Goal: Feedback & Contribution: Submit feedback/report problem

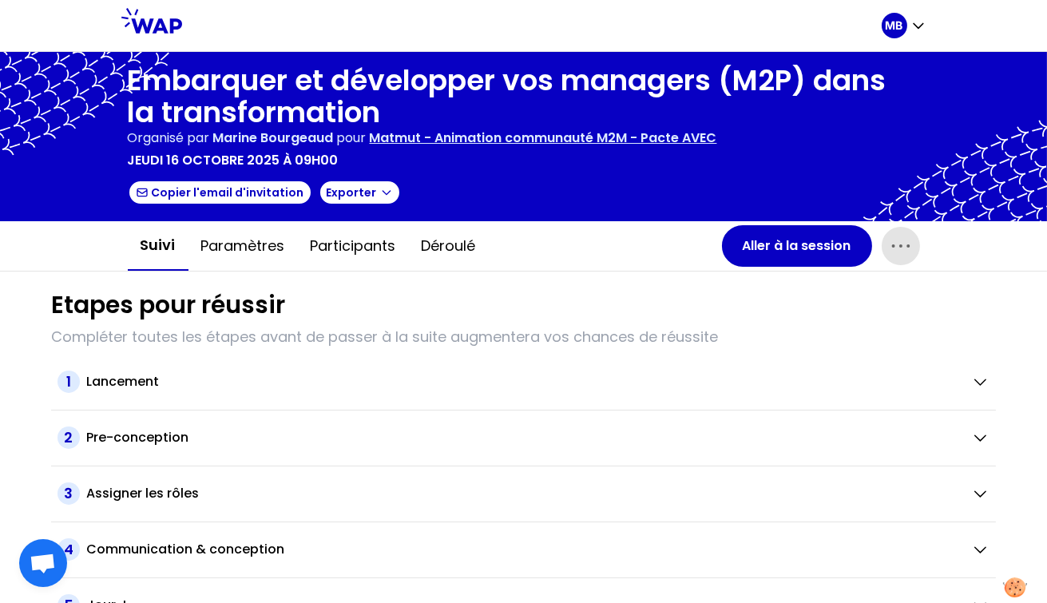
click at [891, 248] on icon "button" at bounding box center [901, 246] width 26 height 26
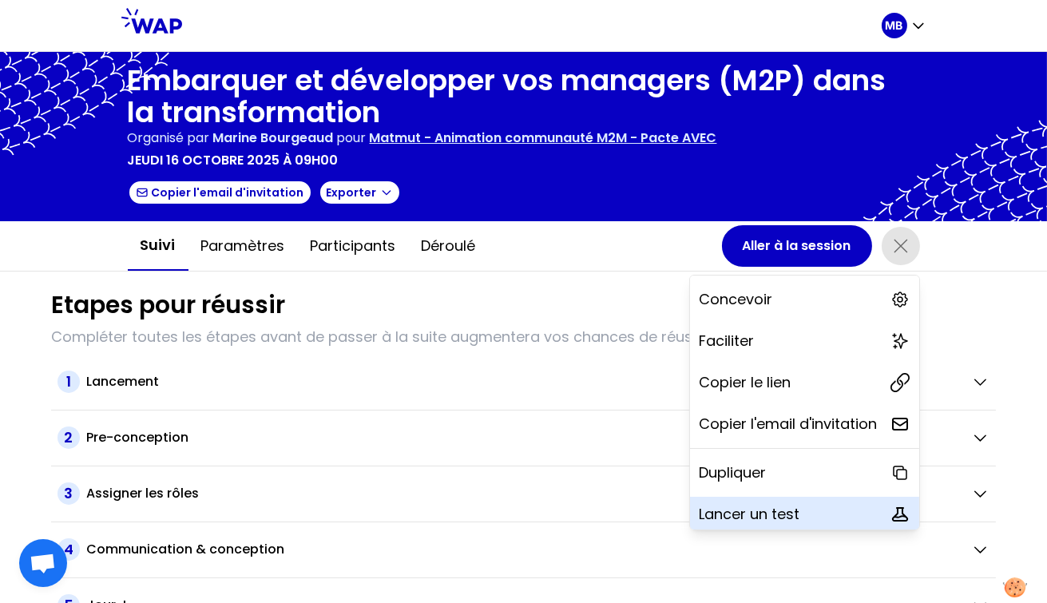
click at [720, 518] on p "Lancer un test" at bounding box center [750, 514] width 101 height 22
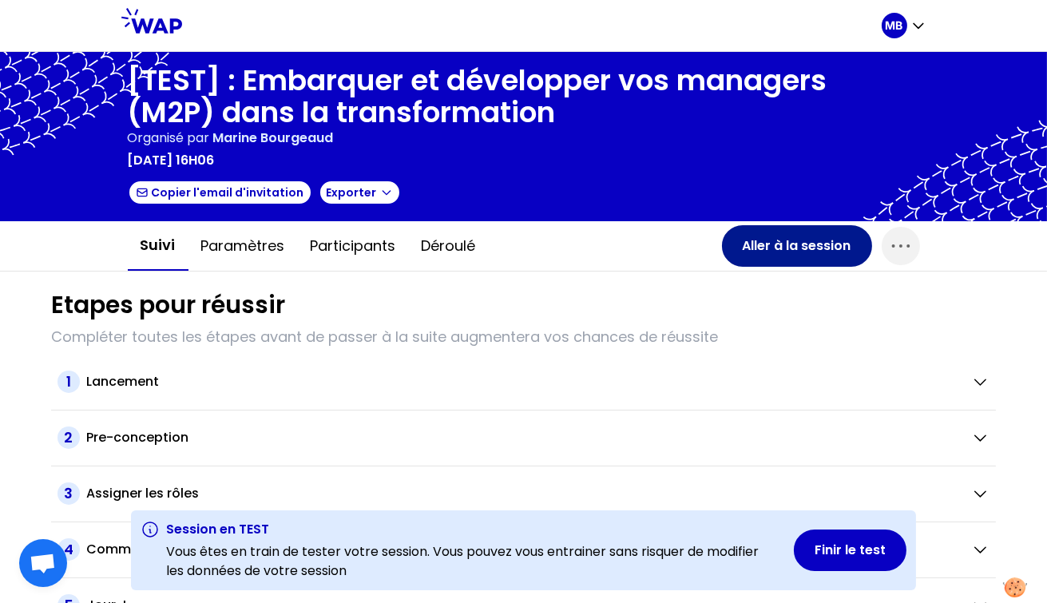
click at [790, 254] on button "Aller à la session" at bounding box center [797, 246] width 150 height 42
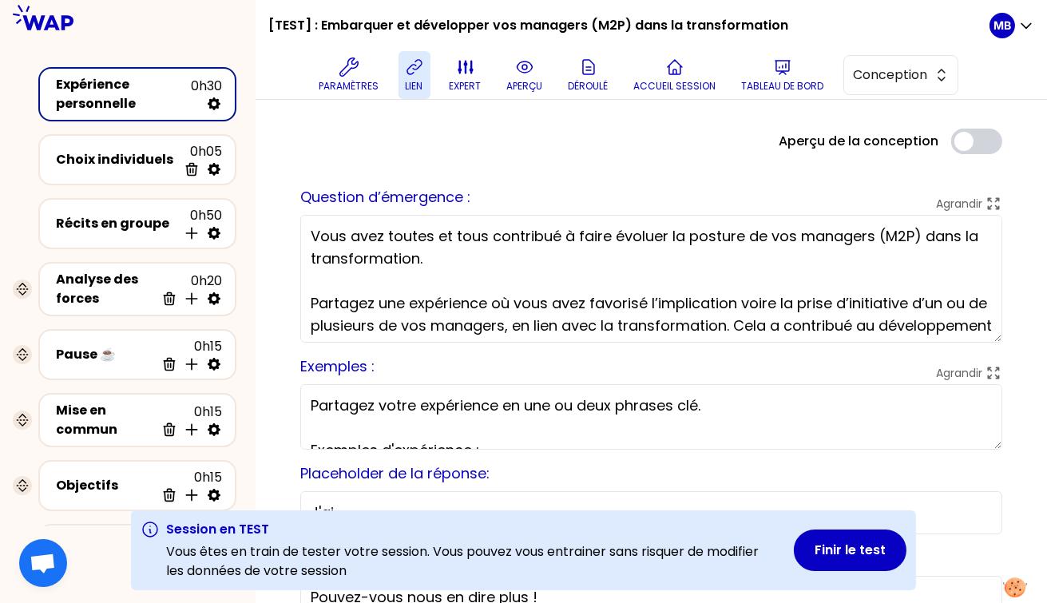
click at [402, 69] on button "lien" at bounding box center [415, 75] width 32 height 48
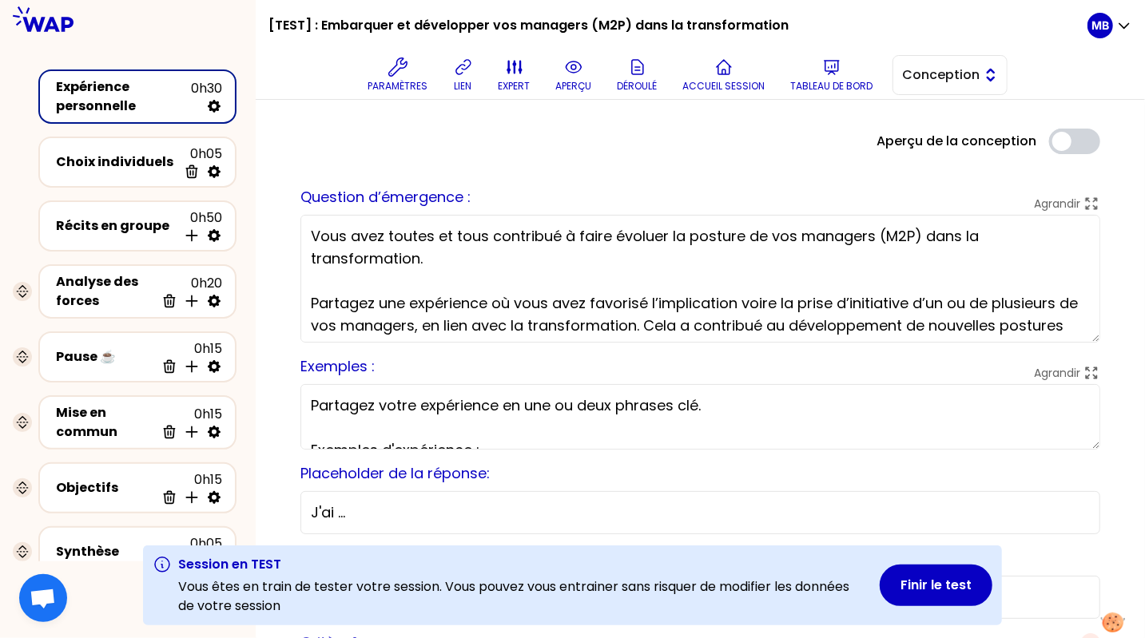
click at [918, 77] on span "Conception" at bounding box center [939, 75] width 72 height 19
click at [914, 128] on li "Facilitation" at bounding box center [949, 141] width 113 height 26
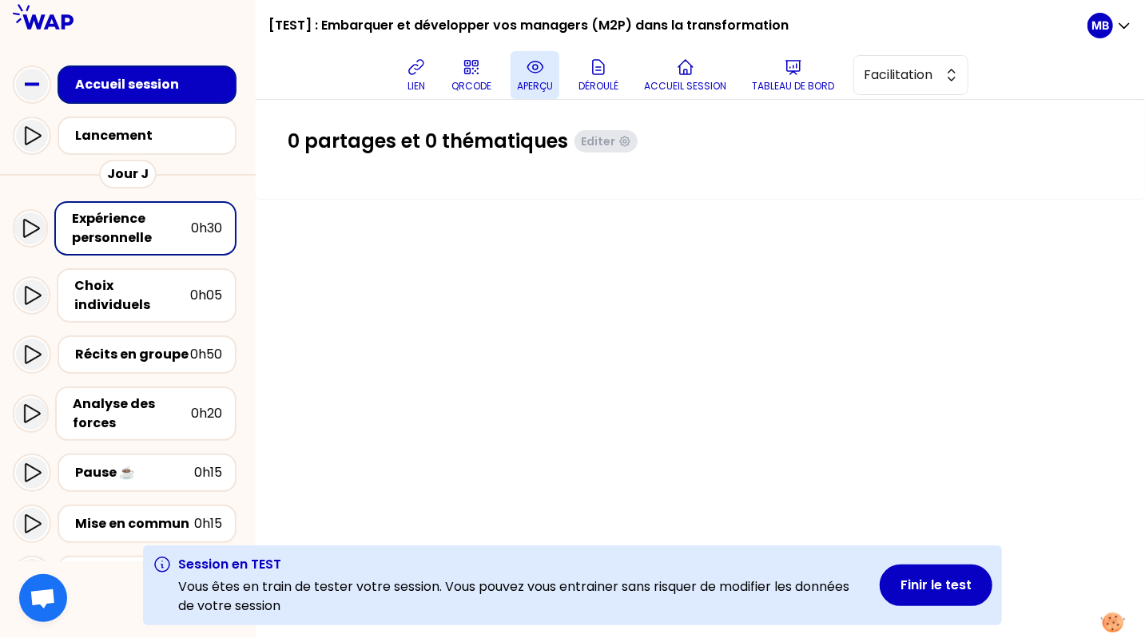
click at [546, 70] on button "aperçu" at bounding box center [534, 75] width 49 height 48
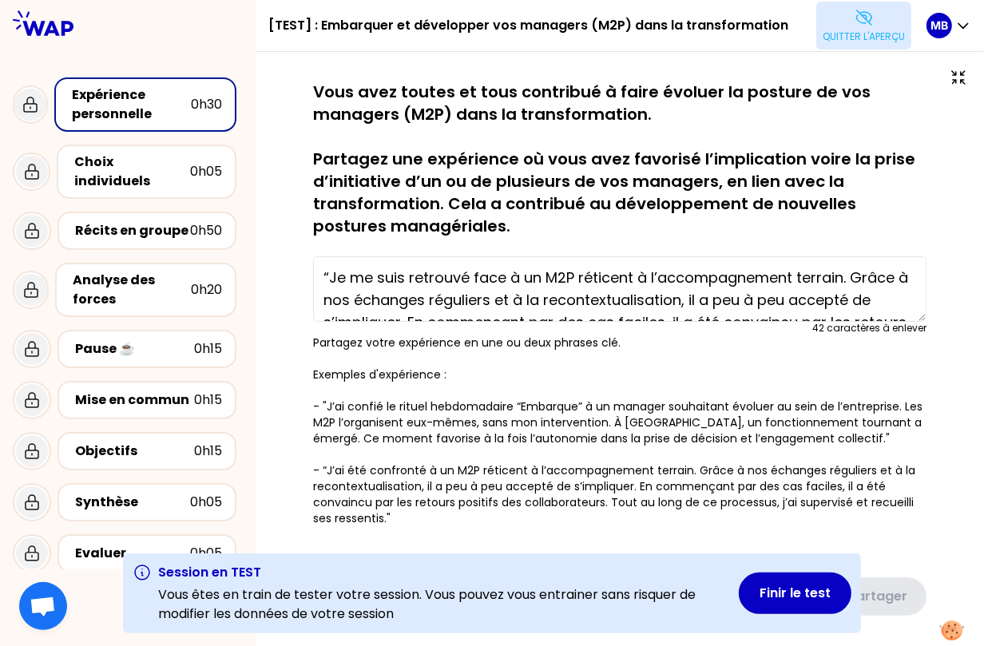
click at [839, 35] on p "Quitter l'aperçu" at bounding box center [864, 36] width 82 height 13
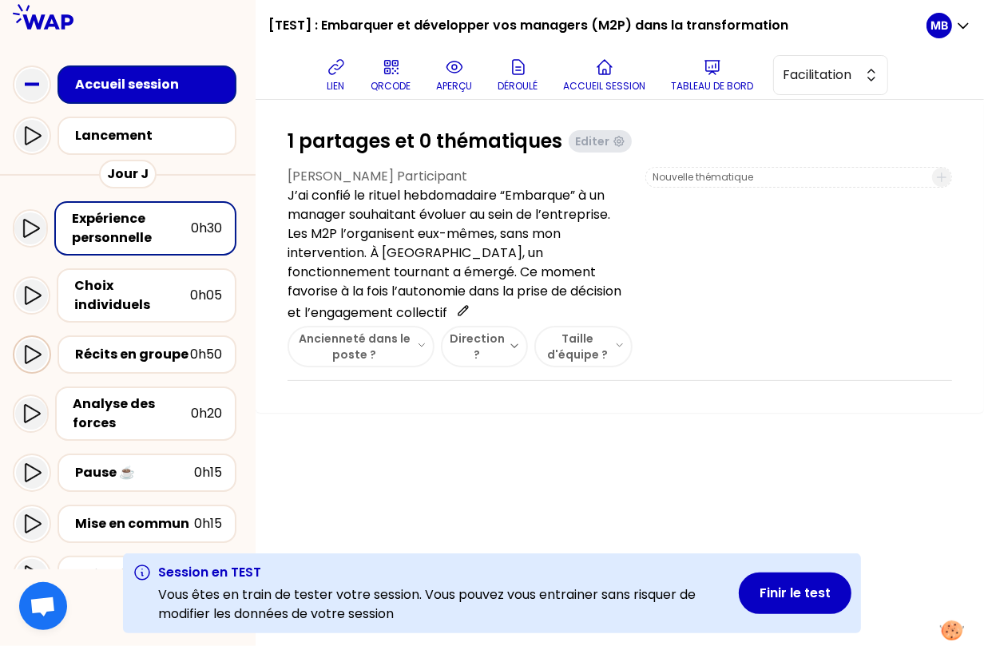
click at [34, 345] on icon at bounding box center [31, 354] width 19 height 19
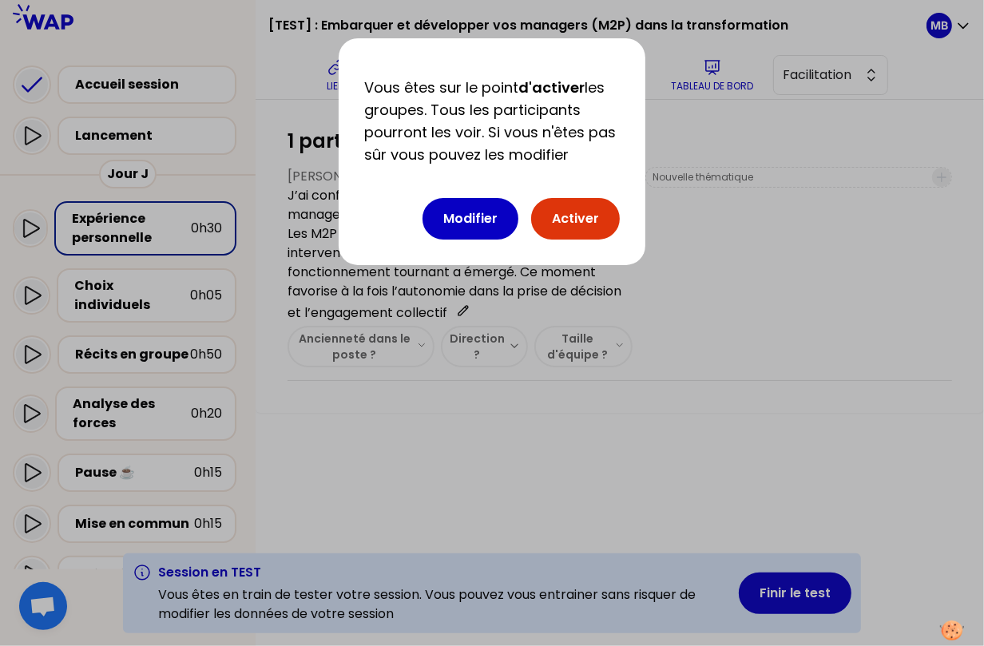
click at [555, 202] on button "Activer" at bounding box center [575, 219] width 89 height 42
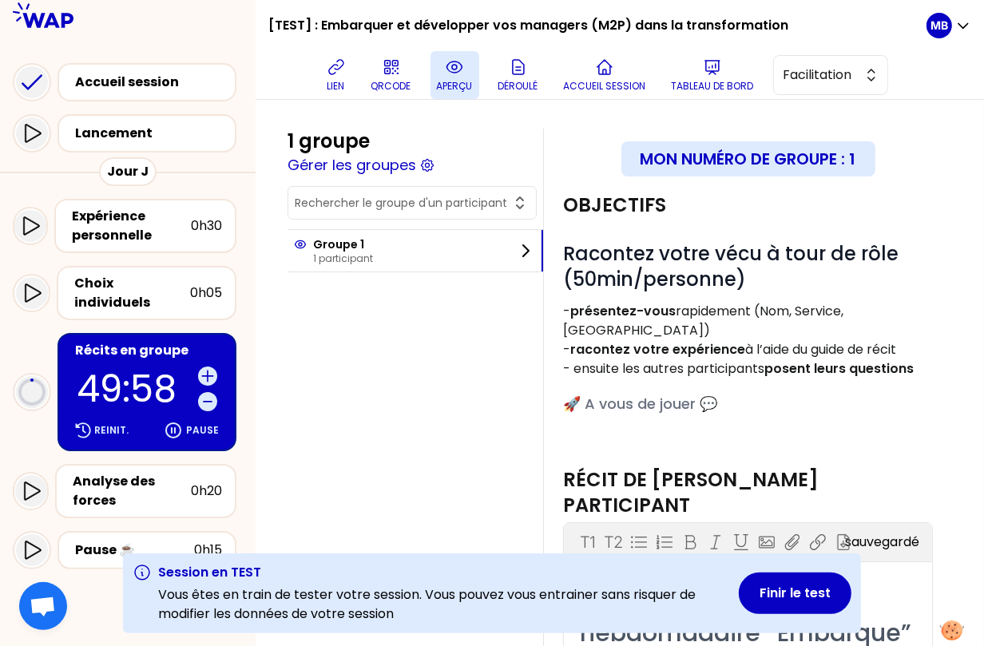
click at [448, 80] on p "aperçu" at bounding box center [455, 86] width 36 height 13
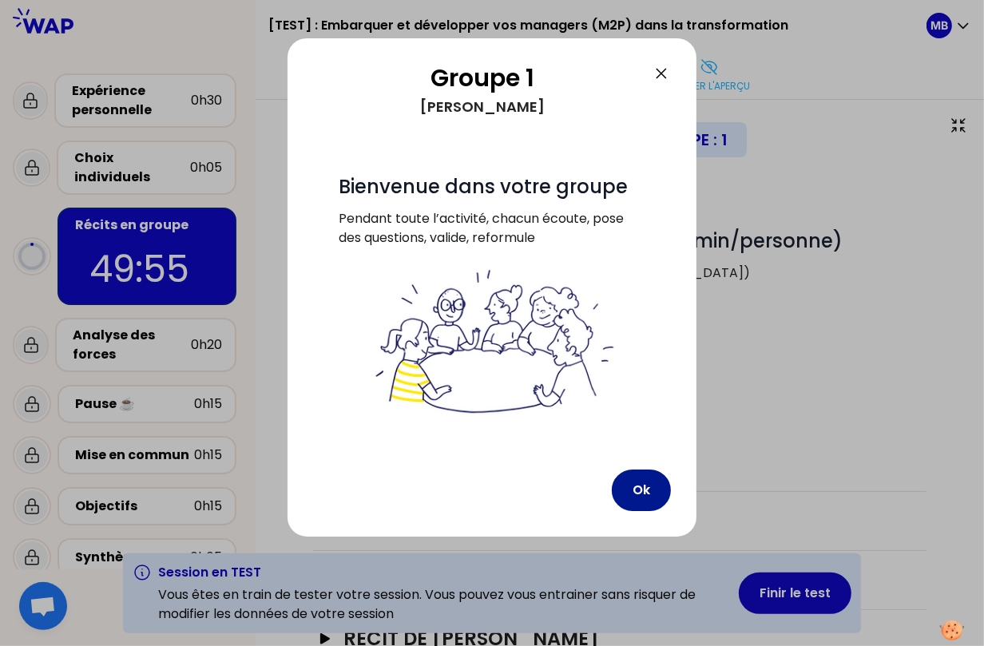
click at [645, 498] on button "Ok" at bounding box center [641, 491] width 59 height 42
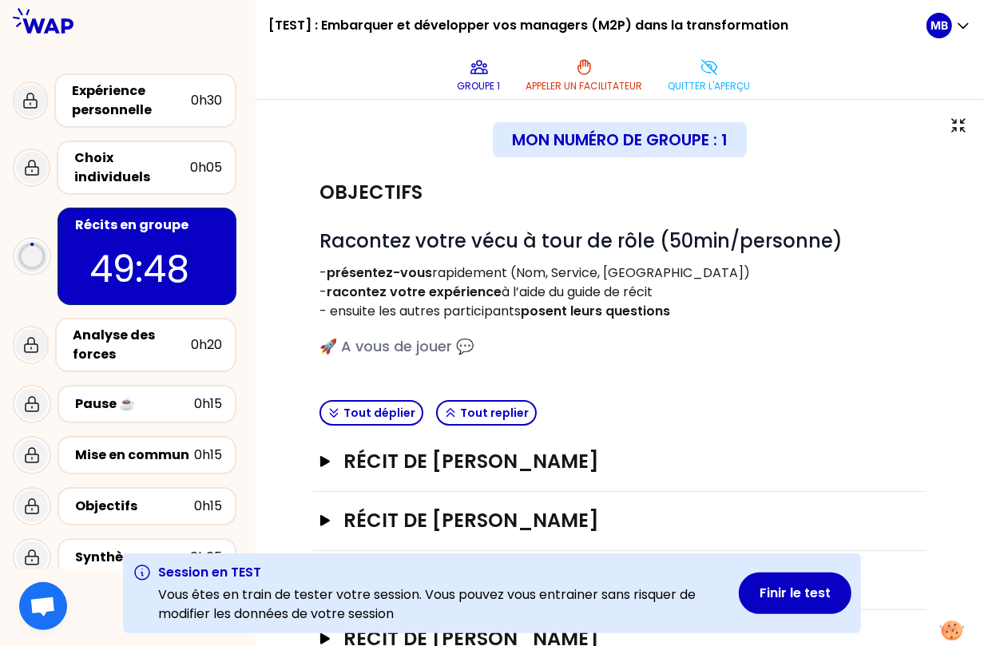
scroll to position [109, 0]
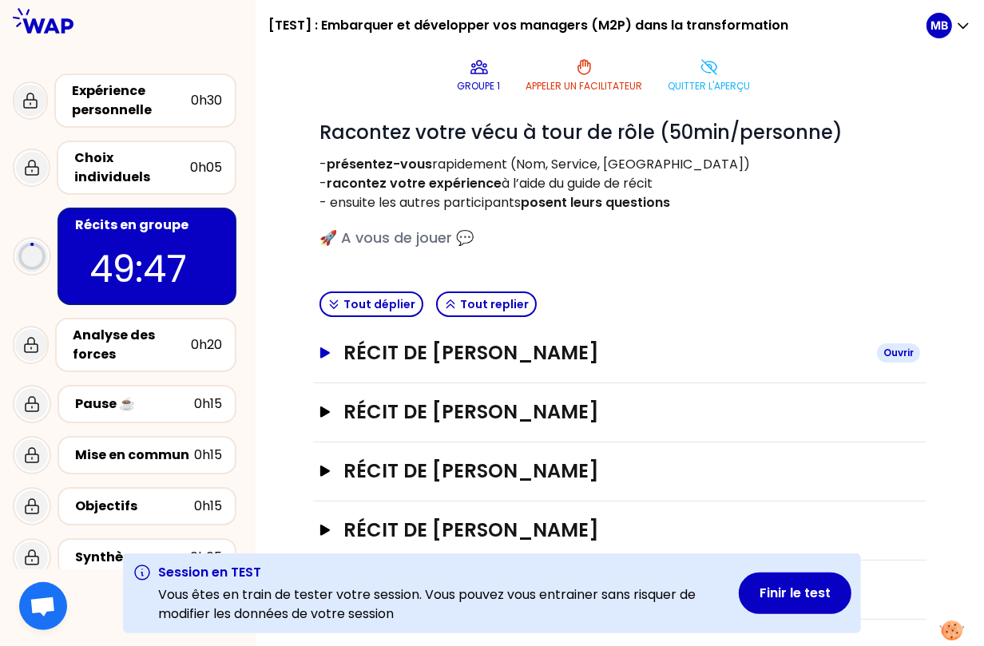
click at [355, 350] on h3 "Récit de Marine Bourgeaud" at bounding box center [604, 353] width 521 height 26
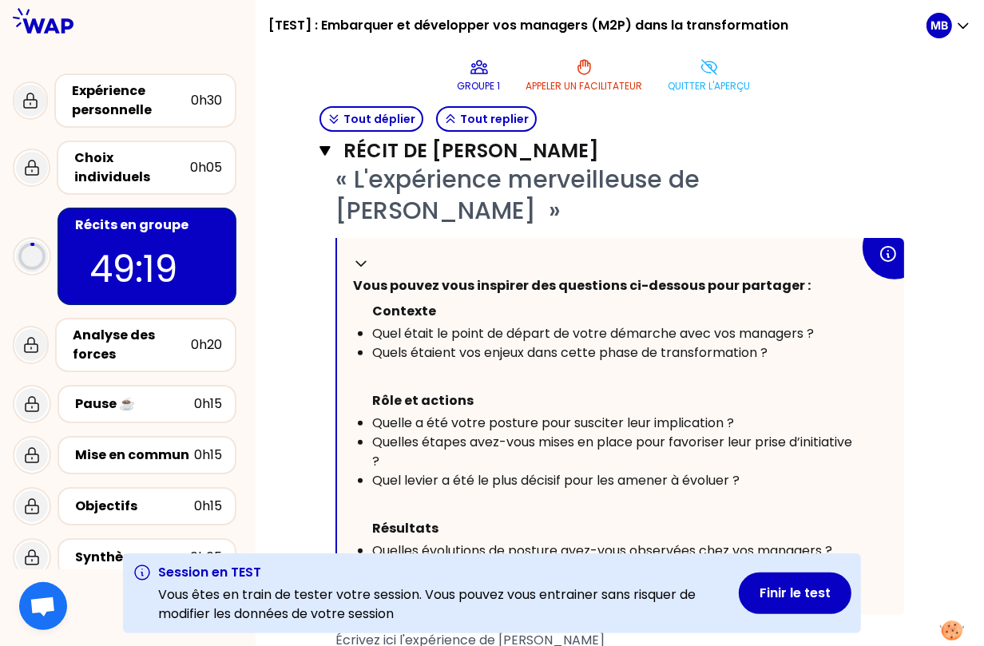
scroll to position [254, 0]
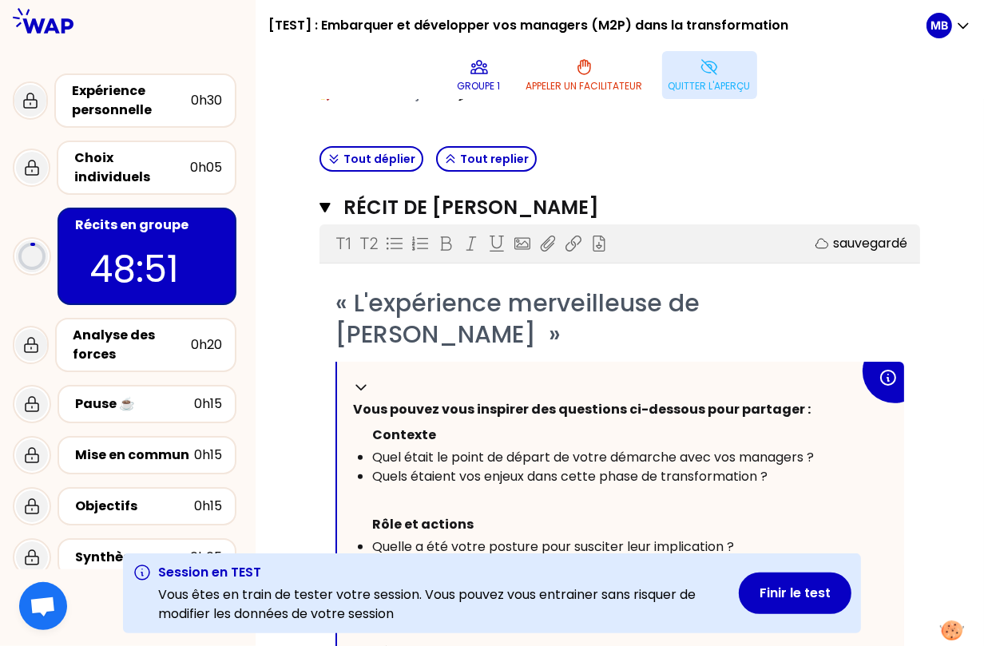
click at [695, 76] on button "Quitter l'aperçu" at bounding box center [709, 75] width 95 height 48
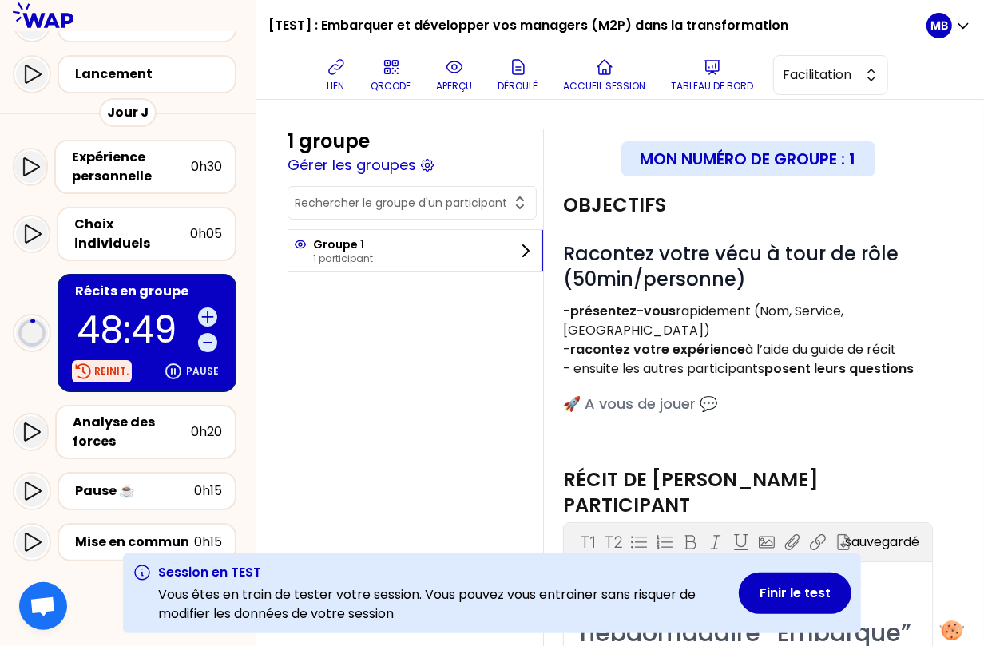
scroll to position [181, 0]
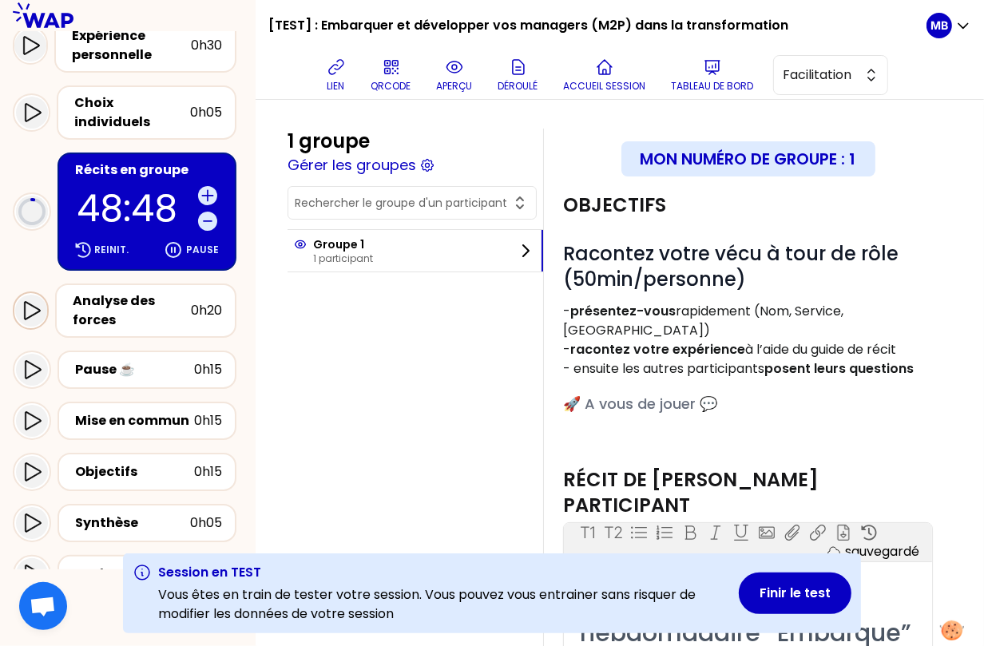
click at [33, 301] on icon at bounding box center [32, 310] width 16 height 18
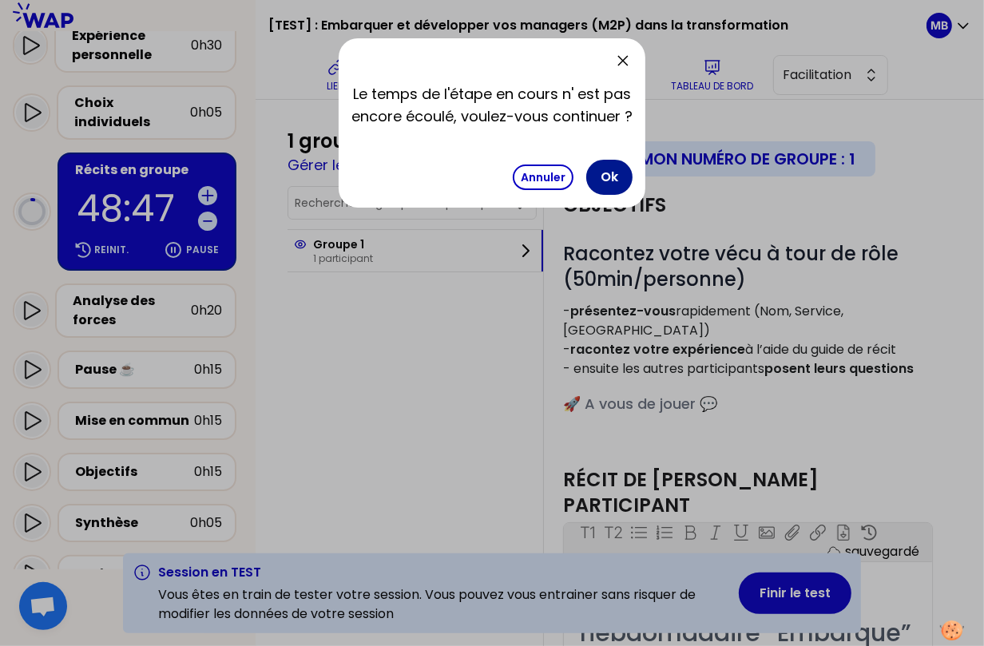
click at [604, 176] on button "Ok" at bounding box center [609, 177] width 46 height 35
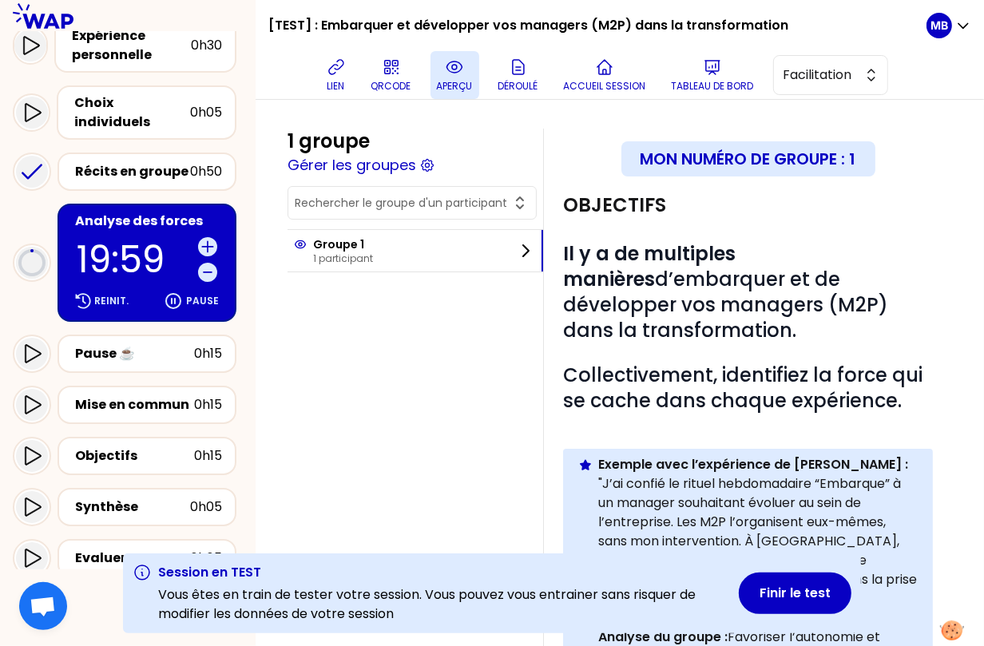
click at [470, 86] on p "aperçu" at bounding box center [455, 86] width 36 height 13
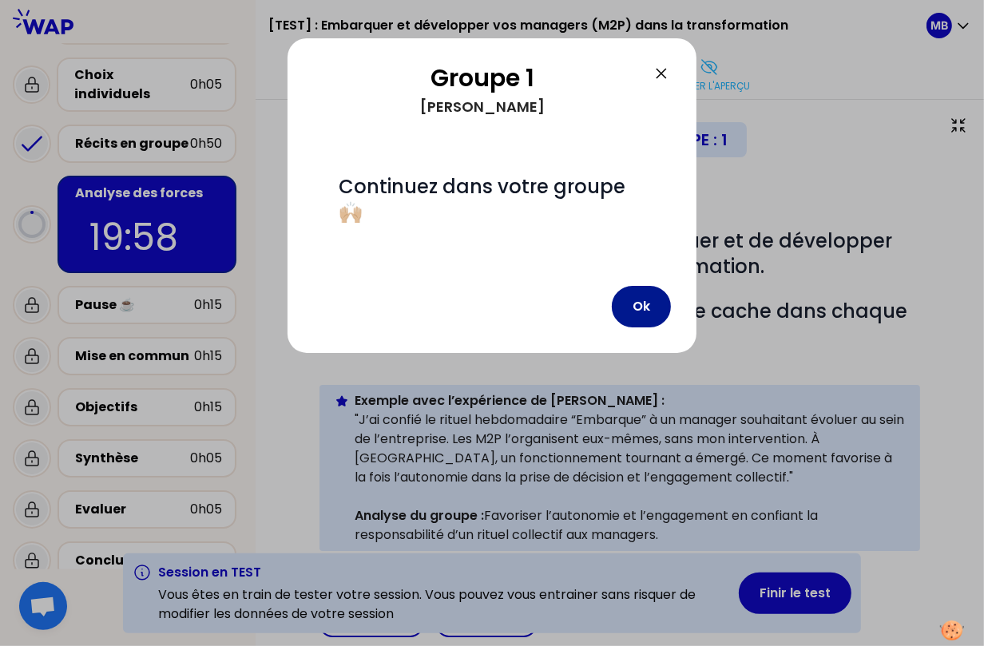
click at [634, 286] on button "Ok" at bounding box center [641, 307] width 59 height 42
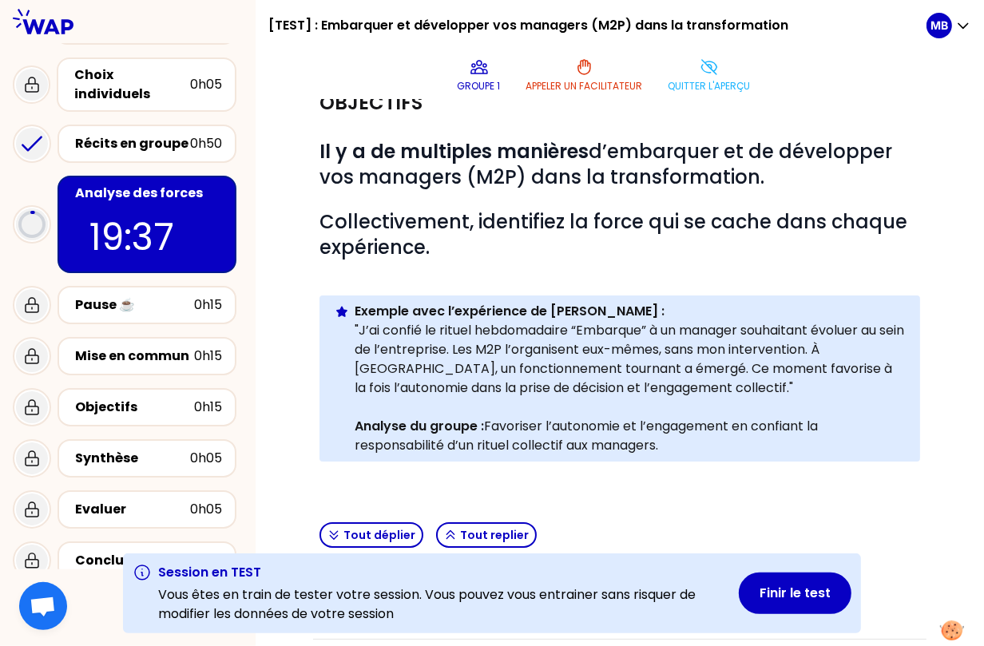
scroll to position [90, 0]
click at [675, 77] on button "Quitter l'aperçu" at bounding box center [709, 75] width 95 height 48
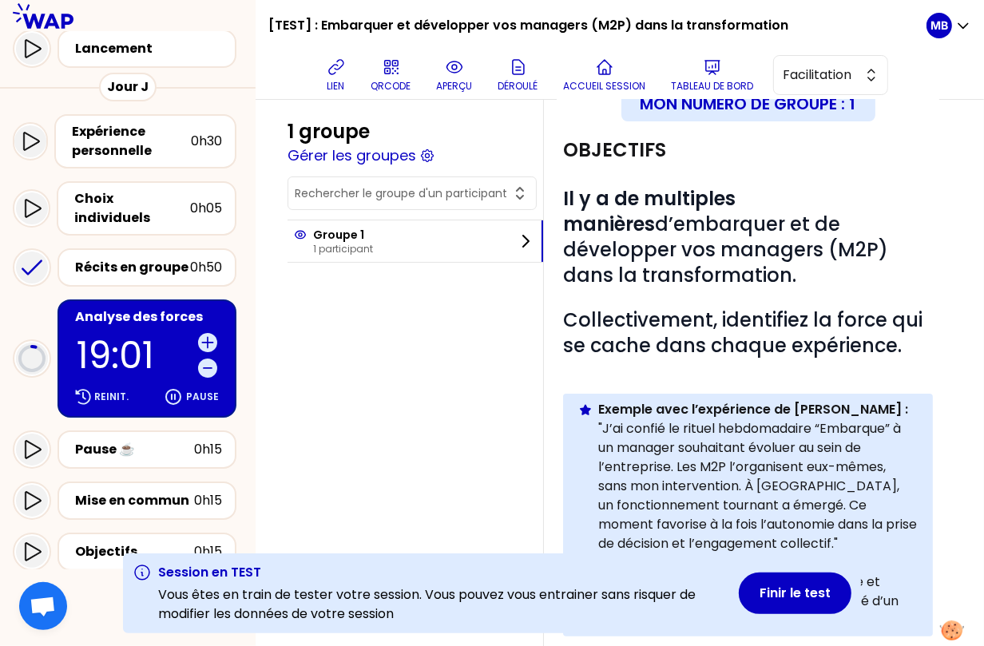
scroll to position [265, 0]
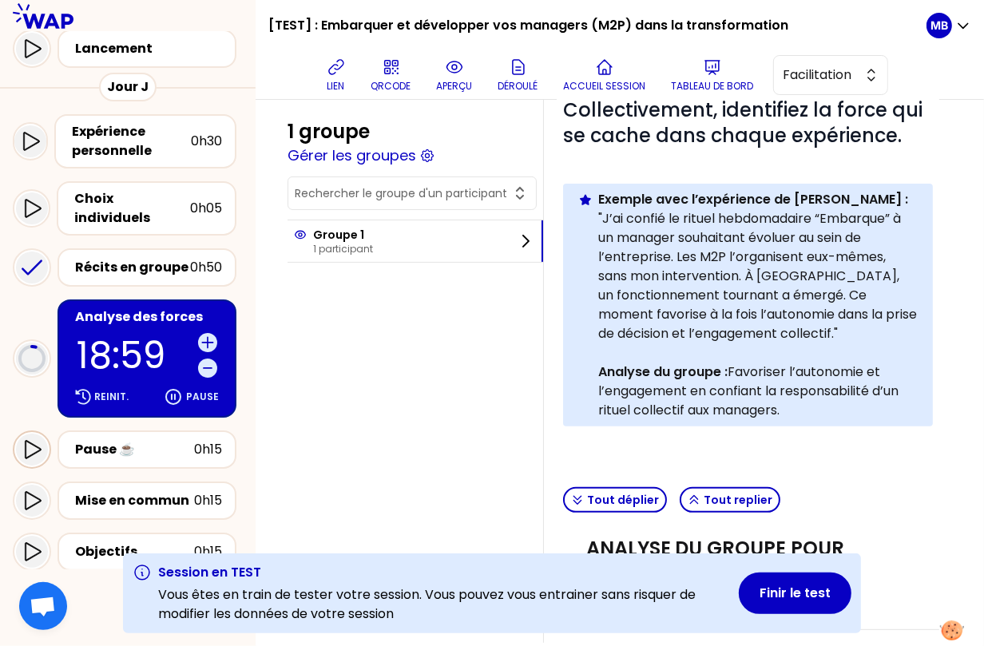
click at [26, 441] on icon at bounding box center [33, 450] width 16 height 18
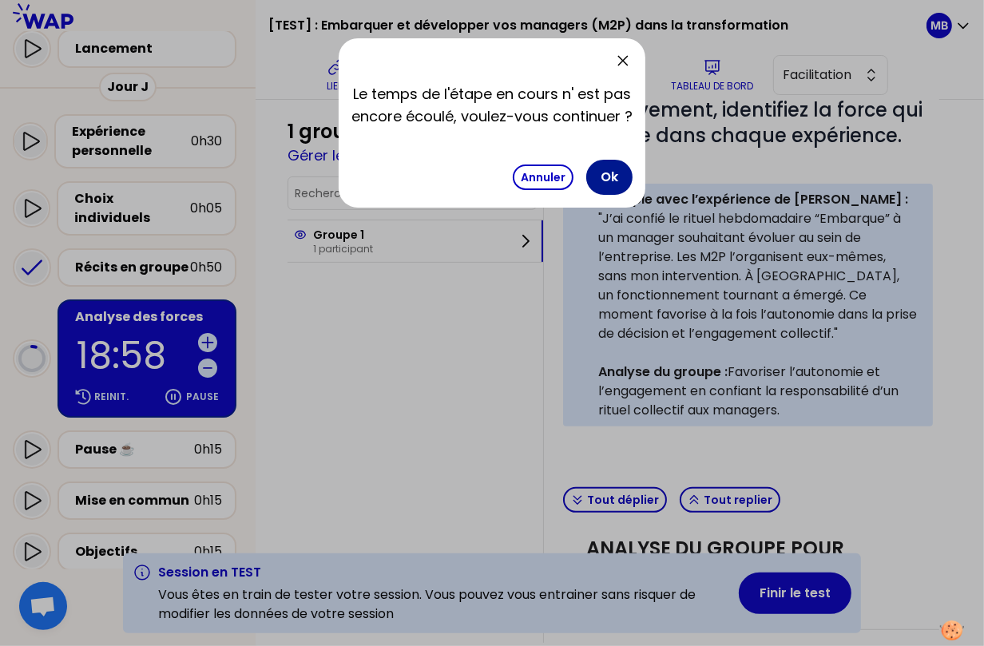
click at [610, 177] on button "Ok" at bounding box center [609, 177] width 46 height 35
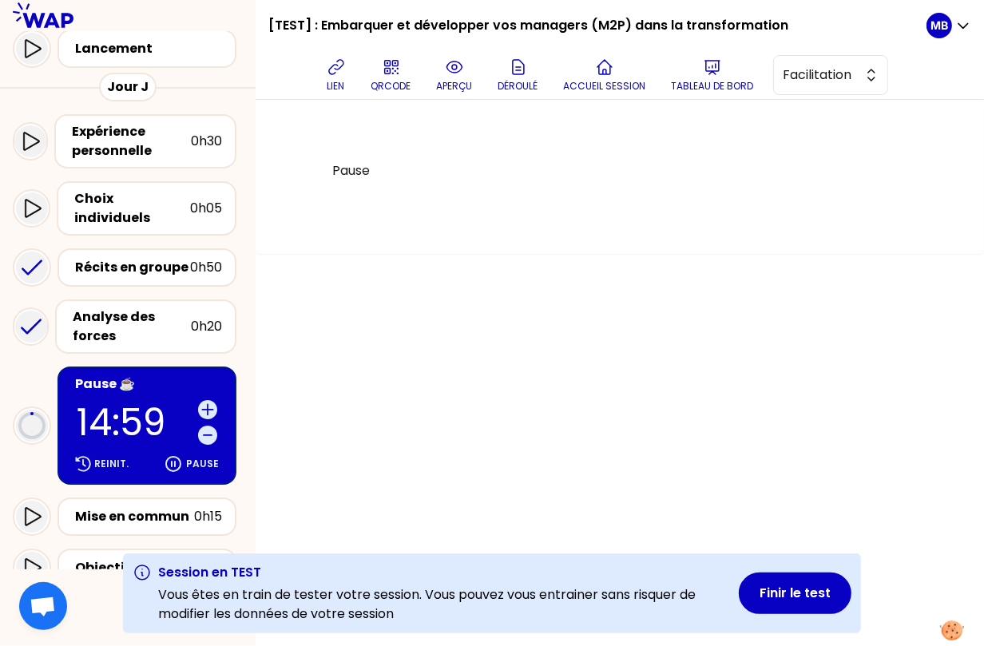
scroll to position [221, 0]
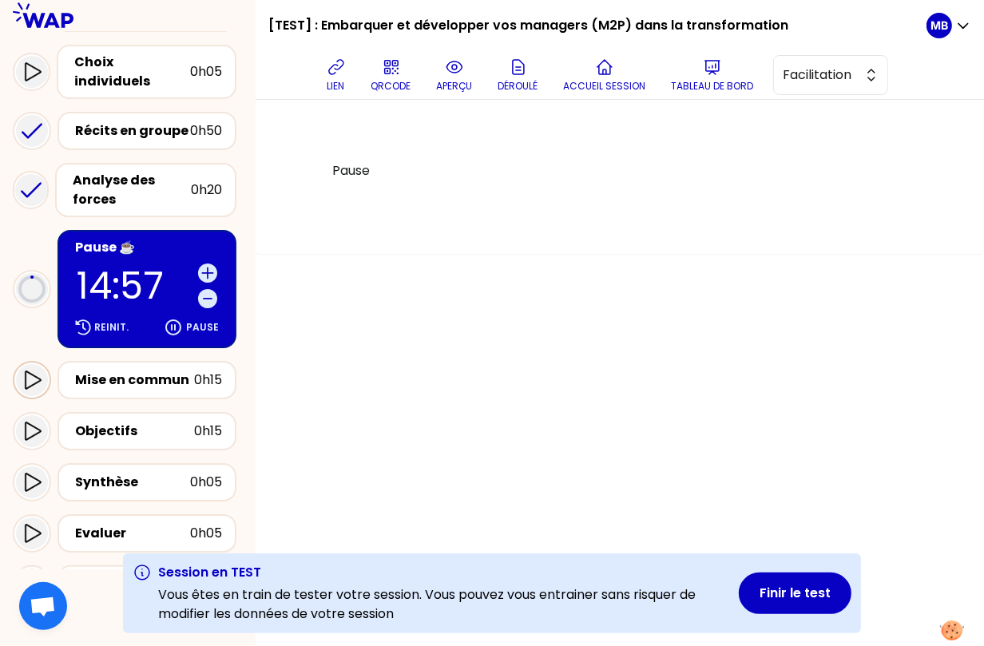
click at [28, 371] on icon at bounding box center [31, 380] width 19 height 19
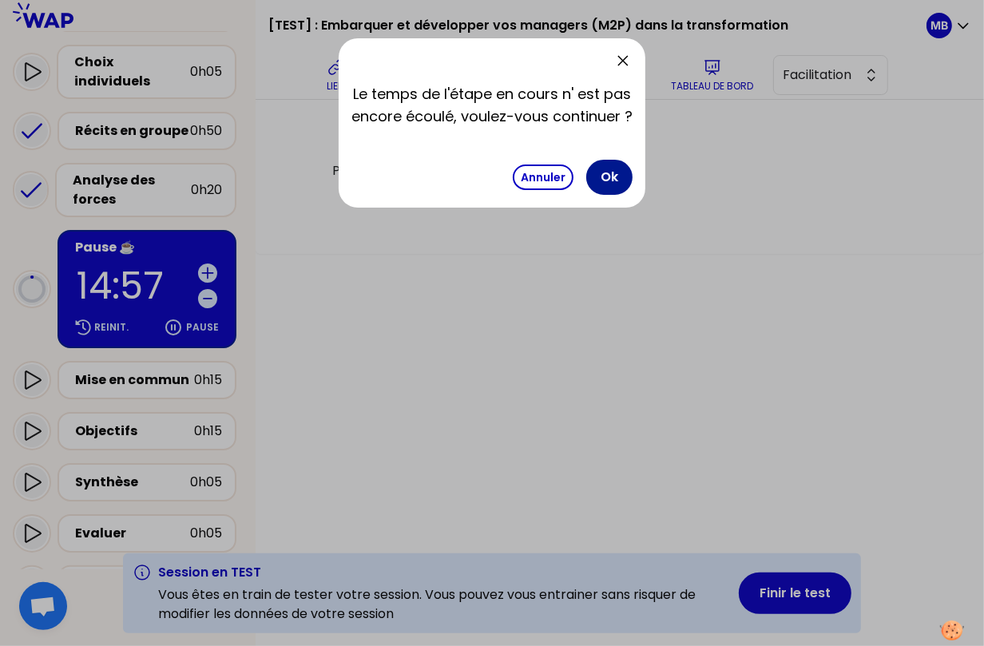
click at [606, 174] on button "Ok" at bounding box center [609, 177] width 46 height 35
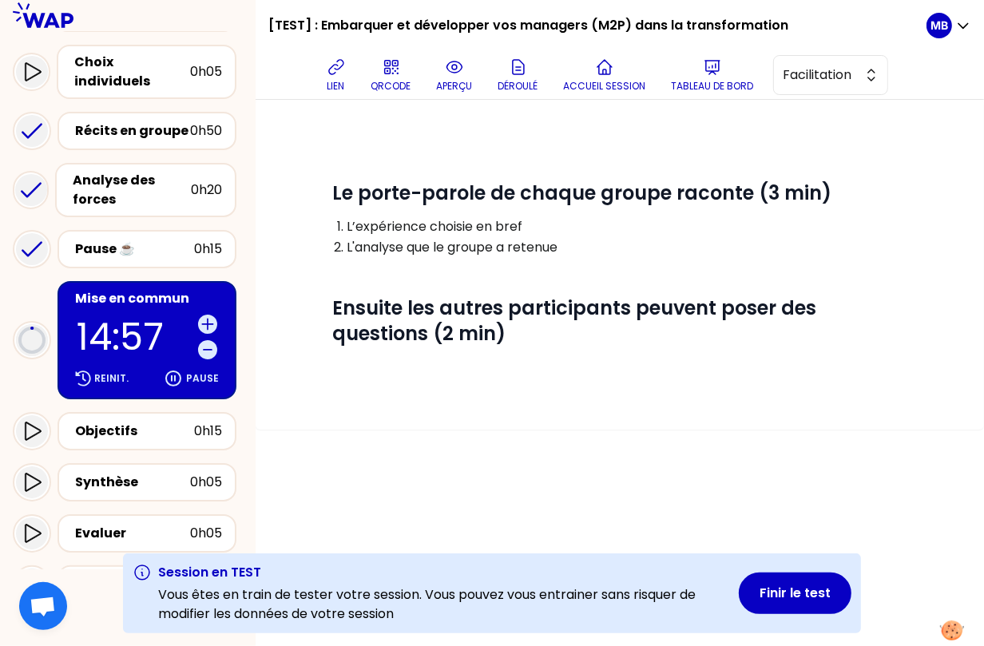
scroll to position [335, 0]
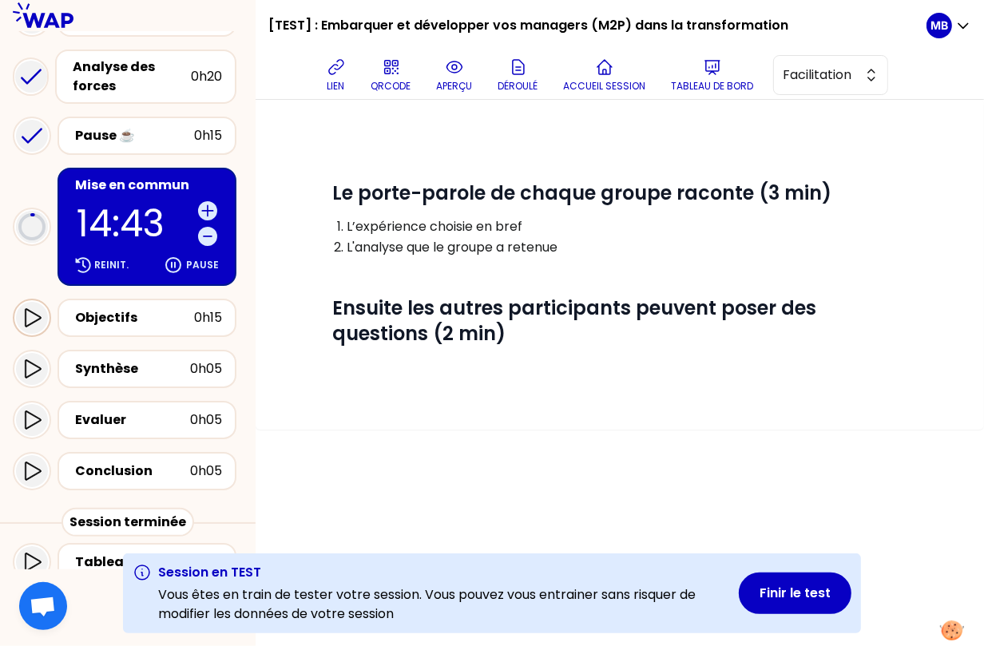
click at [38, 308] on icon at bounding box center [31, 317] width 19 height 19
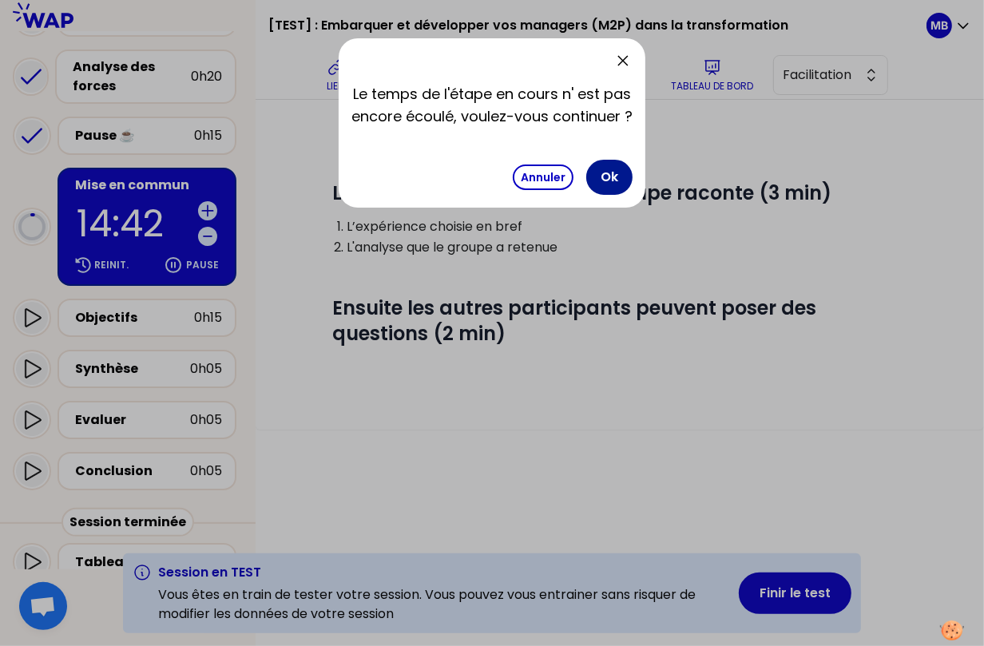
click at [602, 180] on button "Ok" at bounding box center [609, 177] width 46 height 35
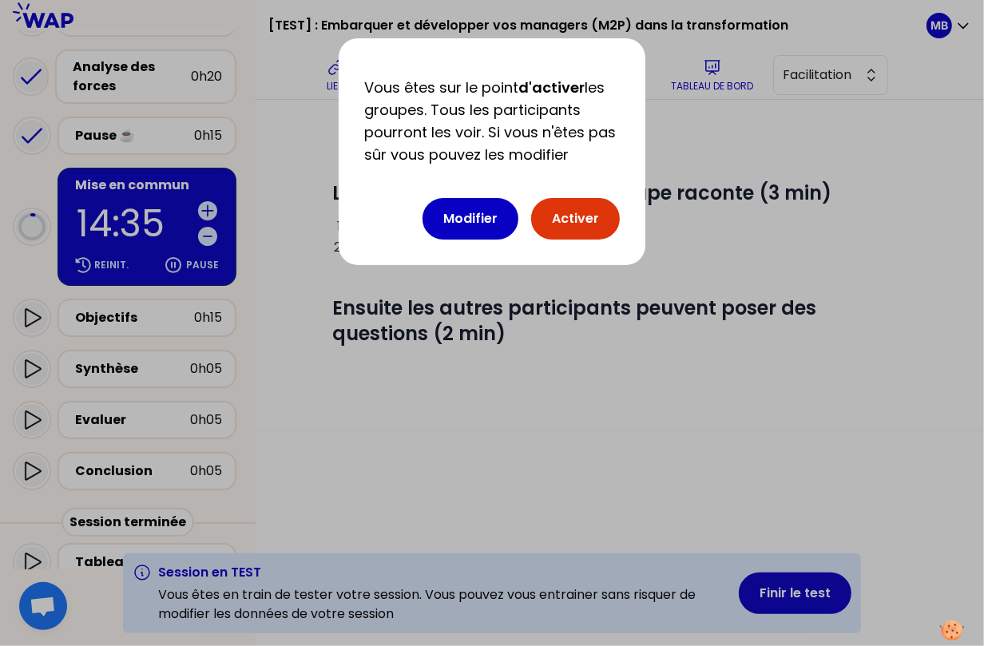
click at [584, 229] on button "Activer" at bounding box center [575, 219] width 89 height 42
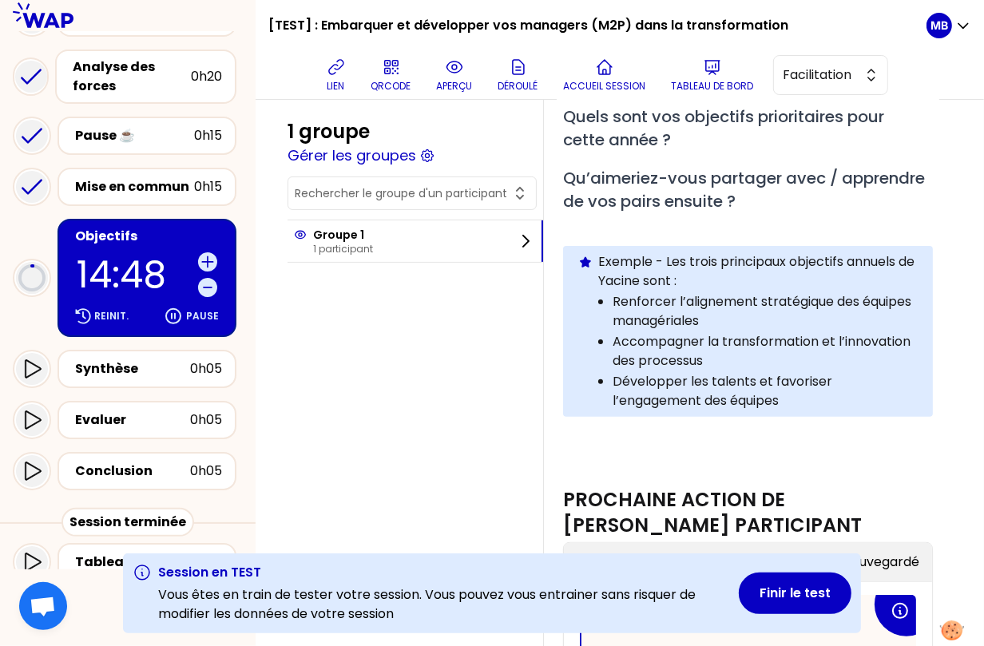
scroll to position [212, 0]
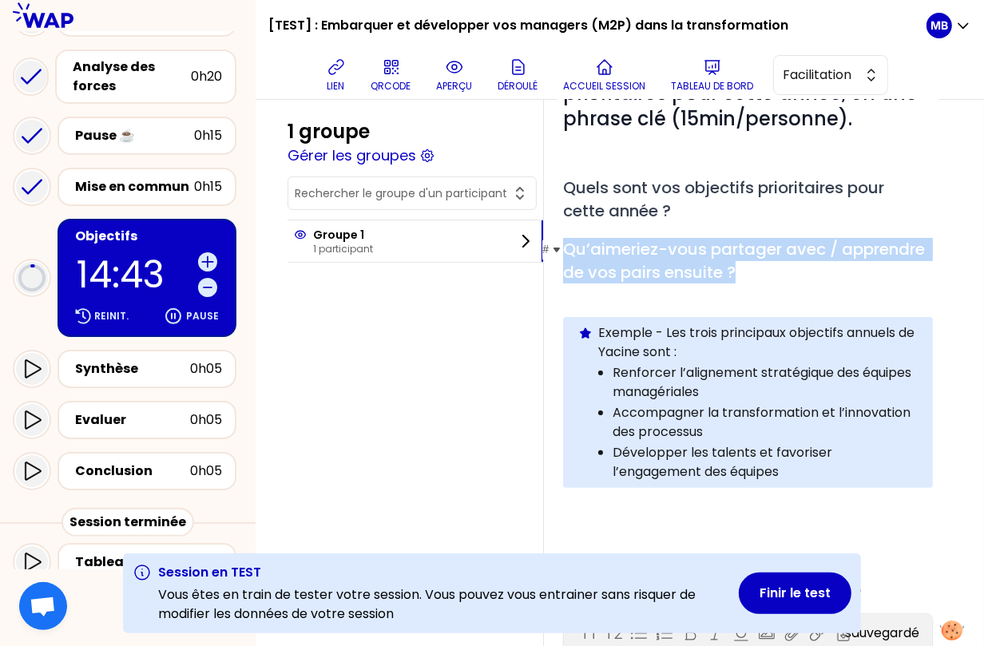
drag, startPoint x: 566, startPoint y: 244, endPoint x: 770, endPoint y: 269, distance: 206.1
click at [770, 269] on h2 "# Qu’aimeriez-vous partager avec / apprendre de vos pairs ensuite ?" at bounding box center [748, 261] width 370 height 46
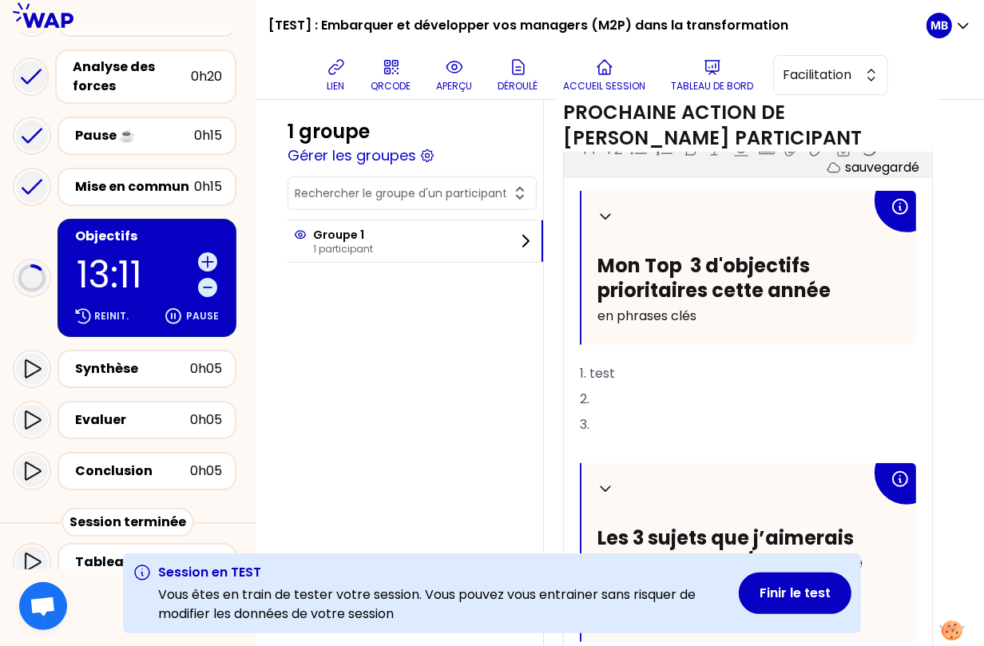
scroll to position [871, 0]
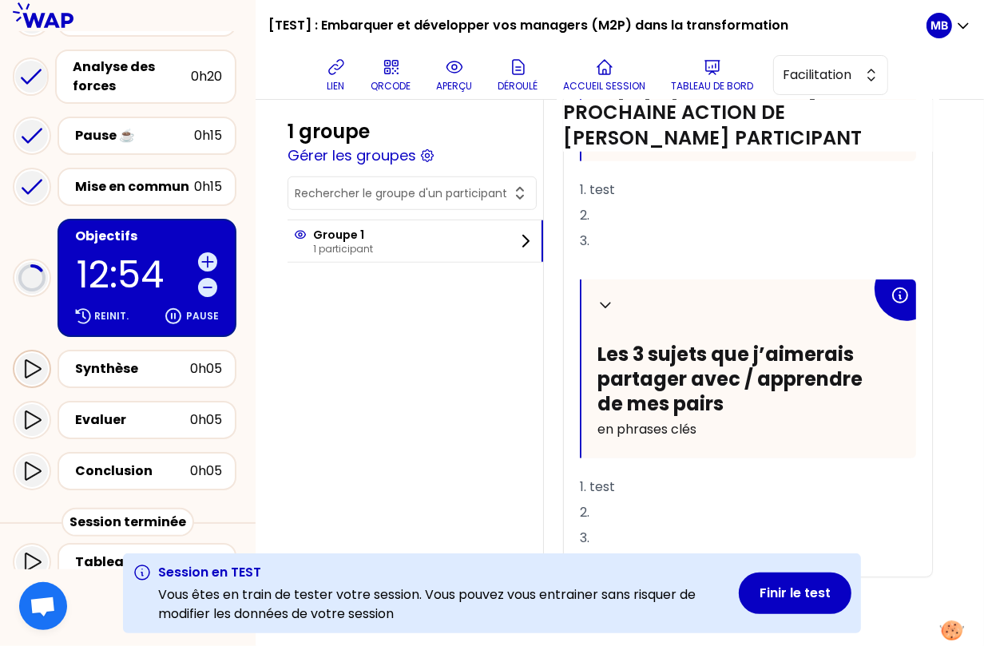
click at [27, 359] on icon at bounding box center [33, 368] width 16 height 18
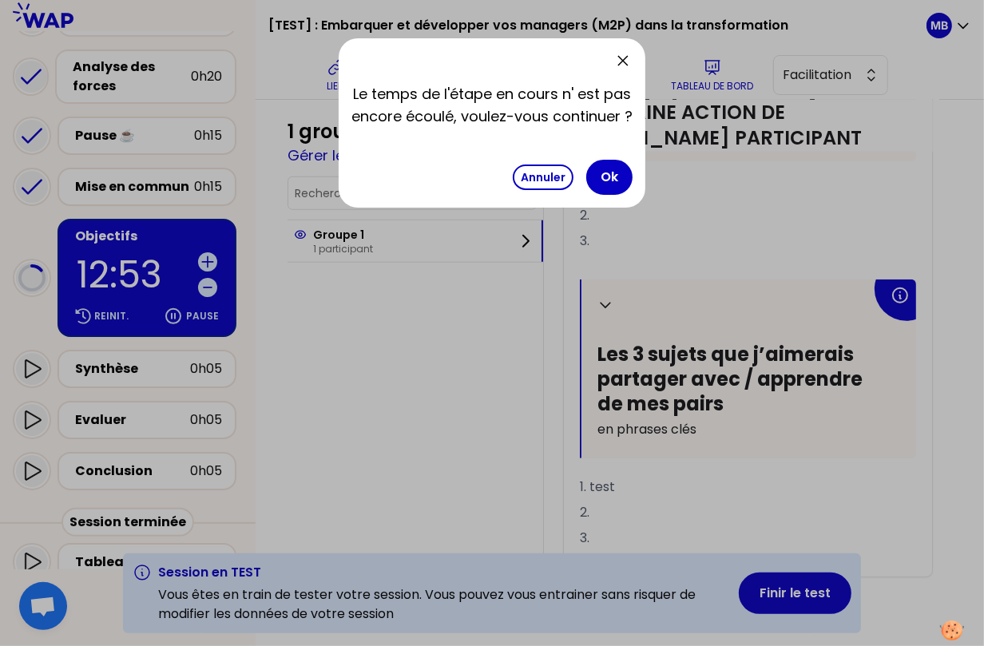
click at [584, 180] on div "Annuler Ok" at bounding box center [573, 177] width 120 height 35
click at [598, 179] on button "Ok" at bounding box center [609, 177] width 46 height 35
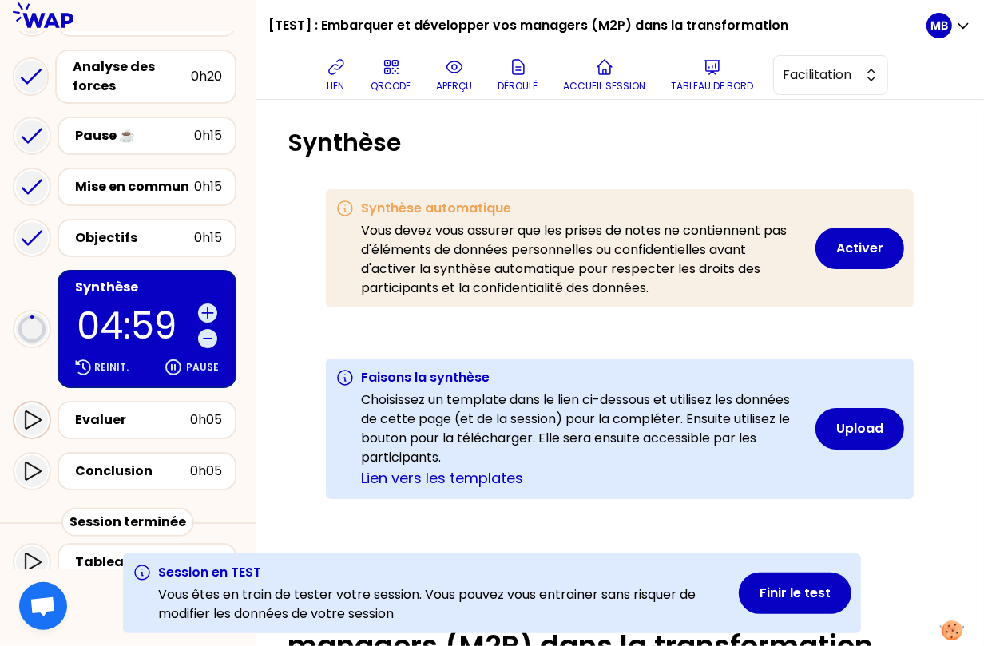
click at [30, 411] on icon at bounding box center [33, 420] width 16 height 18
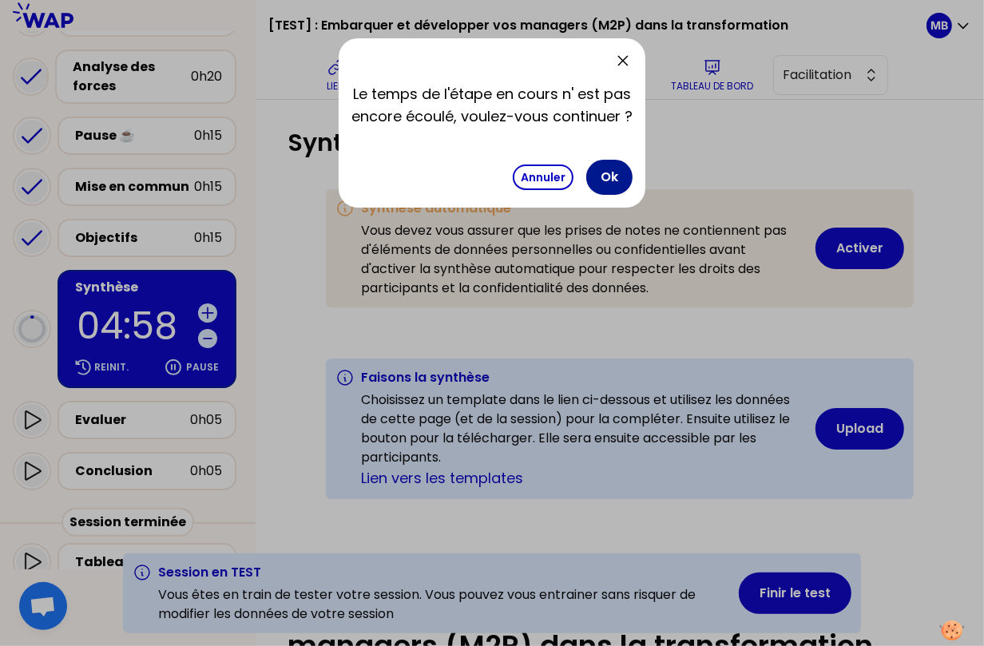
click at [608, 169] on button "Ok" at bounding box center [609, 177] width 46 height 35
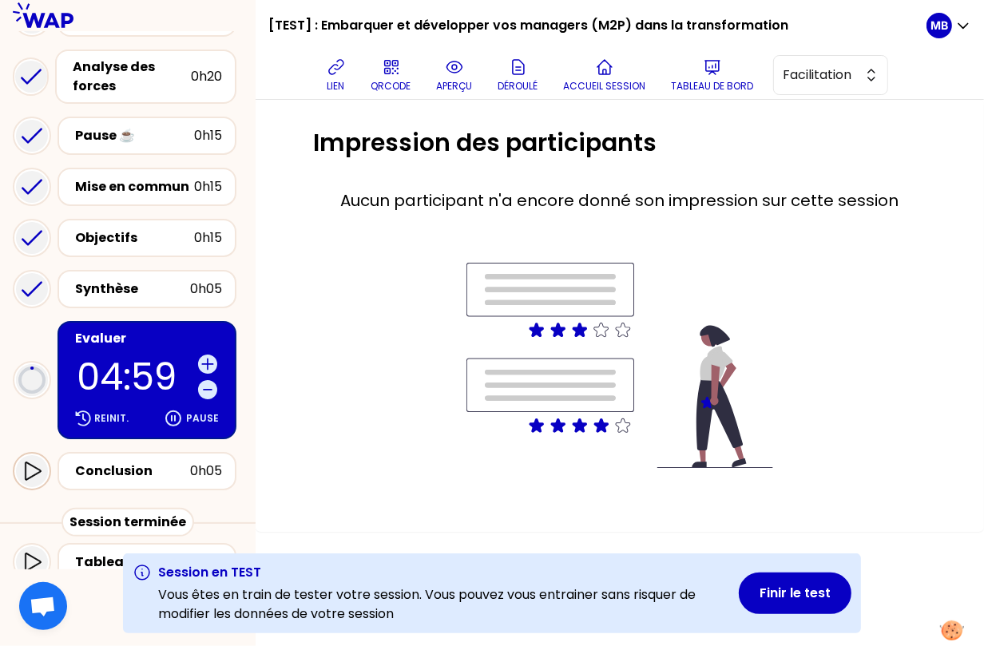
click at [40, 462] on icon at bounding box center [31, 471] width 19 height 19
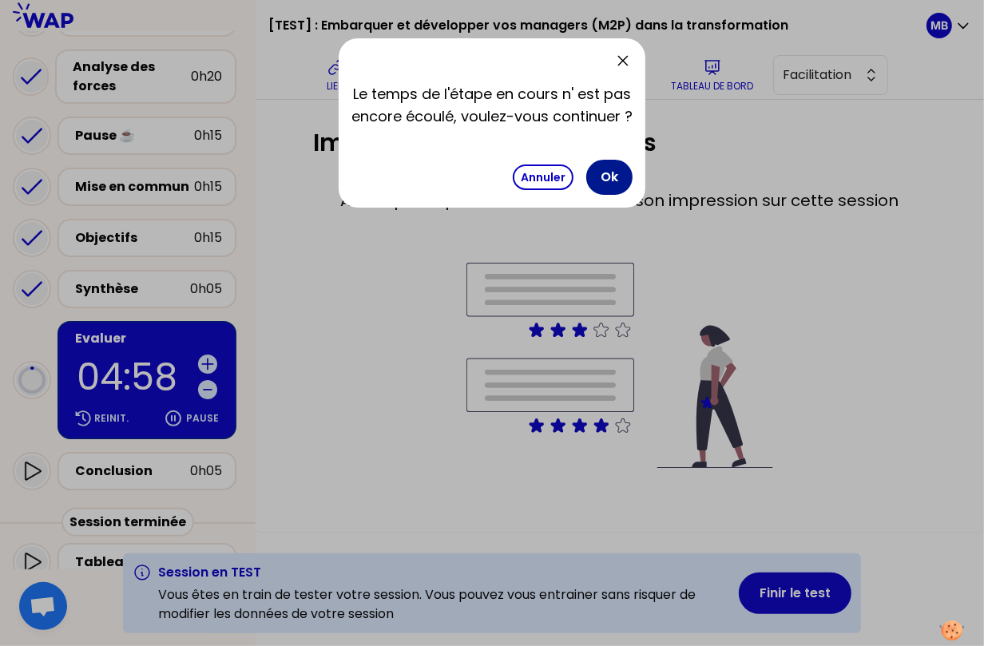
click at [606, 172] on button "Ok" at bounding box center [609, 177] width 46 height 35
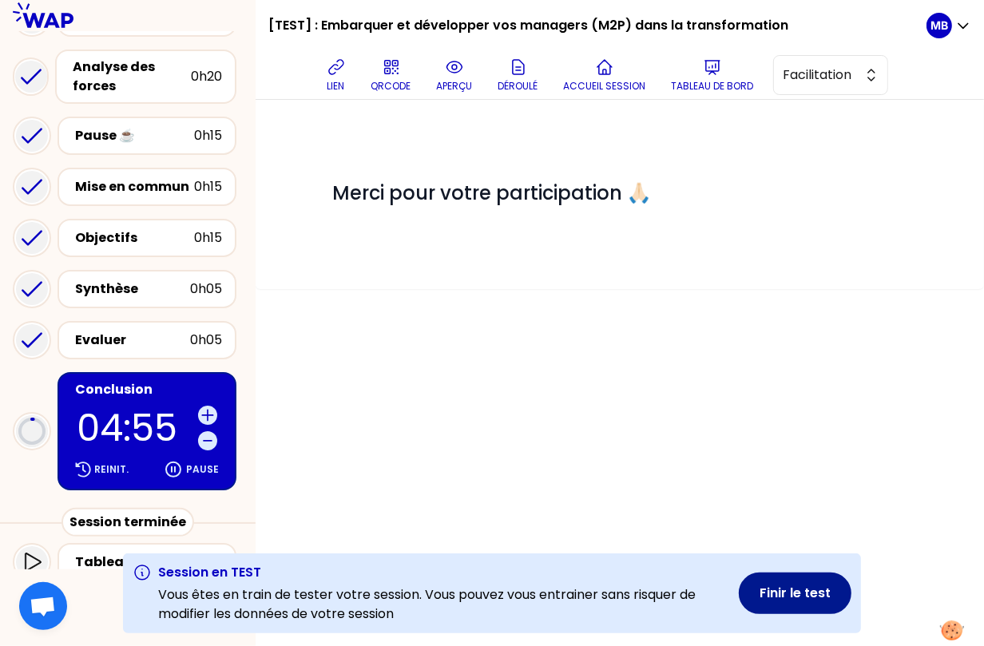
click at [767, 590] on button "Finir le test" at bounding box center [795, 594] width 113 height 42
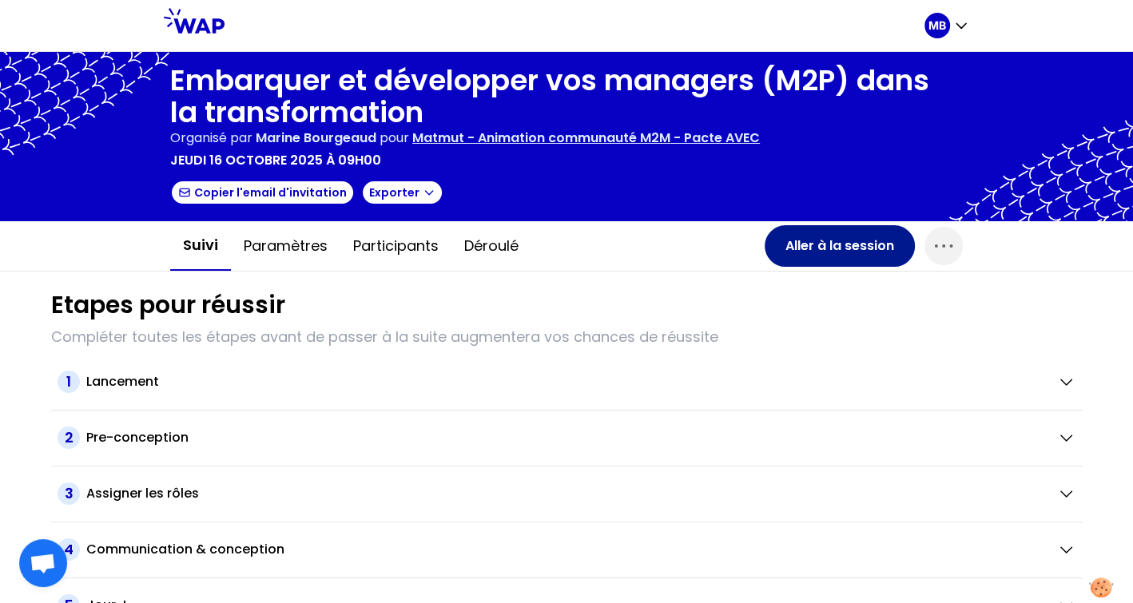
click at [808, 248] on button "Aller à la session" at bounding box center [840, 246] width 150 height 42
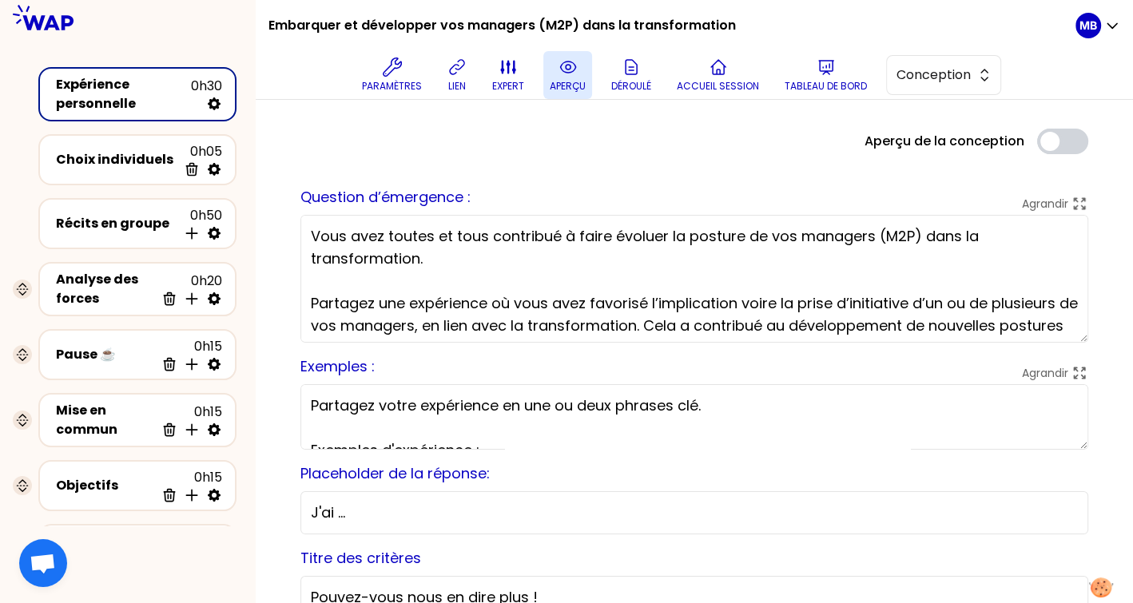
click at [548, 73] on button "aperçu" at bounding box center [567, 75] width 49 height 48
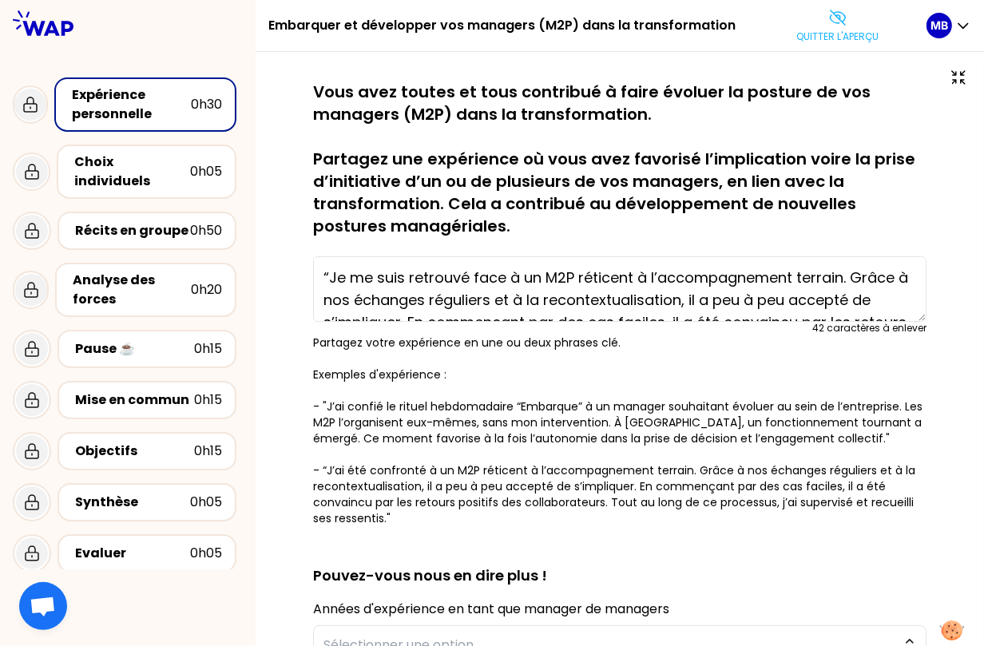
click at [848, 53] on div "sauvegardé Vous avez toutes et tous contribué à faire évoluer la posture de vos…" at bounding box center [620, 529] width 729 height 955
click at [823, 30] on p "Quitter l'aperçu" at bounding box center [837, 36] width 82 height 13
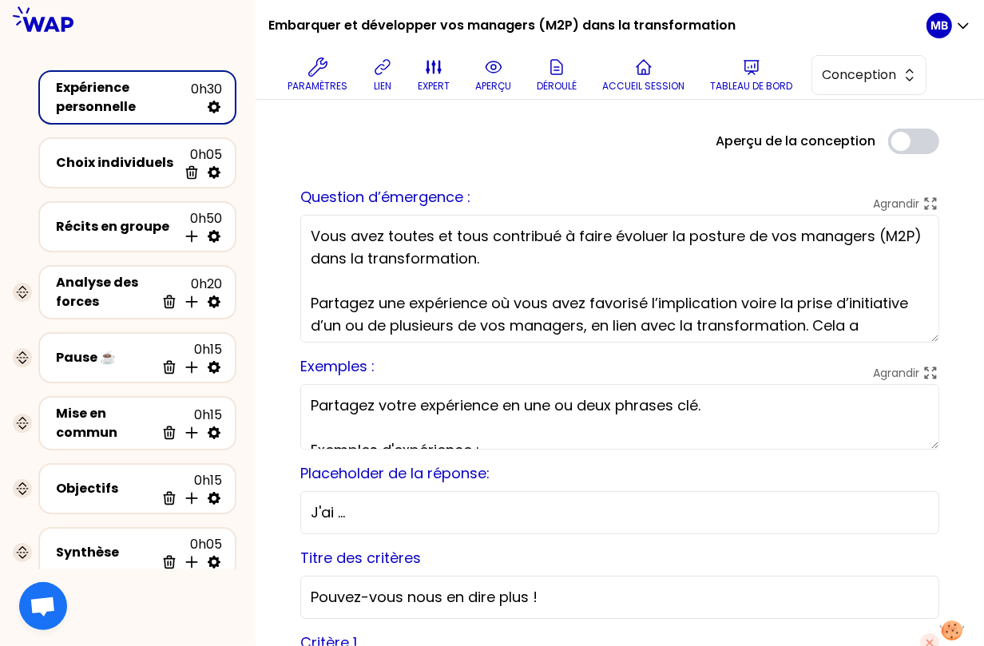
scroll to position [26, 0]
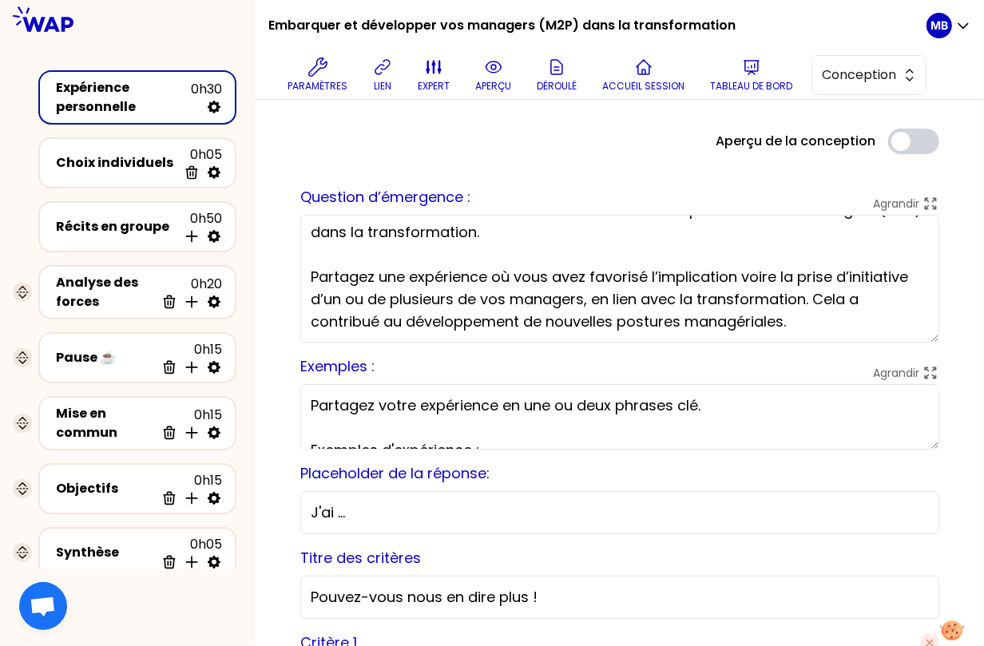
click at [832, 323] on textarea "Vous avez toutes et tous contribué à faire évoluer la posture de vos managers (…" at bounding box center [619, 279] width 639 height 128
type textarea "Vous avez toutes et tous contribué à faire évoluer la posture de vos managers (…"
click at [489, 77] on button "aperçu" at bounding box center [493, 75] width 49 height 48
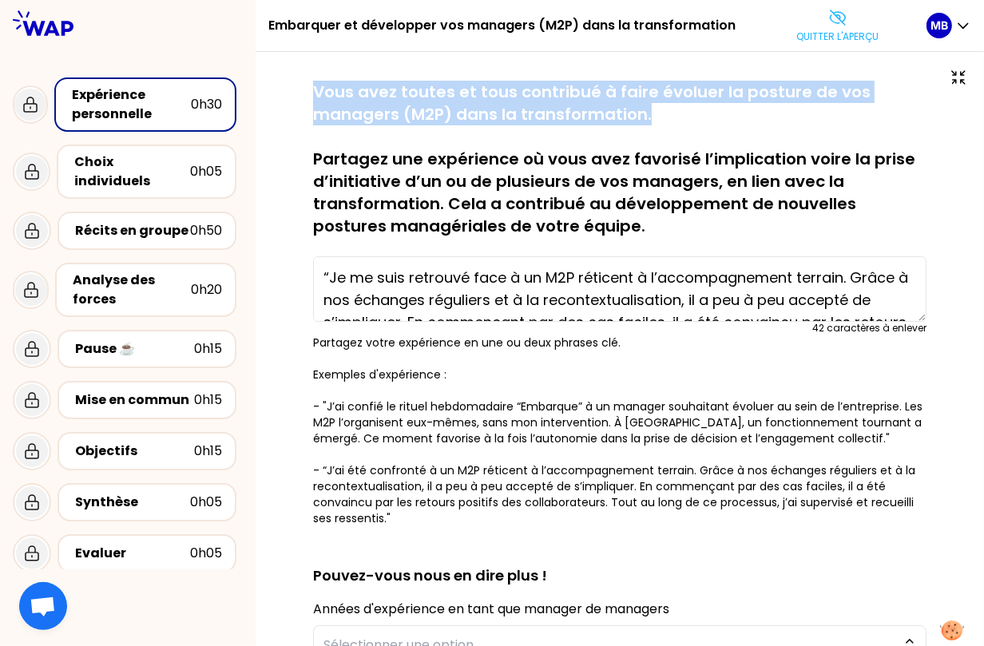
drag, startPoint x: 315, startPoint y: 88, endPoint x: 677, endPoint y: 109, distance: 362.5
click at [677, 109] on p "Vous avez toutes et tous contribué à faire évoluer la posture de vos managers (…" at bounding box center [620, 159] width 614 height 157
click at [817, 30] on p "Quitter l'aperçu" at bounding box center [837, 36] width 82 height 13
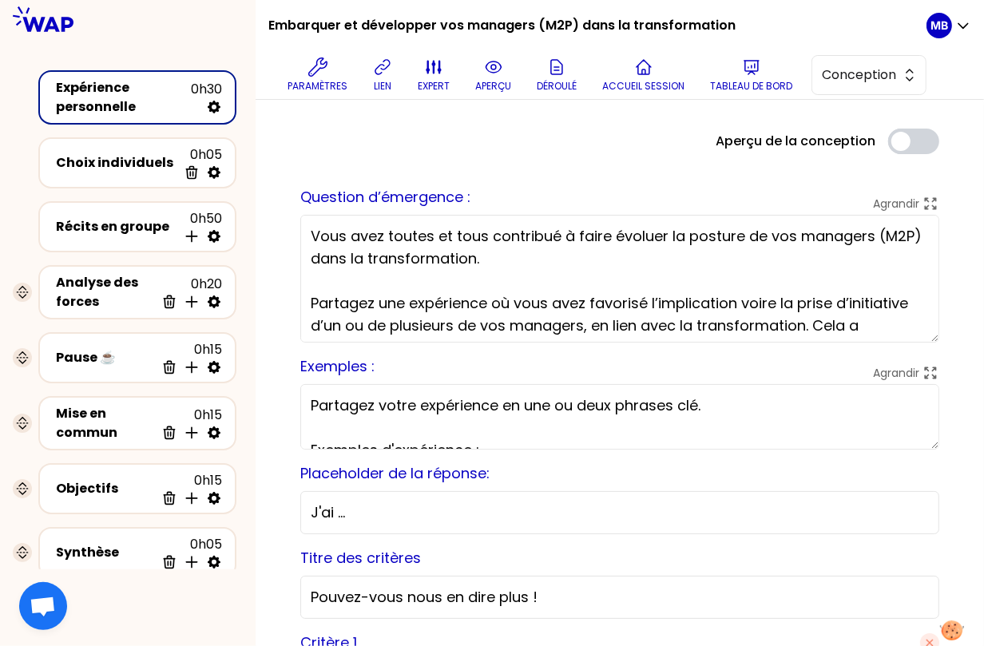
click at [513, 262] on textarea "Vous avez toutes et tous contribué à faire évoluer la posture de vos managers (…" at bounding box center [619, 279] width 639 height 128
click at [362, 256] on textarea "Vous avez toutes et tous contribué à faire évoluer la posture de vos managers (…" at bounding box center [619, 279] width 639 height 128
click at [603, 253] on textarea "Vous avez toutes et tous contribué à faire évoluer la posture de vos managers (…" at bounding box center [619, 279] width 639 height 128
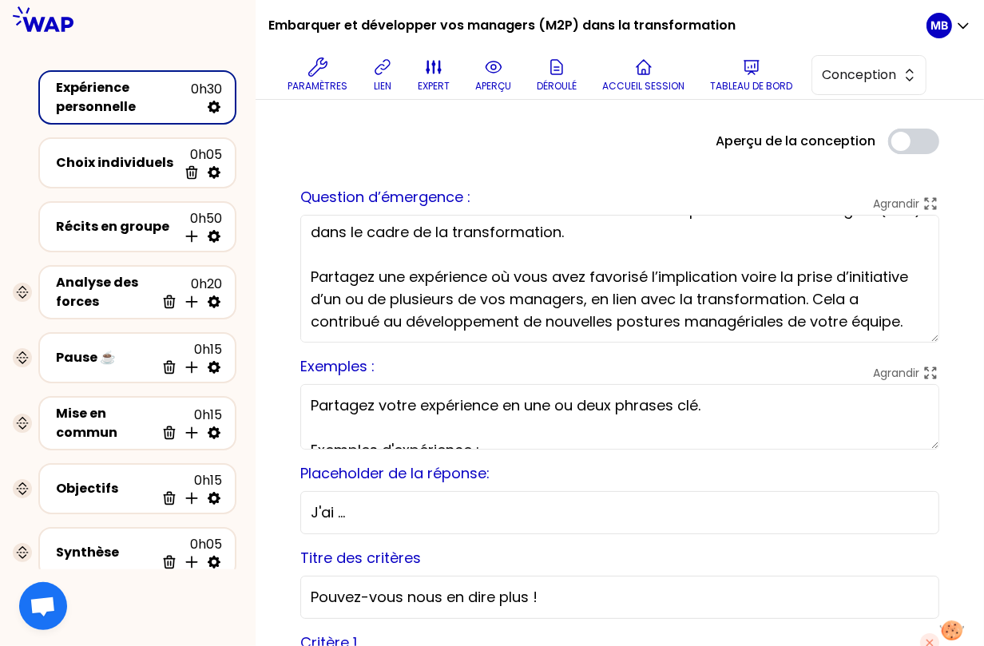
click at [592, 300] on textarea "Vous avez toutes et tous contribué à faire évoluer la posture de vos managers (…" at bounding box center [619, 279] width 639 height 128
click at [697, 296] on textarea "Vous avez toutes et tous contribué à faire évoluer la posture de vos managers (…" at bounding box center [619, 279] width 639 height 128
click at [829, 296] on textarea "Vous avez toutes et tous contribué à faire évoluer la posture de vos managers (…" at bounding box center [619, 279] width 639 height 128
click at [832, 293] on textarea "Vous avez toutes et tous contribué à faire évoluer la posture de vos managers (…" at bounding box center [619, 279] width 639 height 128
click at [727, 284] on textarea "Vous avez toutes et tous contribué à faire évoluer la posture de vos managers (…" at bounding box center [619, 279] width 639 height 128
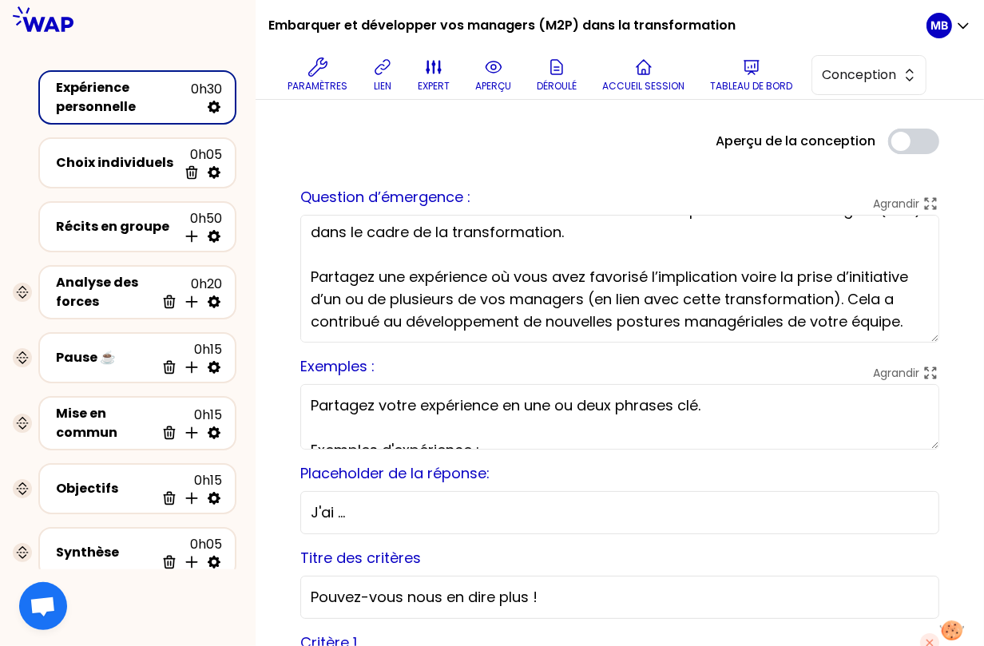
type textarea "Vous avez toutes et tous contribué à faire évoluer la posture de vos managers (…"
click at [504, 70] on button "aperçu" at bounding box center [493, 75] width 49 height 48
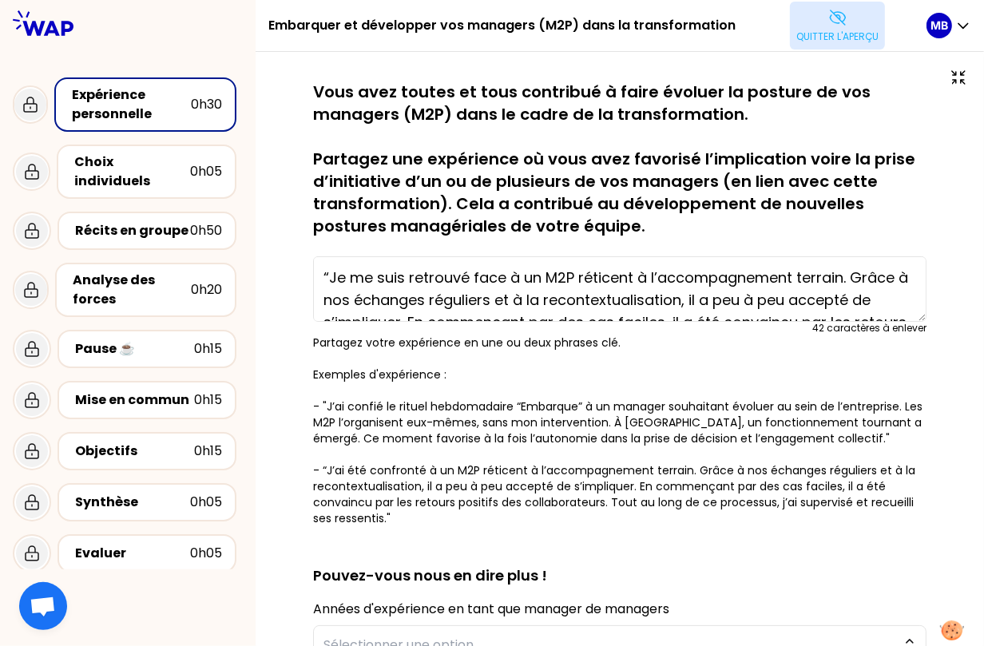
click at [857, 13] on button "Quitter l'aperçu" at bounding box center [837, 26] width 95 height 48
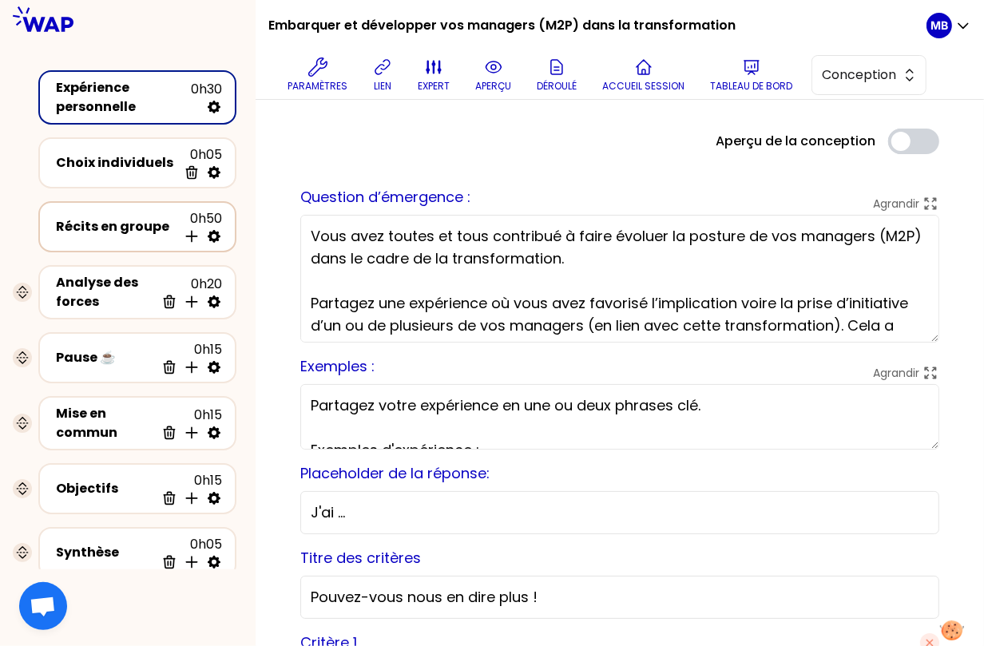
click at [215, 234] on icon at bounding box center [214, 236] width 16 height 16
select select "4"
select select "5"
select select "all"
select select "false"
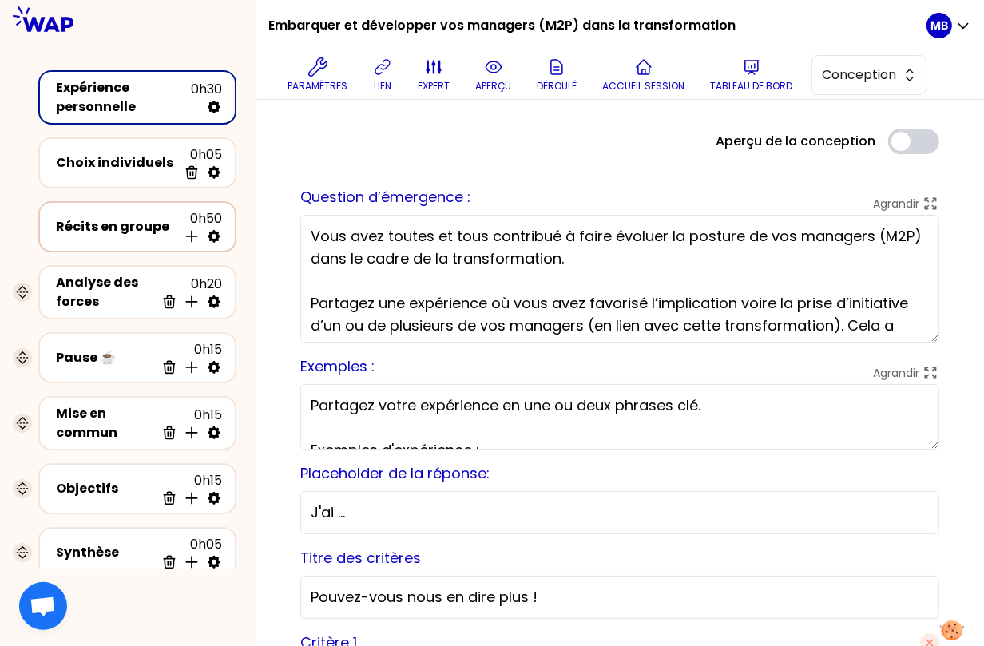
select select "Each"
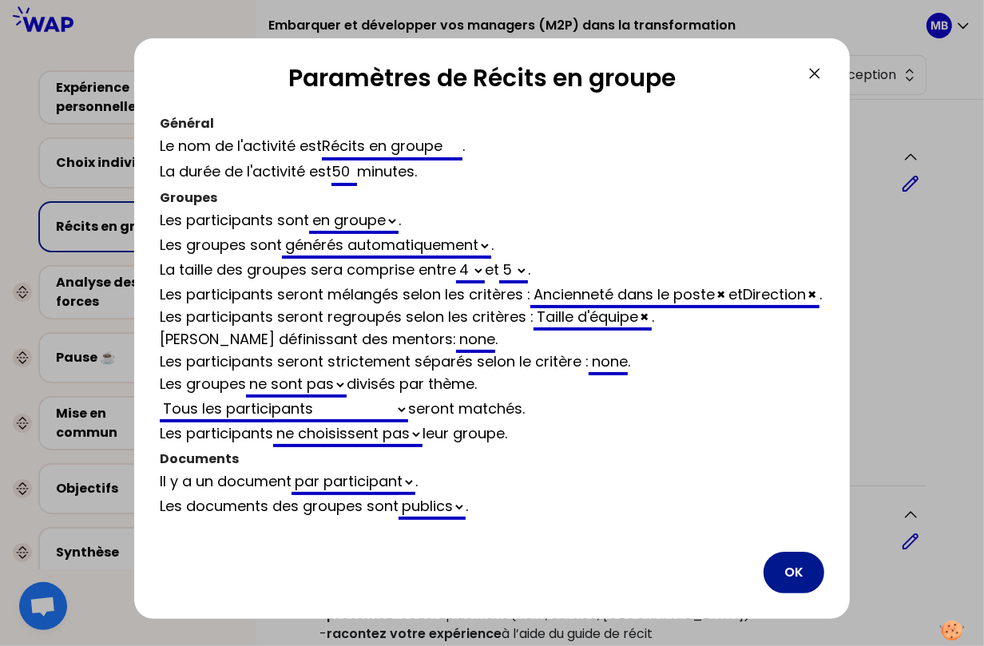
click at [777, 583] on button "OK" at bounding box center [794, 573] width 61 height 42
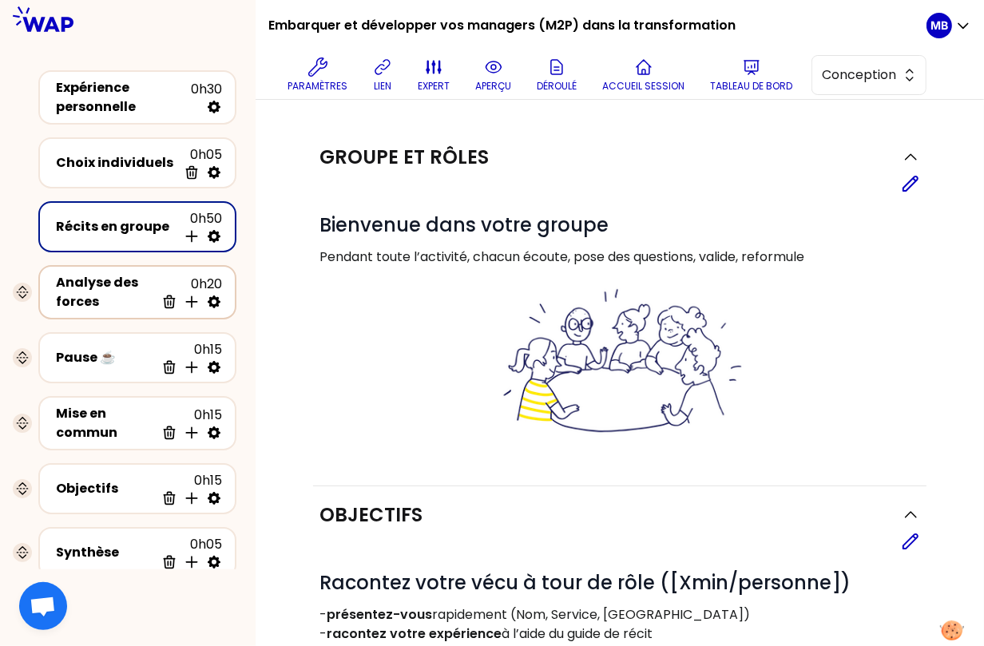
click at [213, 300] on icon at bounding box center [214, 302] width 16 height 16
select select "same_as"
select select "false"
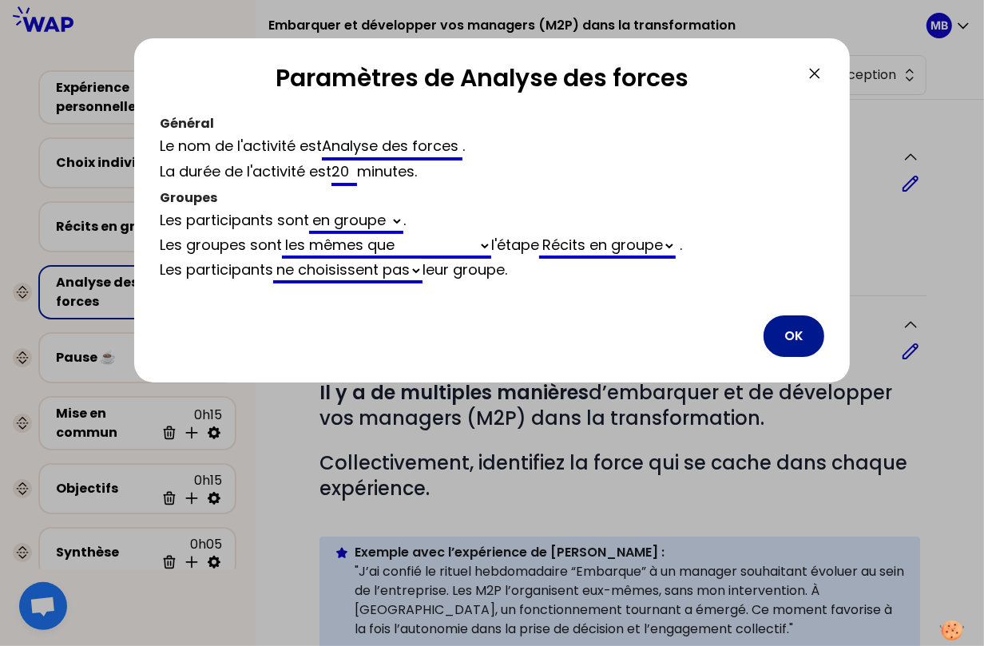
click at [797, 340] on button "OK" at bounding box center [794, 337] width 61 height 42
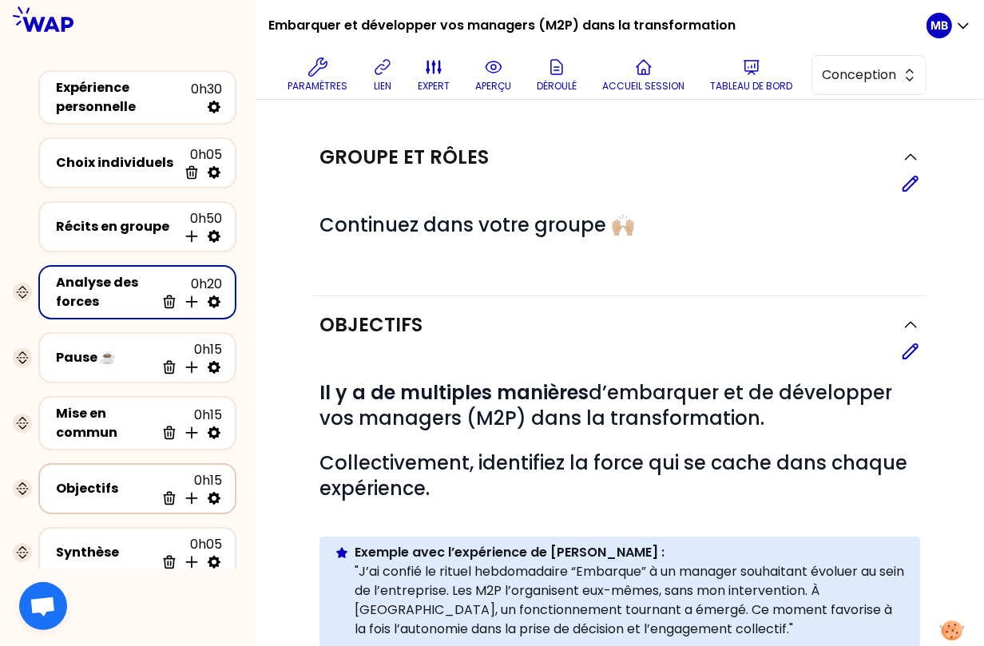
click at [214, 493] on icon at bounding box center [214, 499] width 16 height 16
select select "3"
select select "activity"
select select "false"
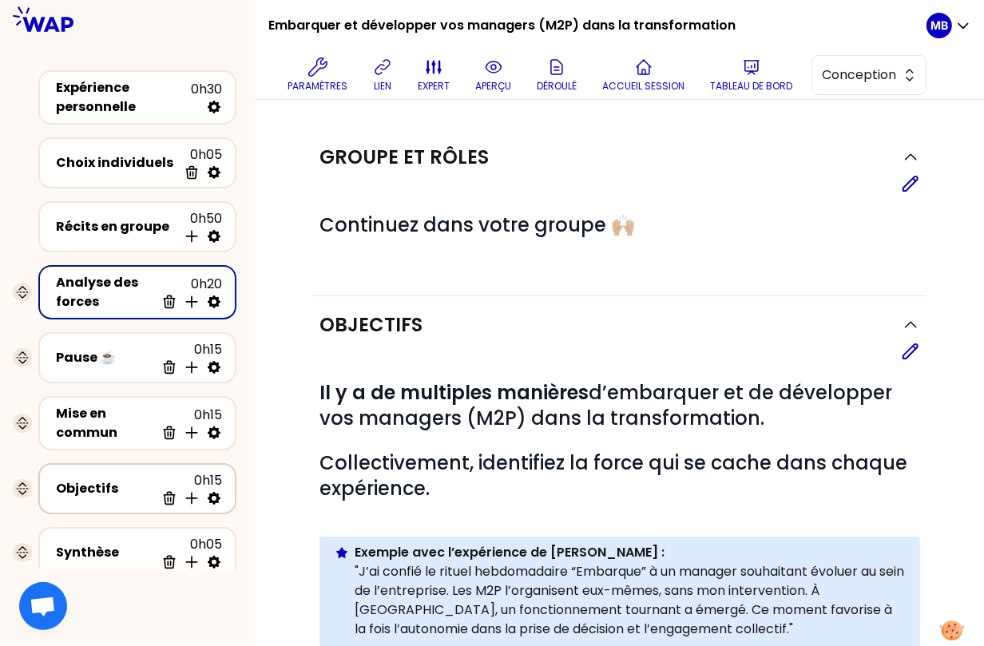
select select "Each"
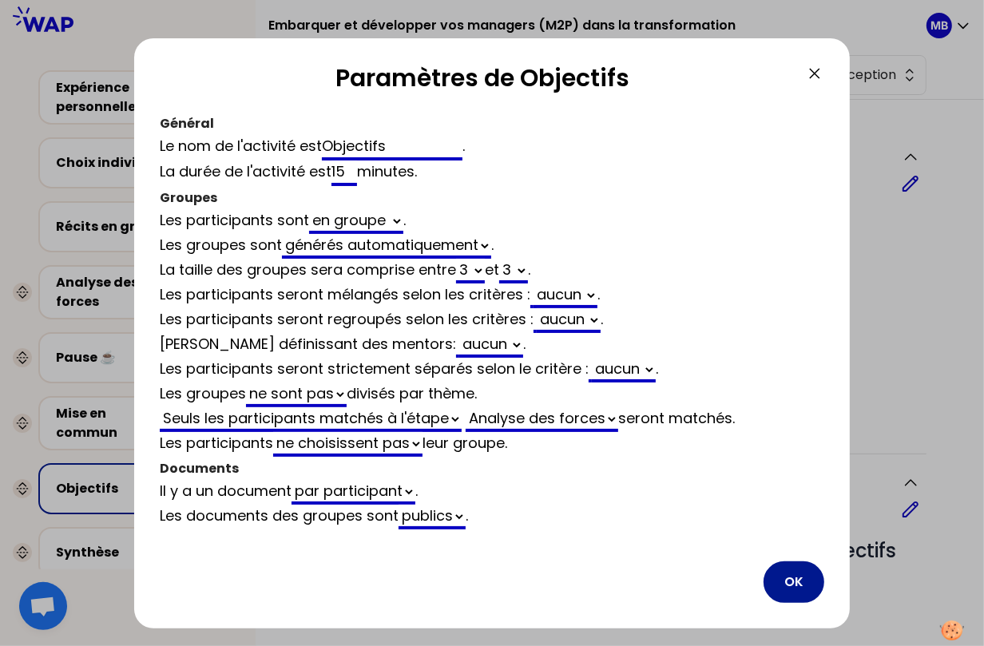
click at [787, 579] on button "OK" at bounding box center [794, 583] width 61 height 42
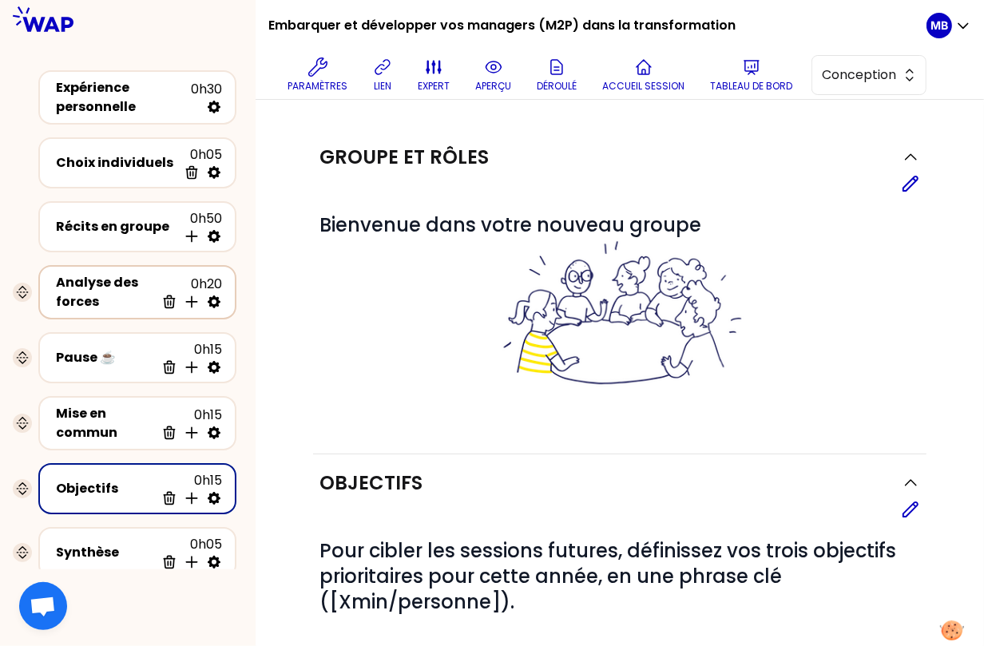
click at [113, 293] on div "Analyse des forces" at bounding box center [105, 292] width 99 height 38
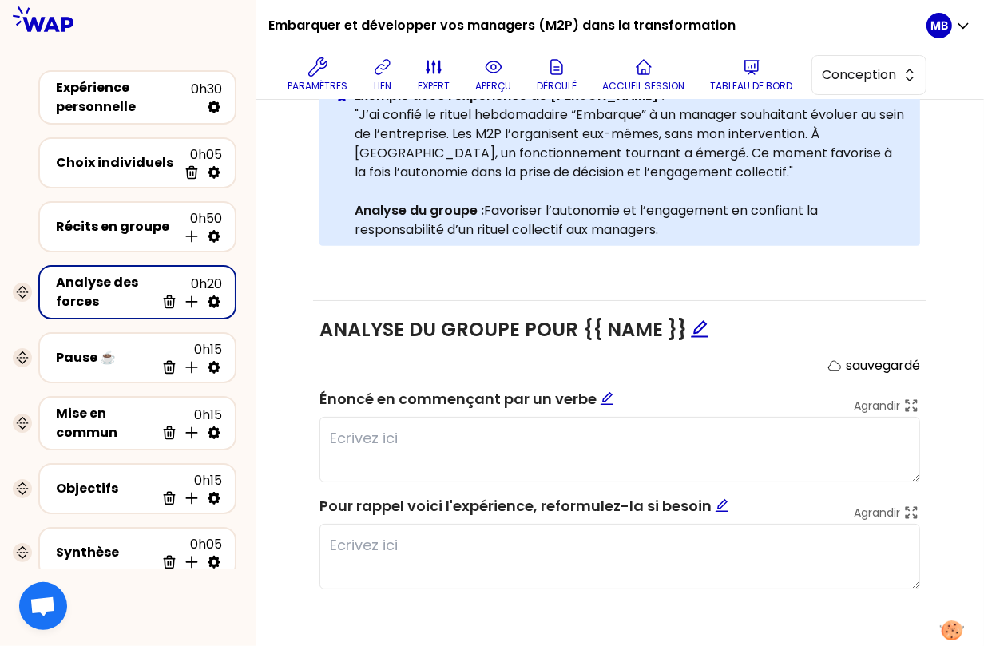
scroll to position [154, 0]
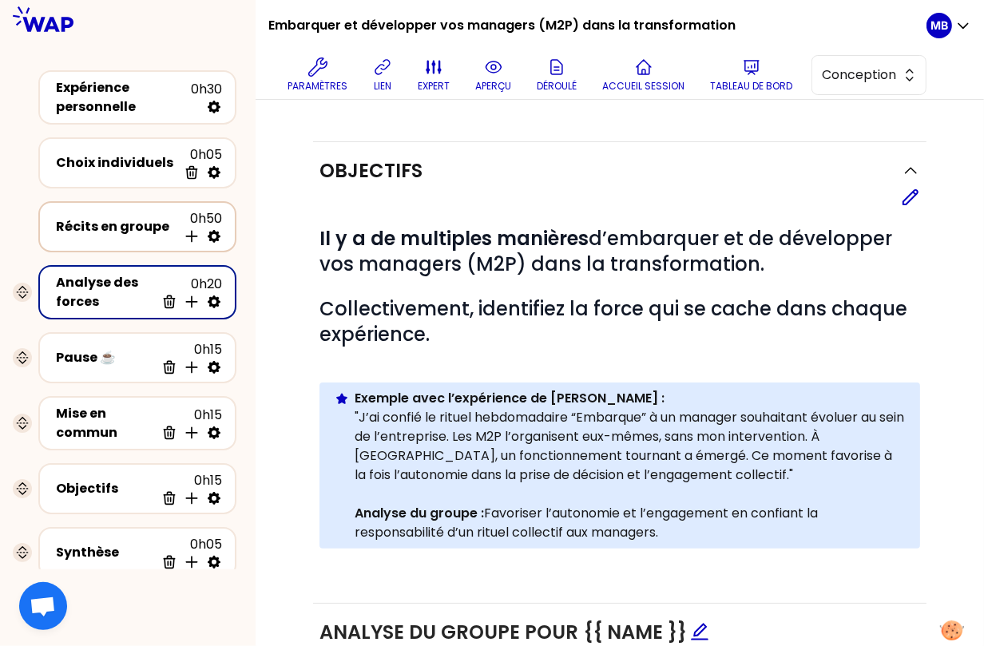
click at [153, 226] on div "Récits en groupe" at bounding box center [116, 226] width 121 height 19
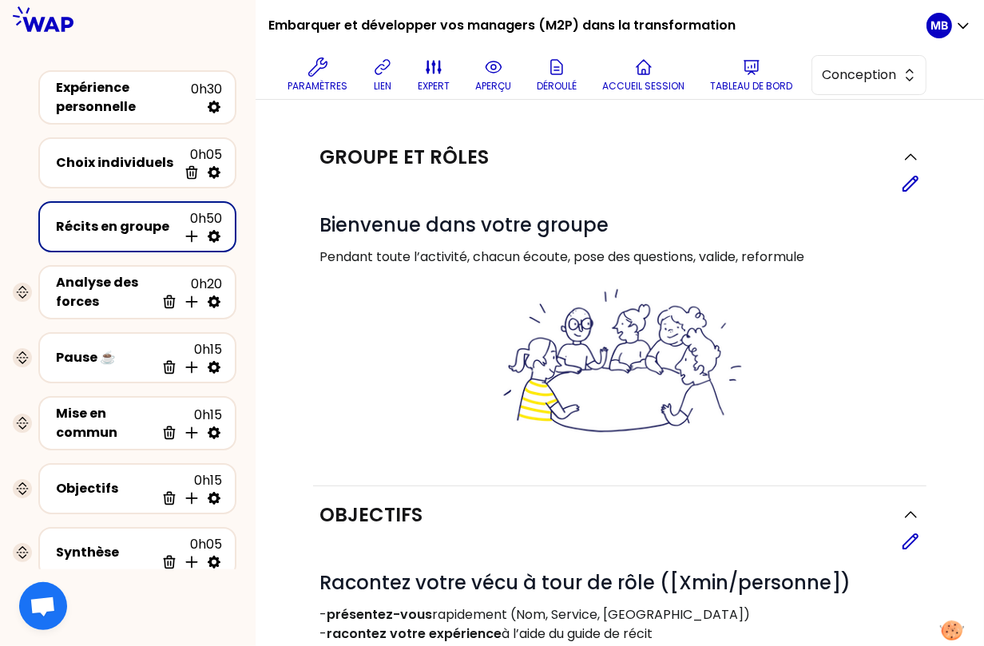
scroll to position [176, 0]
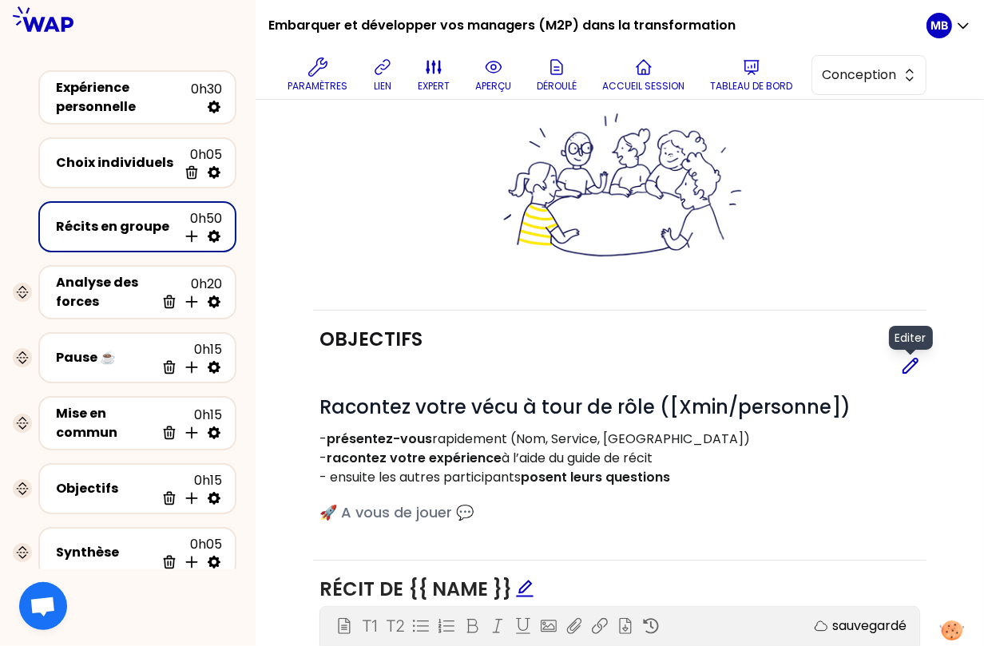
click at [908, 356] on icon at bounding box center [910, 365] width 19 height 19
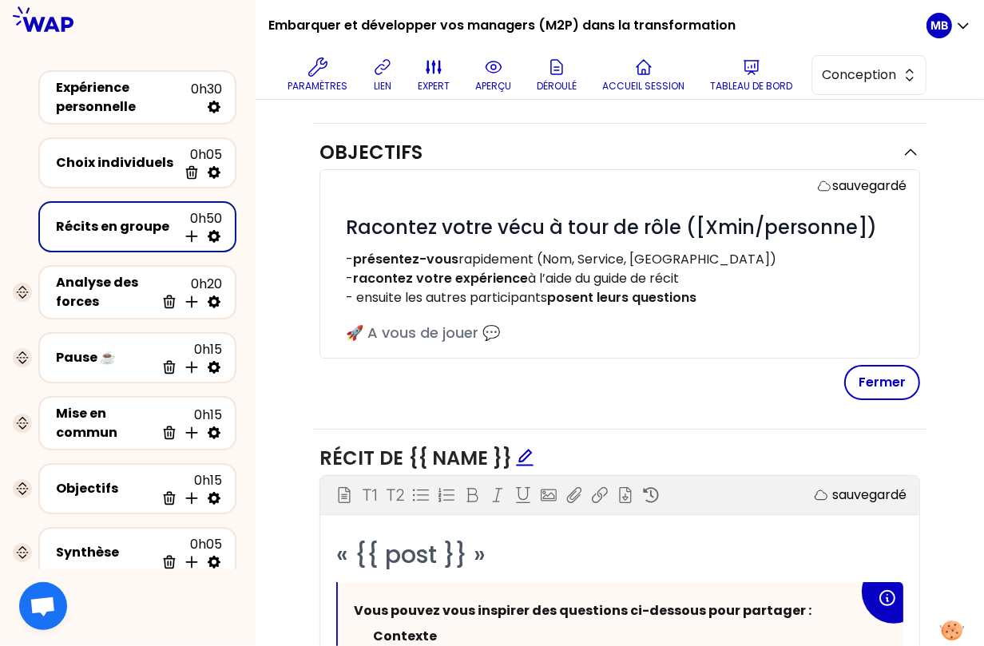
scroll to position [787, 0]
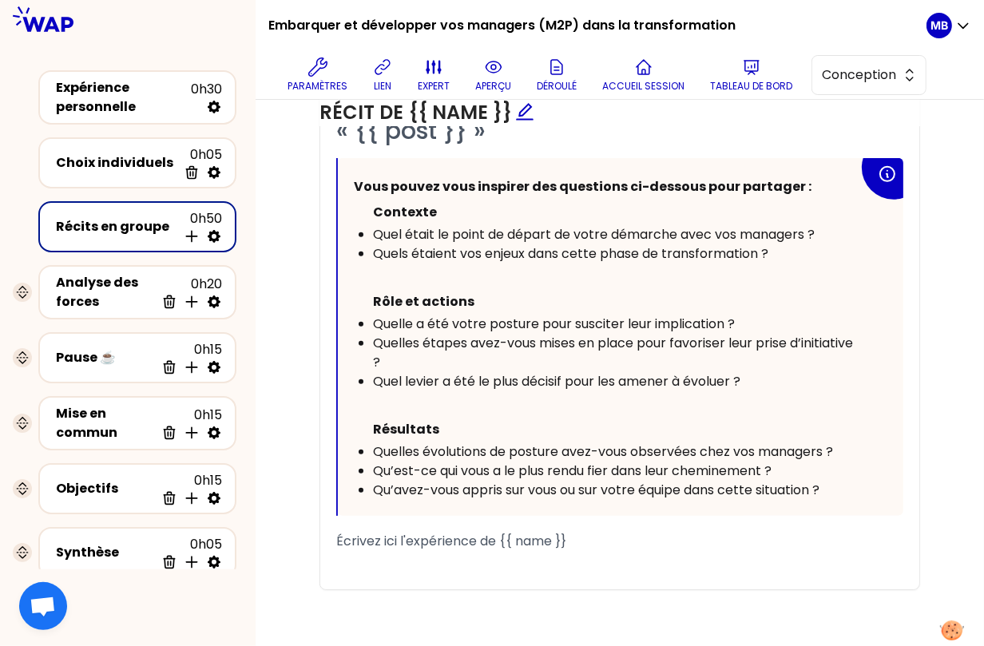
click at [612, 467] on span "Qu’est-ce qui vous a le plus rendu fier dans leur cheminement ?" at bounding box center [572, 471] width 399 height 18
click at [504, 74] on button "aperçu" at bounding box center [493, 75] width 49 height 48
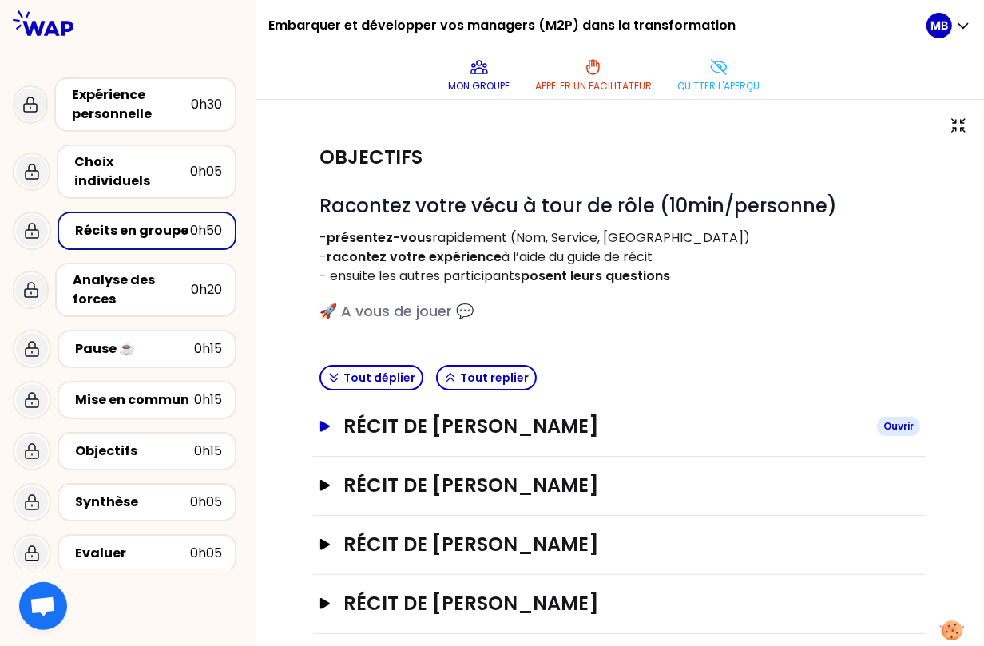
click at [469, 419] on h3 "Récit de Marine Bourgeaud" at bounding box center [604, 427] width 521 height 26
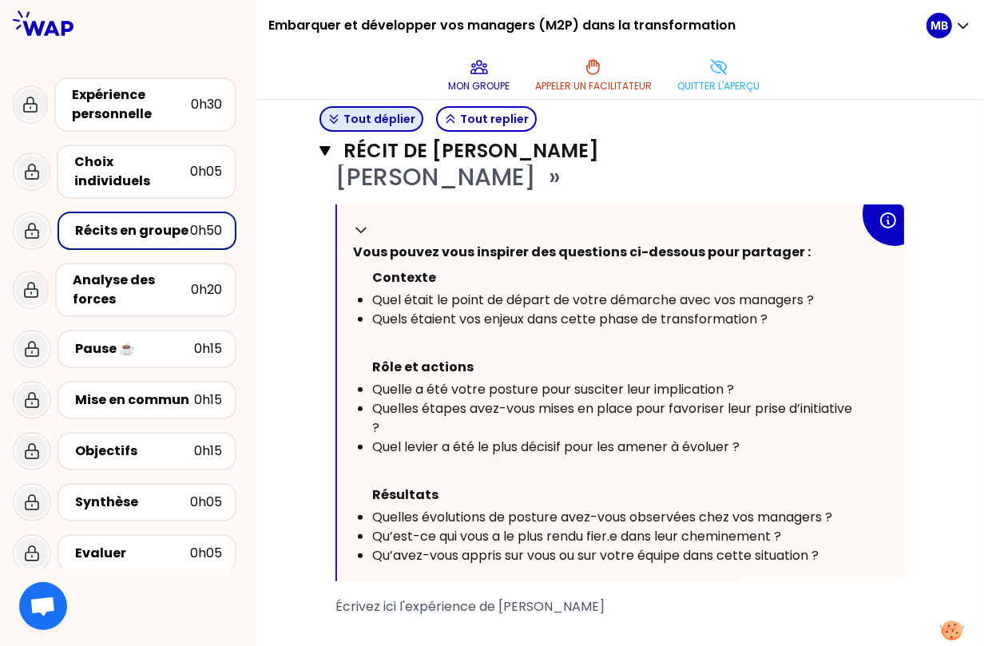
scroll to position [132, 0]
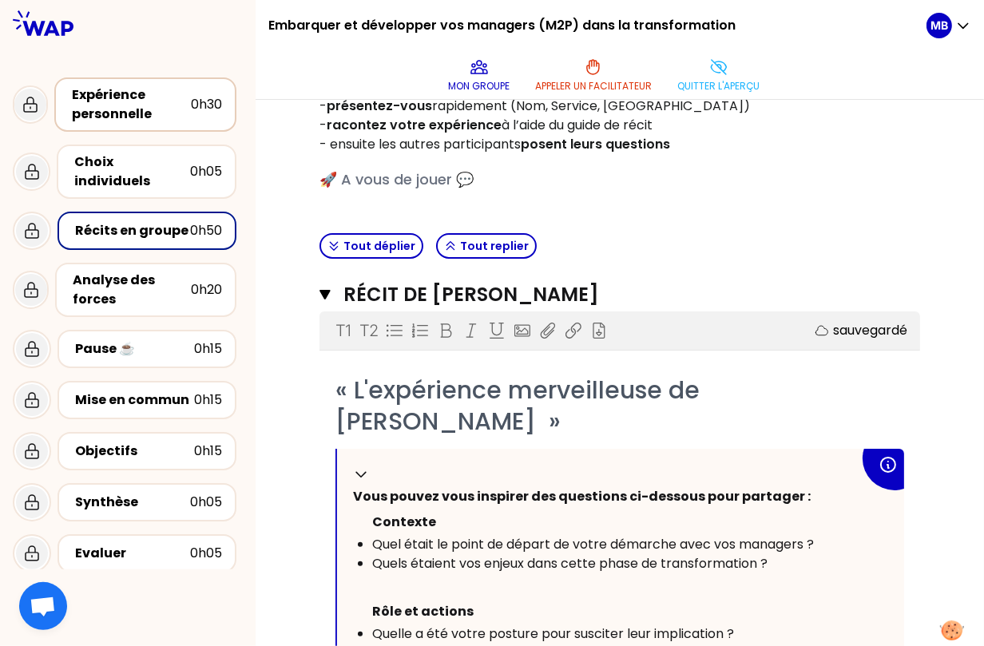
click at [108, 99] on div "Expérience personnelle" at bounding box center [131, 104] width 119 height 38
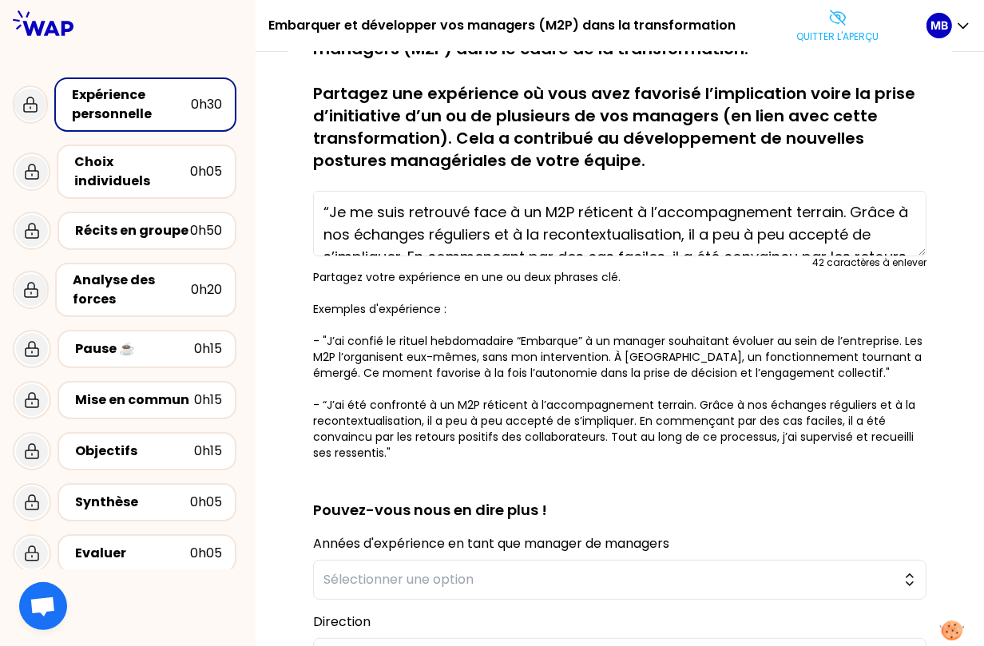
scroll to position [66, 0]
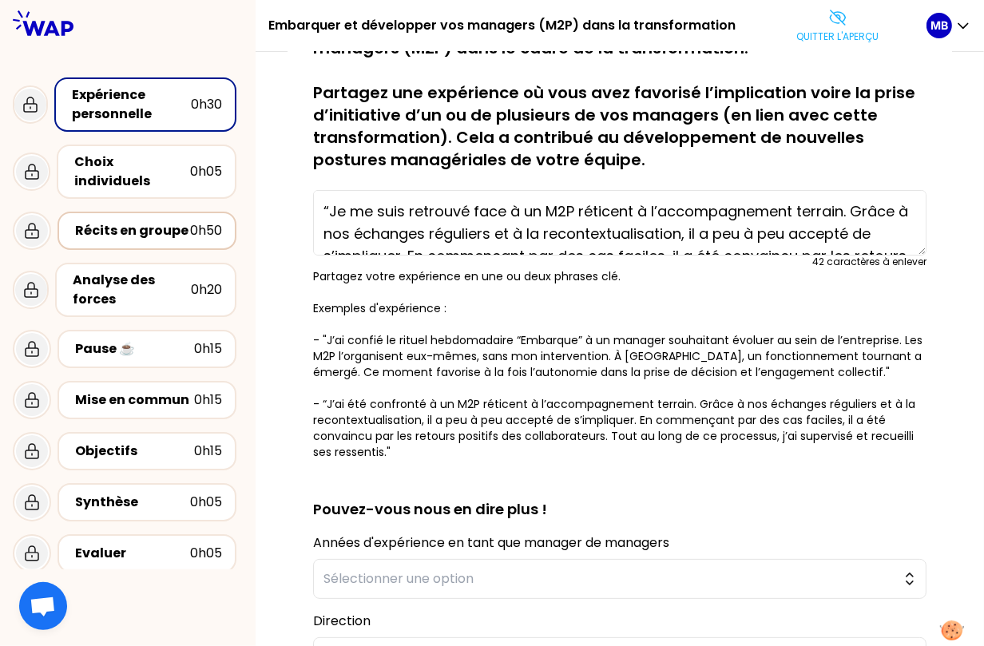
click at [132, 222] on div "Récits en groupe" at bounding box center [132, 230] width 115 height 19
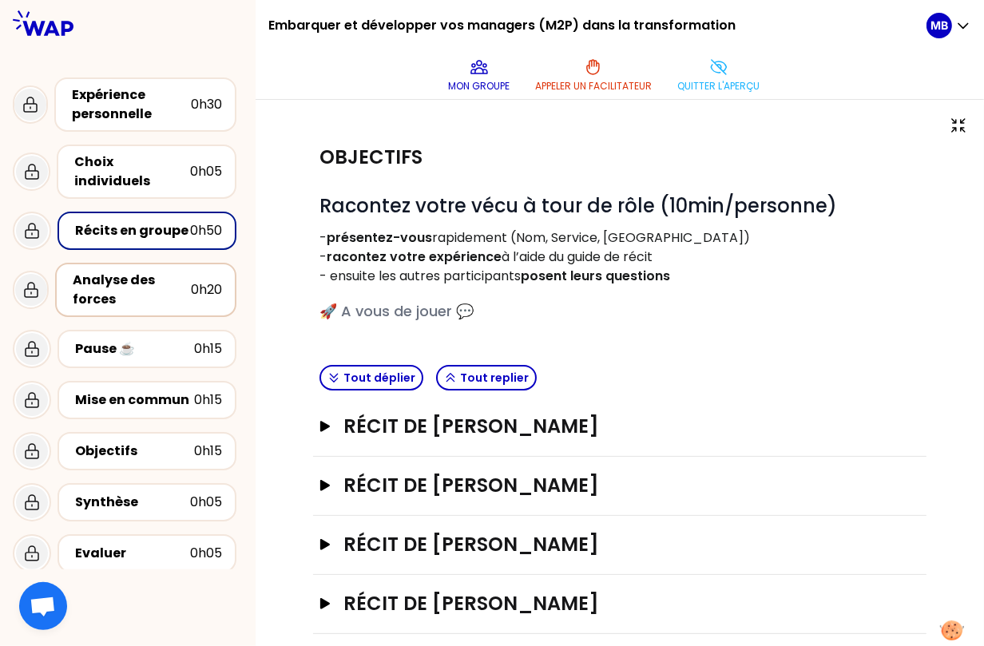
click at [139, 271] on div "Analyse des forces" at bounding box center [132, 290] width 118 height 38
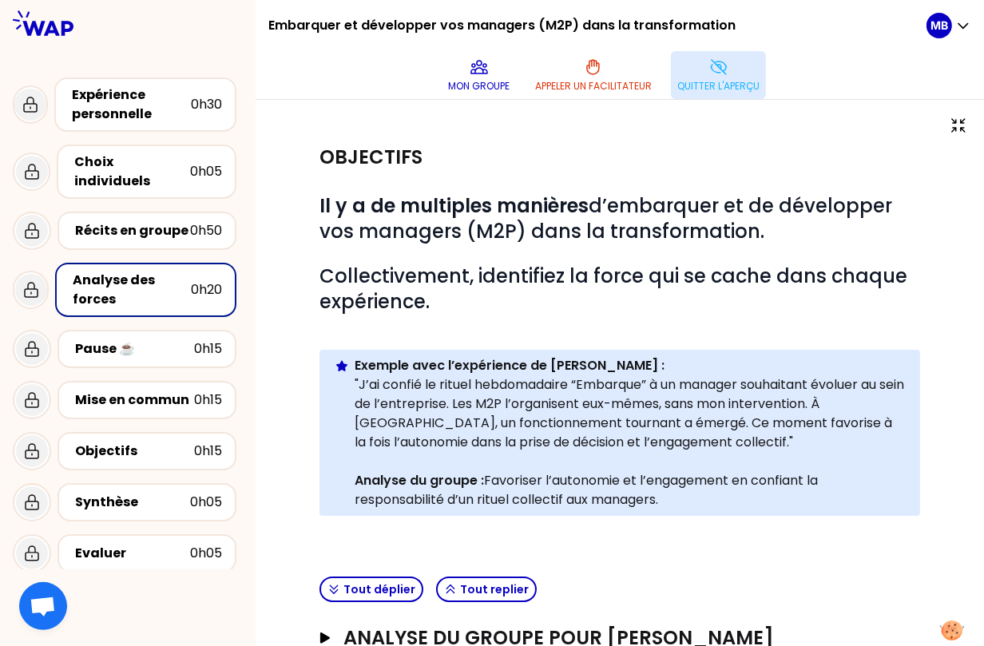
click at [693, 66] on button "Quitter l'aperçu" at bounding box center [718, 75] width 95 height 48
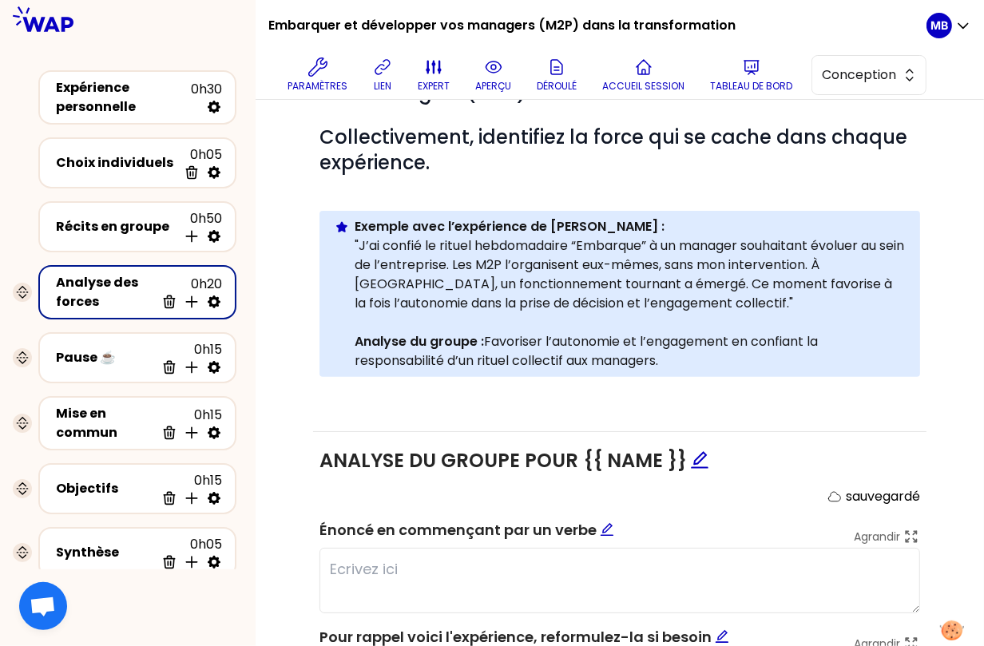
scroll to position [427, 0]
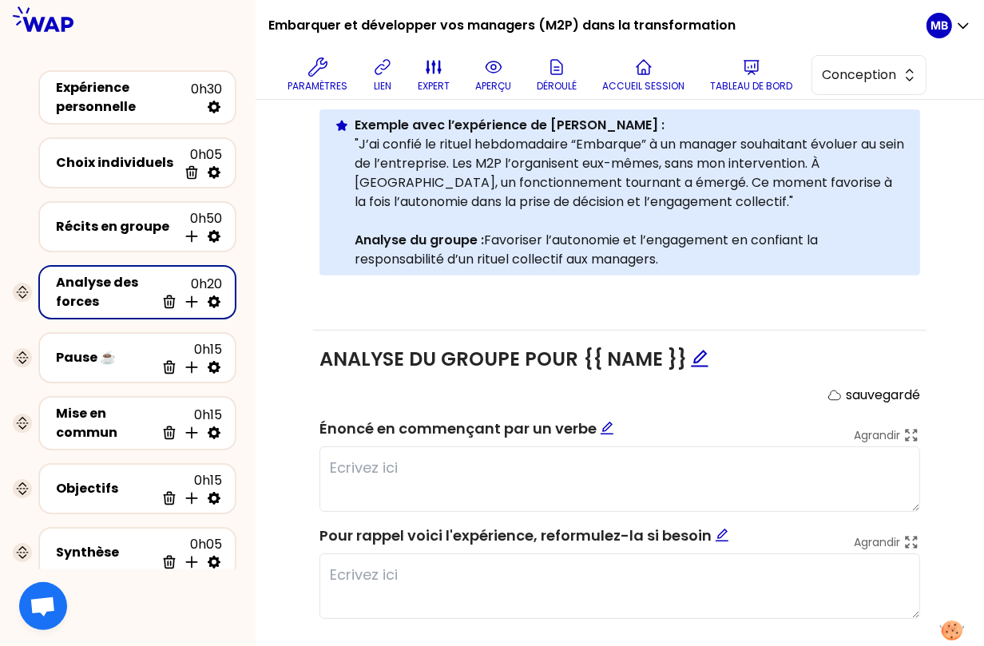
click at [678, 258] on p "Analyse du groupe : Favoriser l’autonomie et l’engagement en confiant la respon…" at bounding box center [631, 250] width 553 height 38
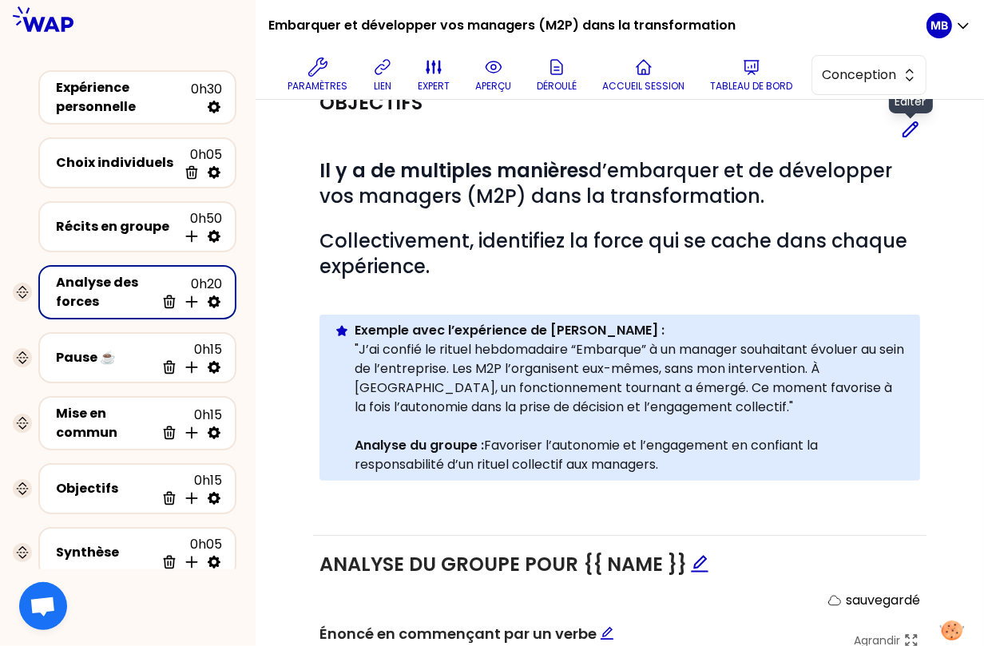
click at [907, 134] on icon at bounding box center [911, 129] width 14 height 14
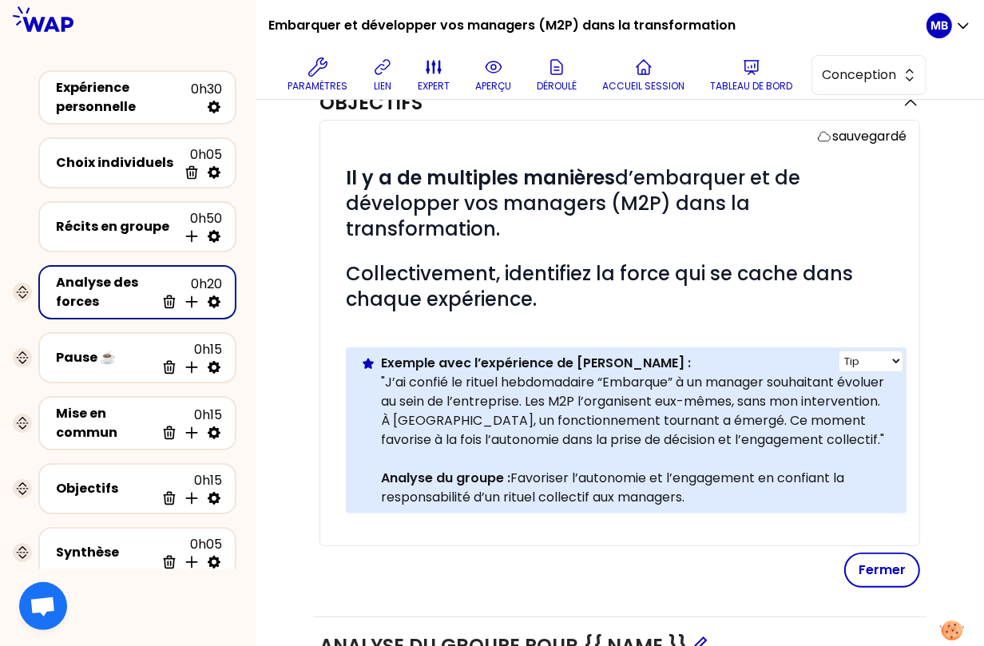
scroll to position [284, 0]
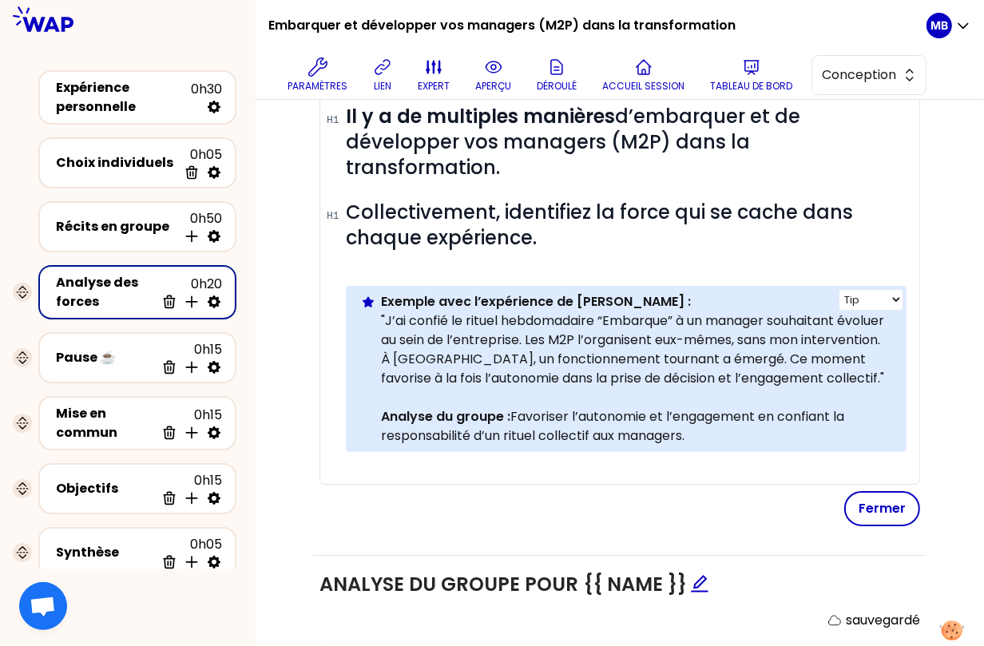
click at [618, 409] on p "Analyse du groupe : Favoriser l’autonomie et l’engagement en confiant la respon…" at bounding box center [637, 426] width 513 height 38
click at [698, 407] on p "Analyse du groupe : Favoriser l’autonomie et l’engagement en confiant la respon…" at bounding box center [637, 426] width 513 height 38
click at [881, 491] on button "Fermer" at bounding box center [882, 508] width 76 height 35
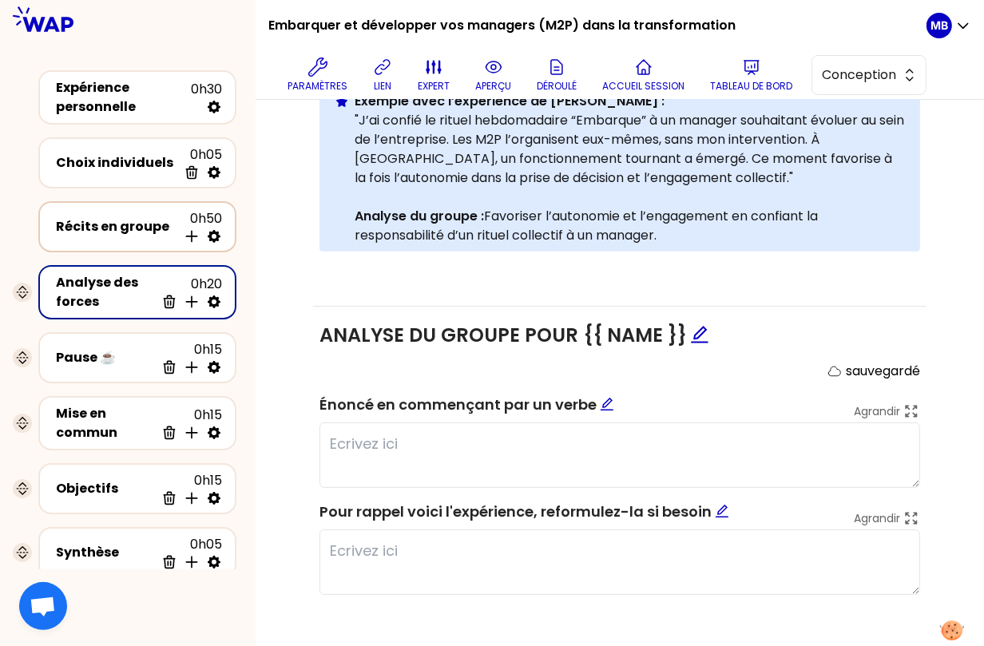
scroll to position [173, 0]
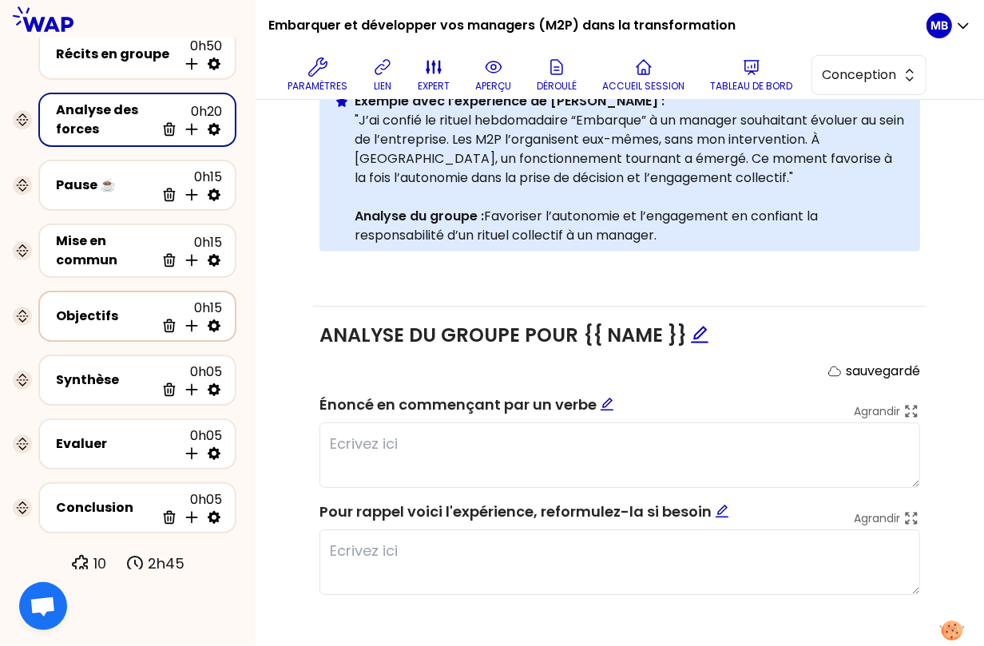
click at [76, 307] on div "Objectifs" at bounding box center [105, 316] width 99 height 19
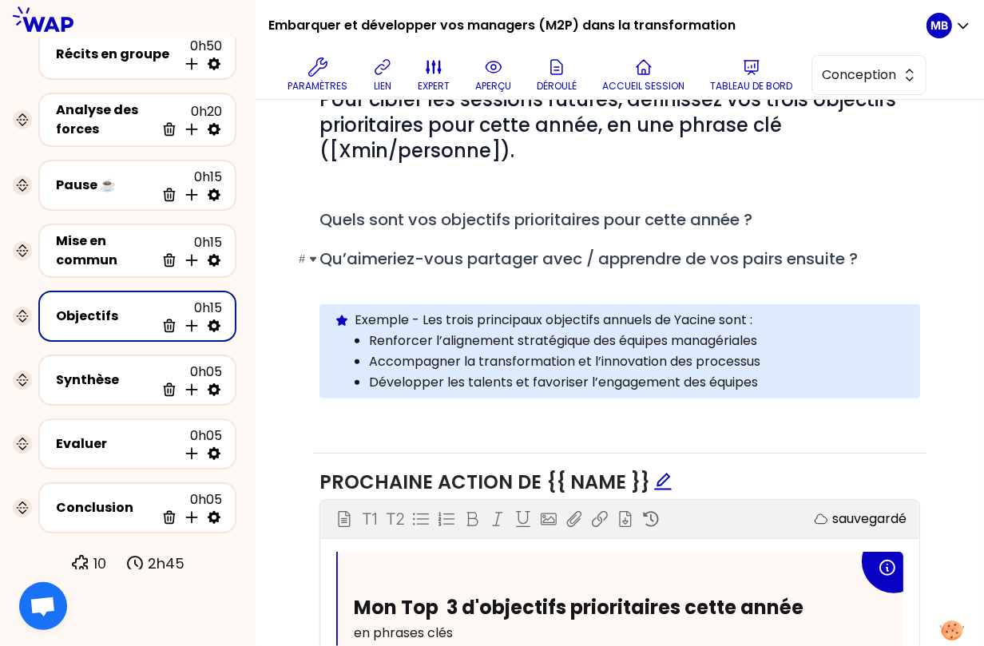
scroll to position [284, 0]
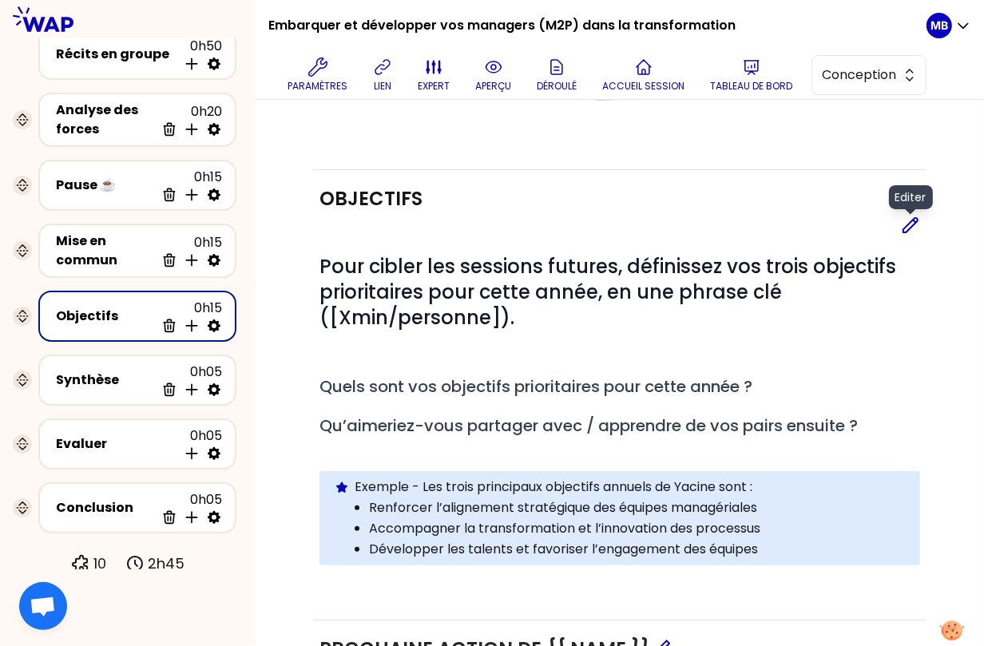
click at [904, 221] on icon at bounding box center [910, 225] width 19 height 19
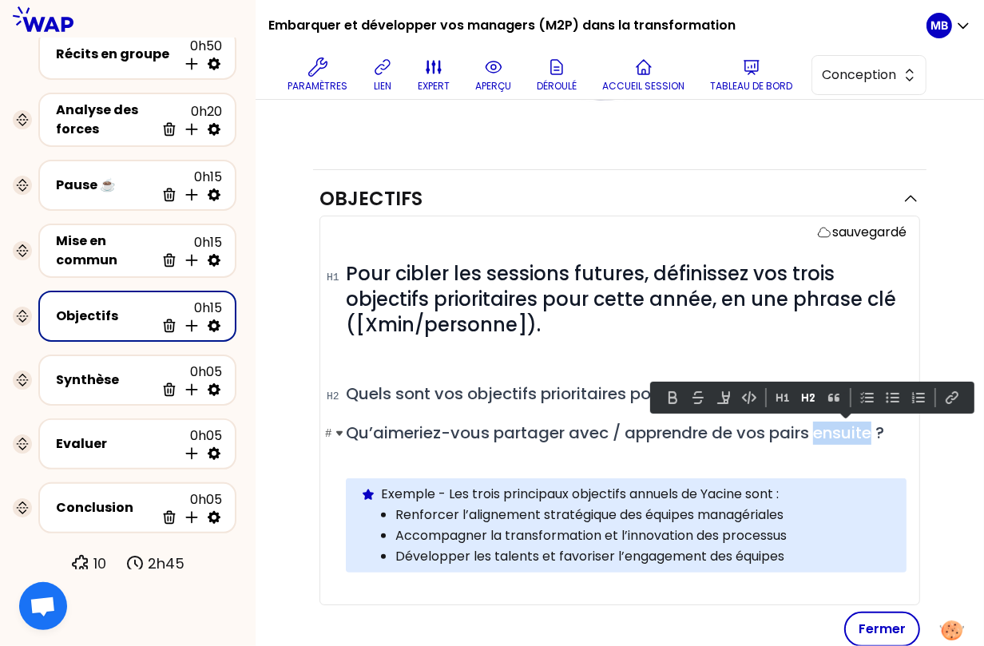
drag, startPoint x: 818, startPoint y: 427, endPoint x: 875, endPoint y: 426, distance: 56.7
click at [875, 426] on span "Qu’aimeriez-vous partager avec / apprendre de vos pairs ensuite ?" at bounding box center [615, 433] width 538 height 22
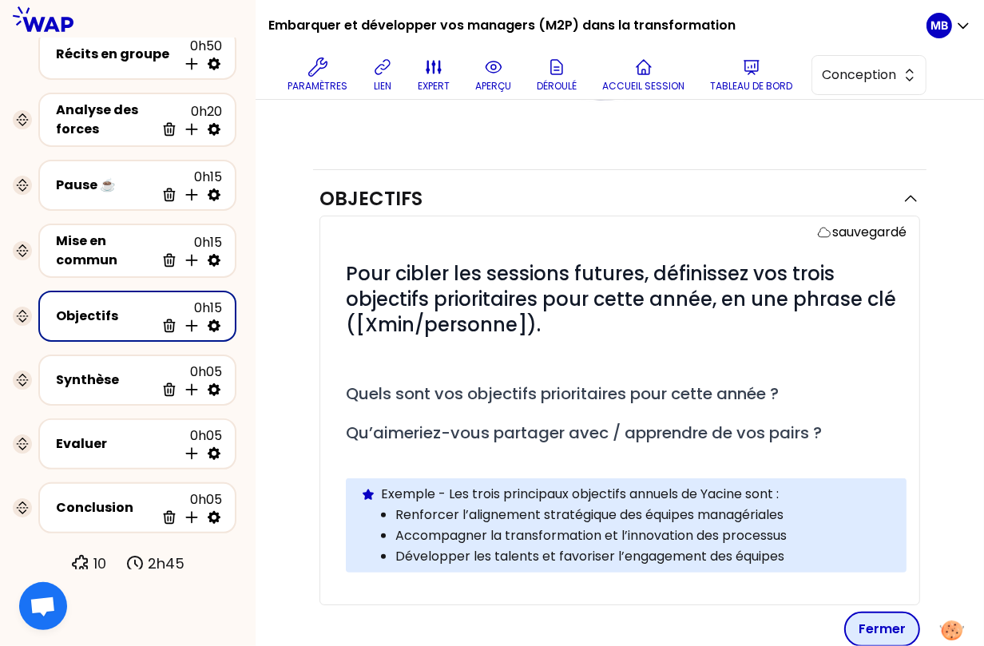
click at [869, 602] on button "Fermer" at bounding box center [882, 629] width 76 height 35
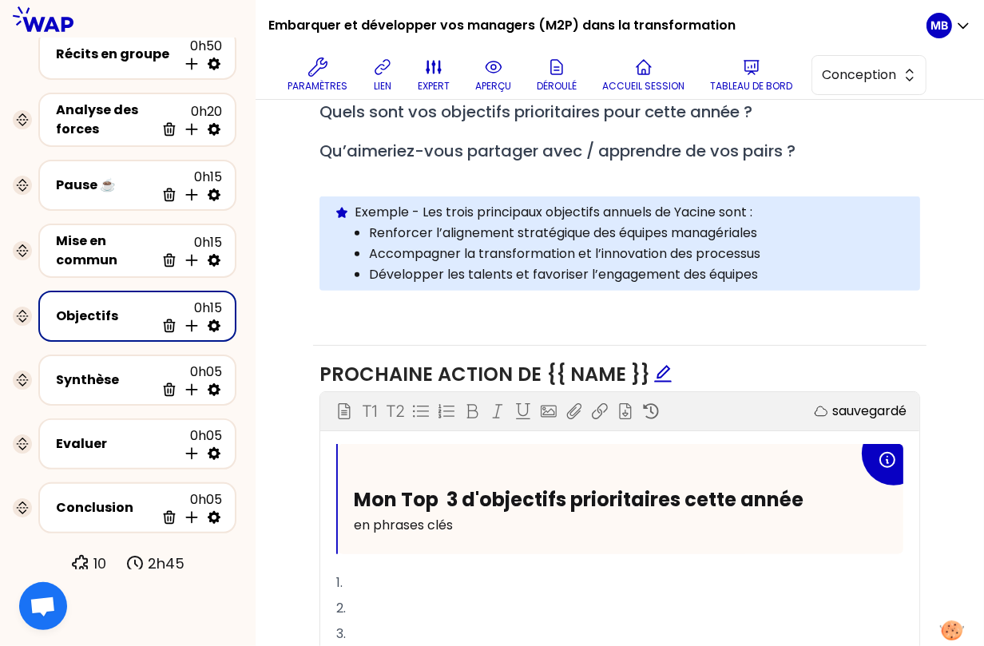
scroll to position [533, 0]
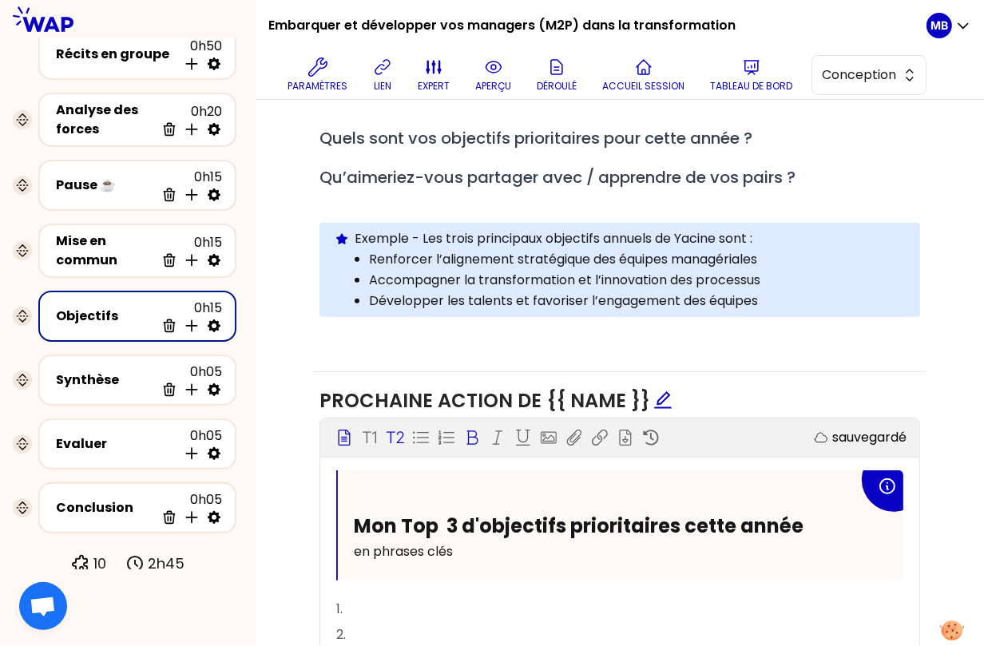
drag, startPoint x: 358, startPoint y: 522, endPoint x: 816, endPoint y: 506, distance: 458.0
click at [816, 506] on div "Mon Top 3 d'objectifs prioritaires cette année en phrases clés" at bounding box center [621, 526] width 566 height 110
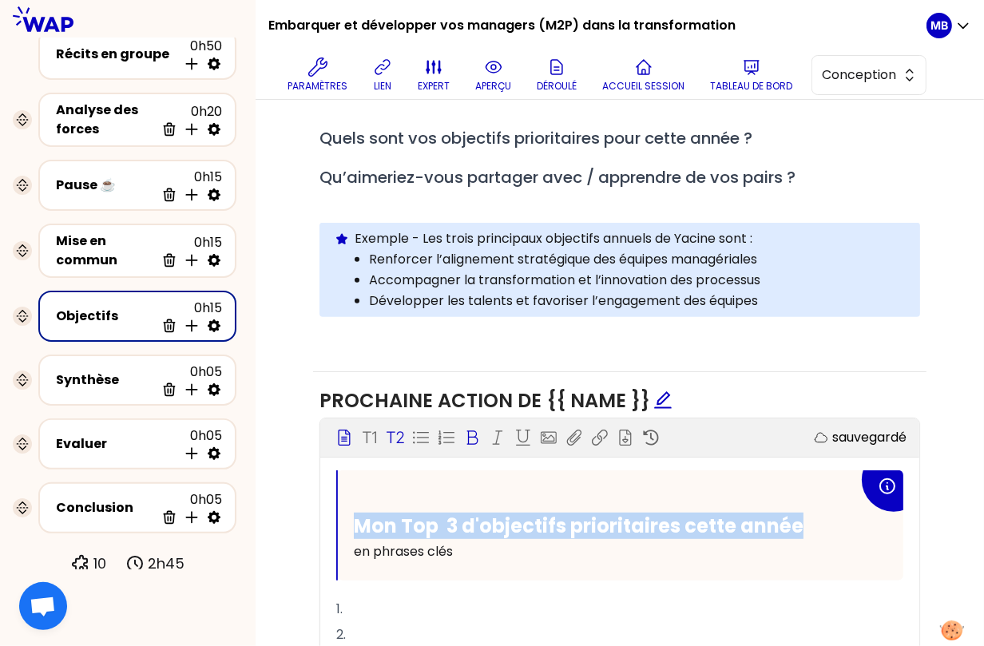
drag, startPoint x: 796, startPoint y: 516, endPoint x: 352, endPoint y: 502, distance: 443.6
click at [352, 502] on div "Mon Top 3 d'objectifs prioritaires cette année en phrases clés" at bounding box center [621, 526] width 566 height 110
copy span "Mon Top 3 d'objectifs prioritaires cette année"
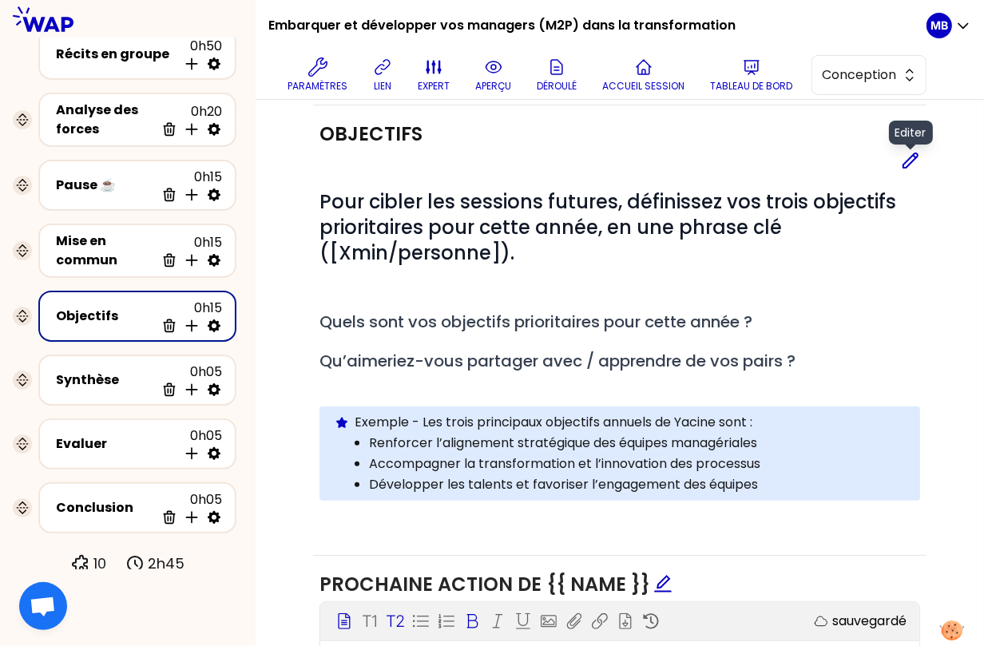
click at [919, 161] on icon at bounding box center [910, 160] width 19 height 19
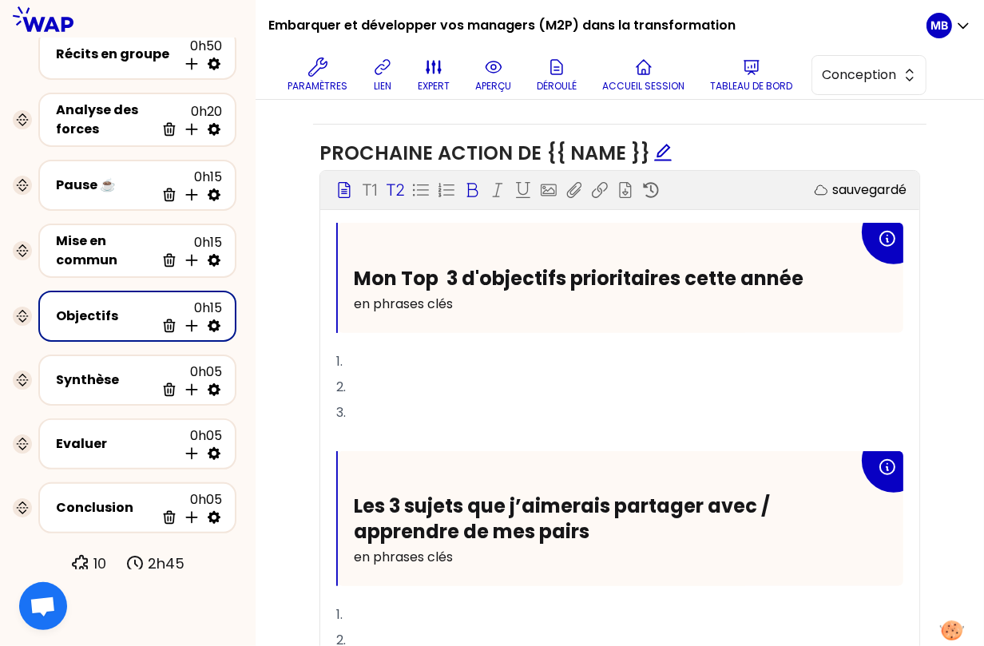
scroll to position [949, 0]
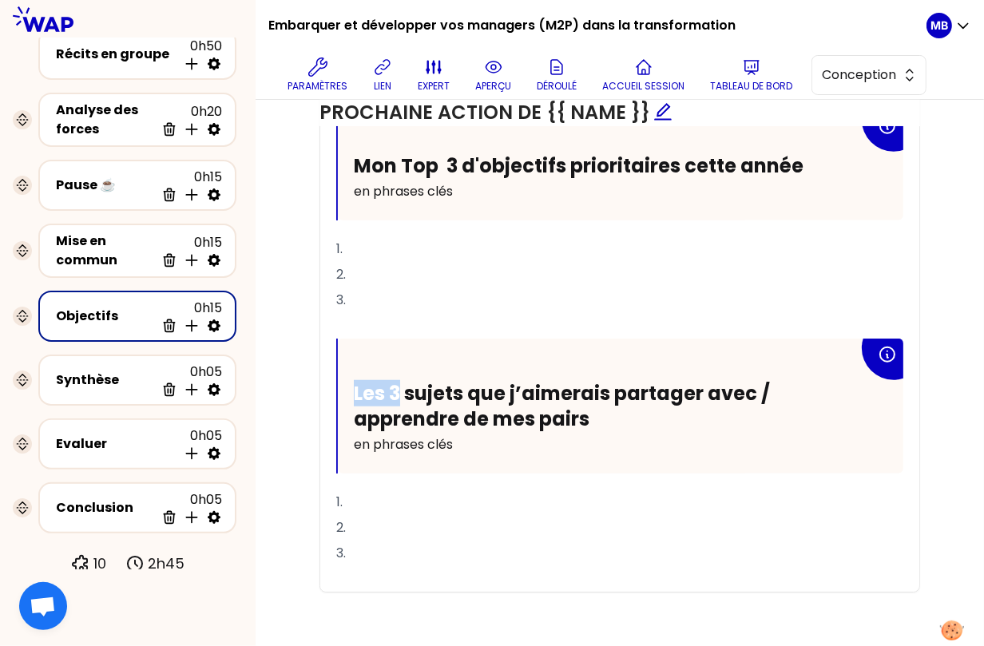
drag, startPoint x: 396, startPoint y: 383, endPoint x: 339, endPoint y: 383, distance: 57.5
click at [339, 383] on div "Les 3 sujets que j’aimerais partager avec / apprendre de mes pairs en phrases c…" at bounding box center [621, 406] width 566 height 135
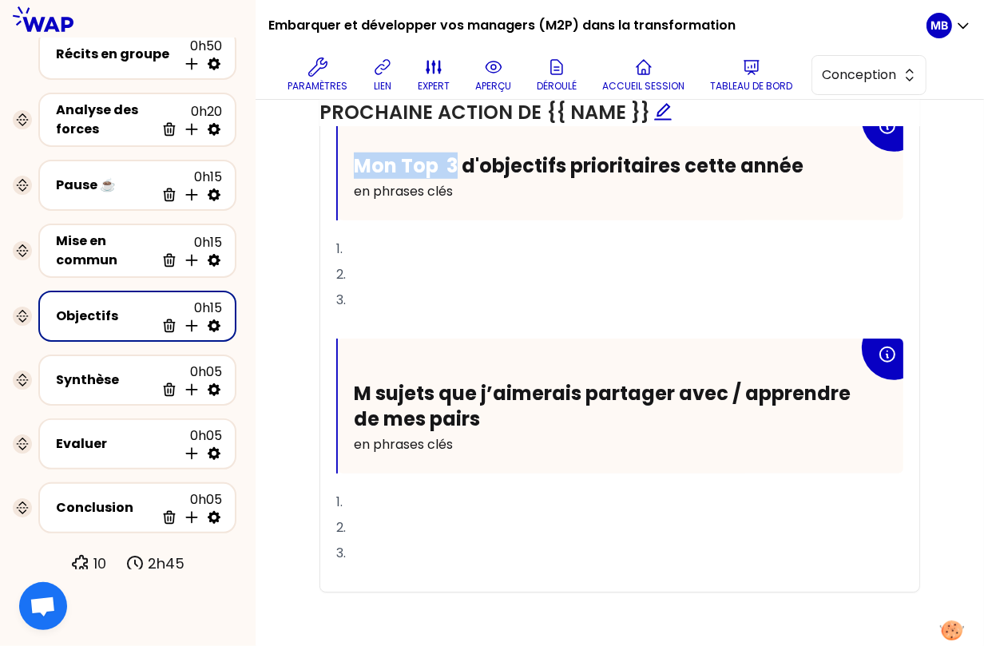
drag, startPoint x: 440, startPoint y: 164, endPoint x: 267, endPoint y: 157, distance: 173.5
copy span "Mon Top 3"
drag, startPoint x: 374, startPoint y: 384, endPoint x: 319, endPoint y: 384, distance: 55.1
click at [319, 384] on div "Prochaine action de {{ name }} Bloc d'instruction T1 T2 Exporter sauvegardé Mon…" at bounding box center [620, 317] width 614 height 610
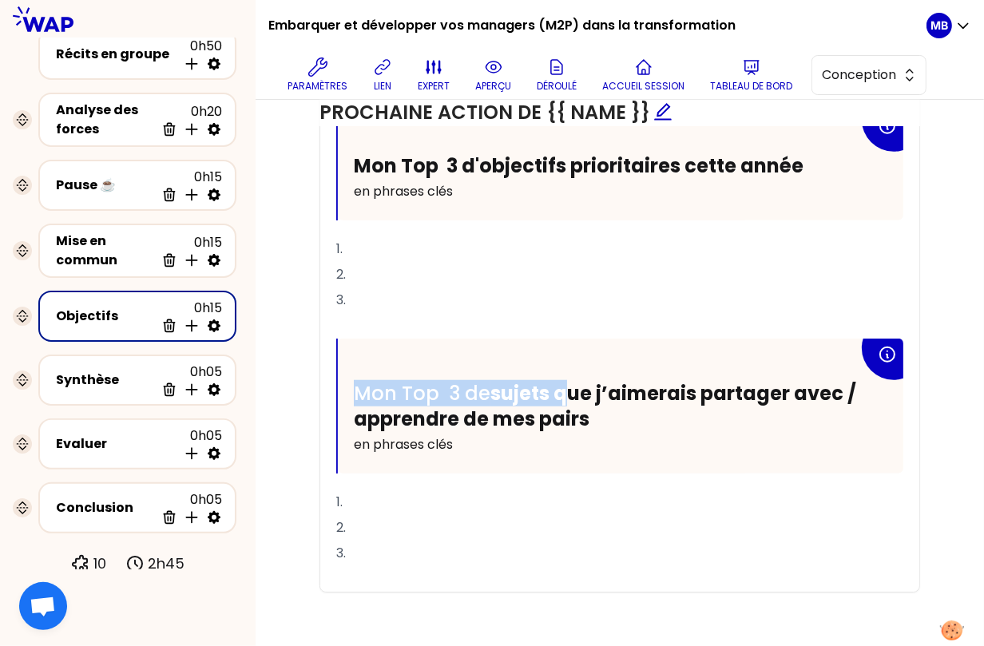
drag, startPoint x: 362, startPoint y: 386, endPoint x: 582, endPoint y: 386, distance: 219.7
click at [582, 386] on h2 "Mon Top 3 de sujets que j’aimerais partager avec / apprendre de mes pairs" at bounding box center [606, 406] width 505 height 50
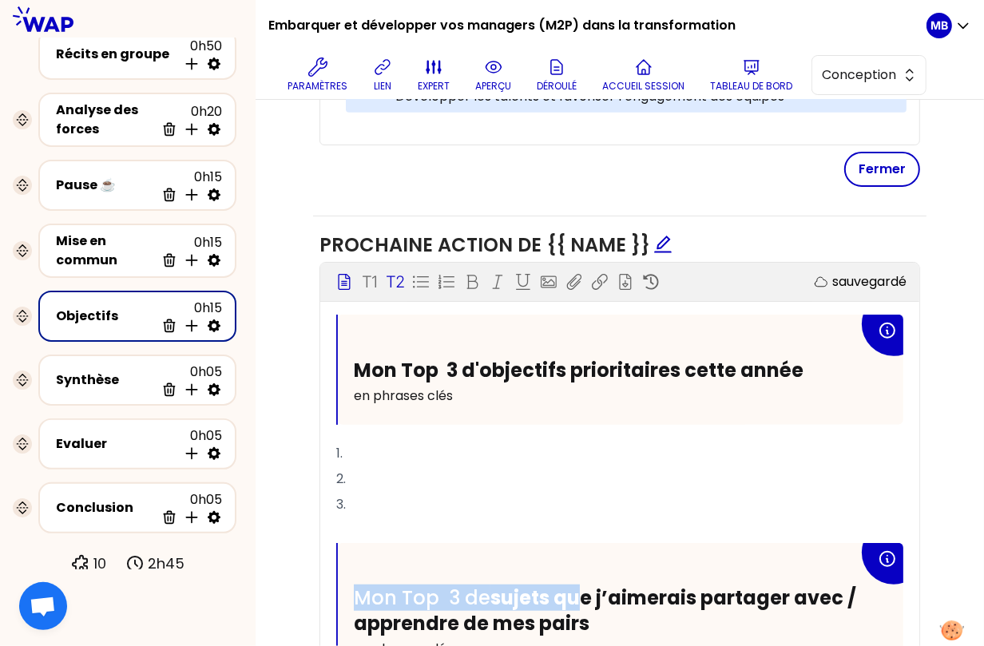
scroll to position [744, 0]
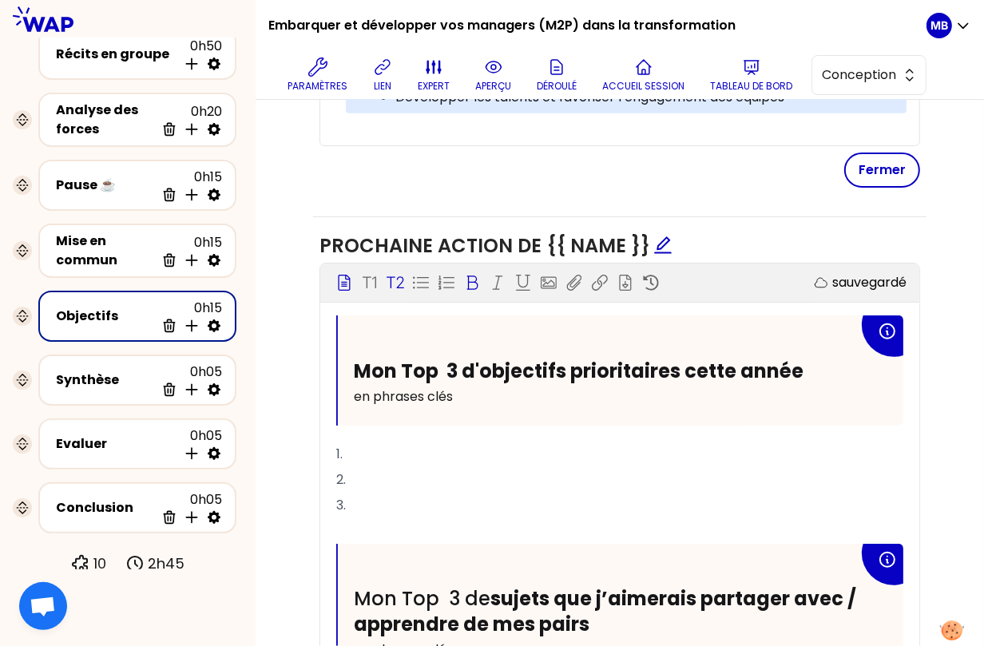
click at [466, 275] on icon at bounding box center [472, 283] width 16 height 16
click at [475, 518] on p "﻿" at bounding box center [619, 531] width 567 height 26
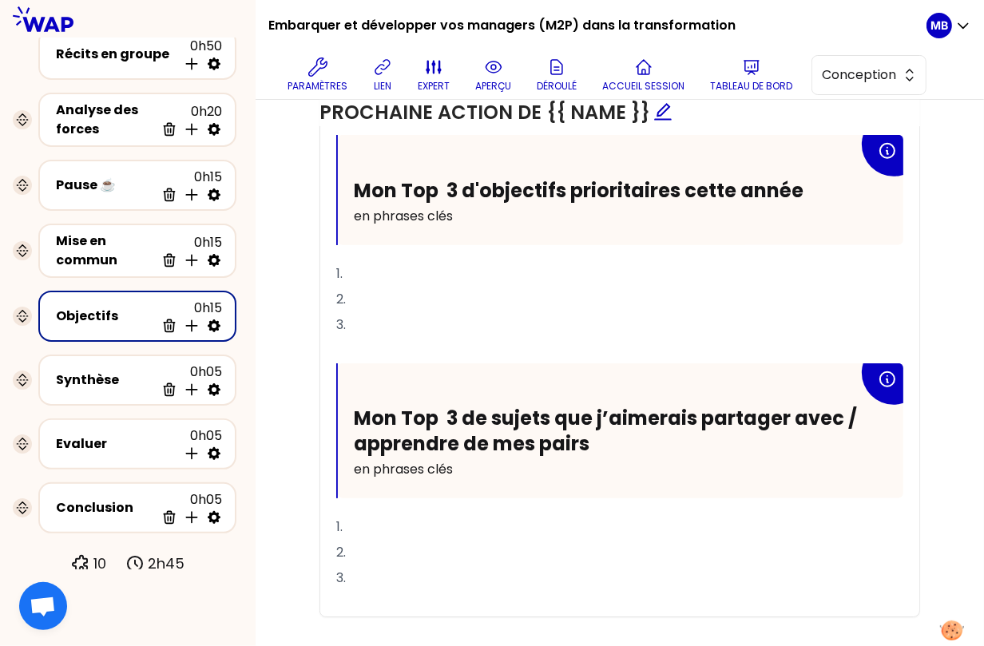
click at [446, 182] on span "Mon Top 3 d'objectifs prioritaires cette année" at bounding box center [579, 190] width 450 height 26
click at [448, 416] on span "Mon Top 3 de sujets que j’aimerais partager avec / apprendre de mes pairs" at bounding box center [607, 430] width 507 height 51
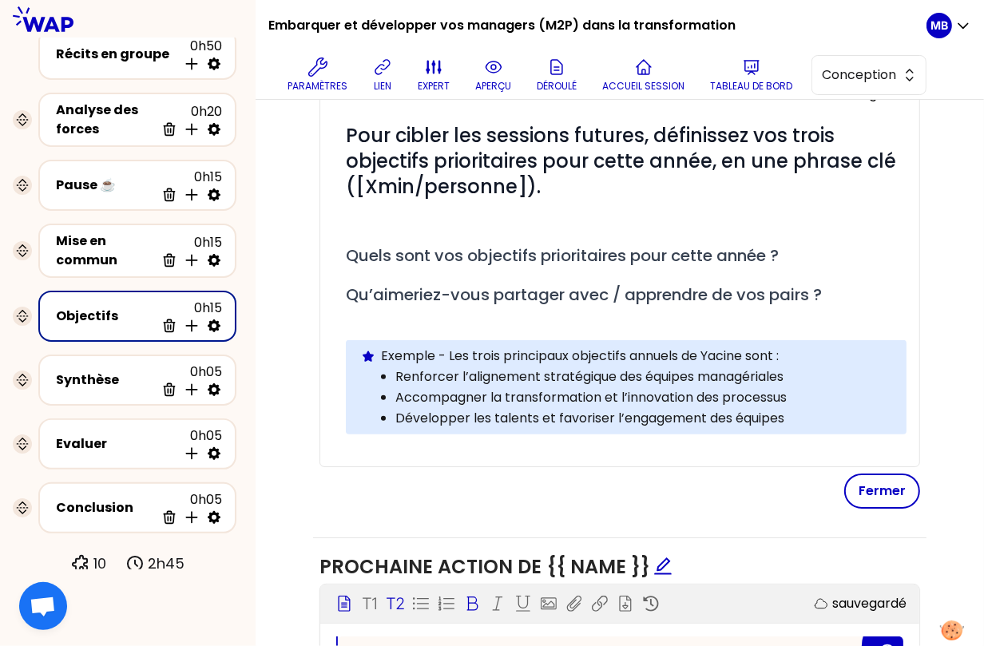
scroll to position [392, 0]
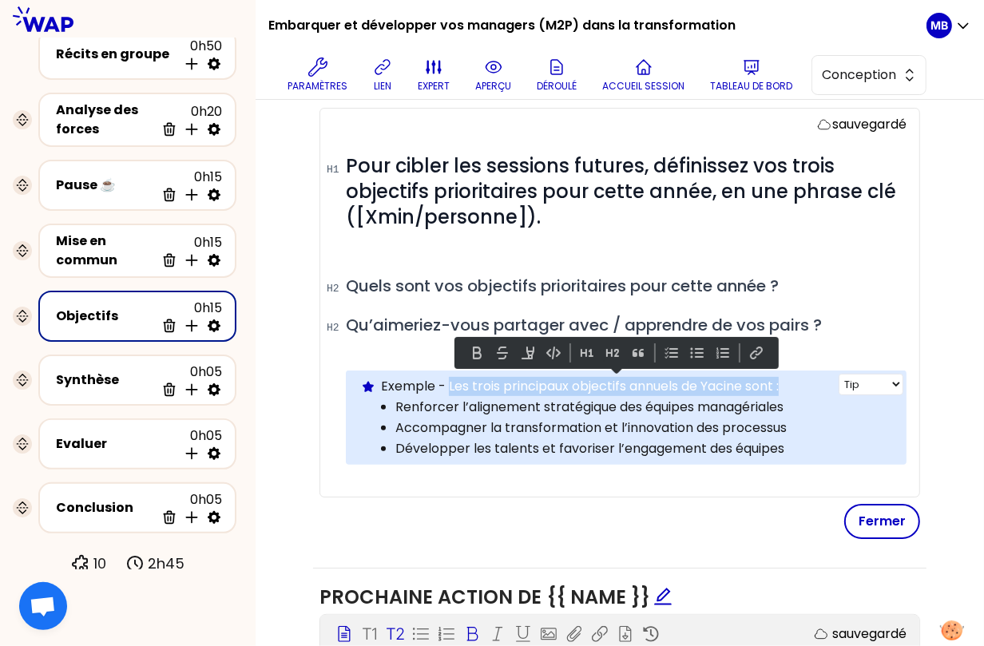
drag, startPoint x: 451, startPoint y: 379, endPoint x: 803, endPoint y: 379, distance: 352.3
click at [803, 379] on p "Exemple - Les trois principaux objectifs annuels de Yacine sont :" at bounding box center [637, 386] width 513 height 19
click at [475, 347] on button at bounding box center [476, 353] width 19 height 19
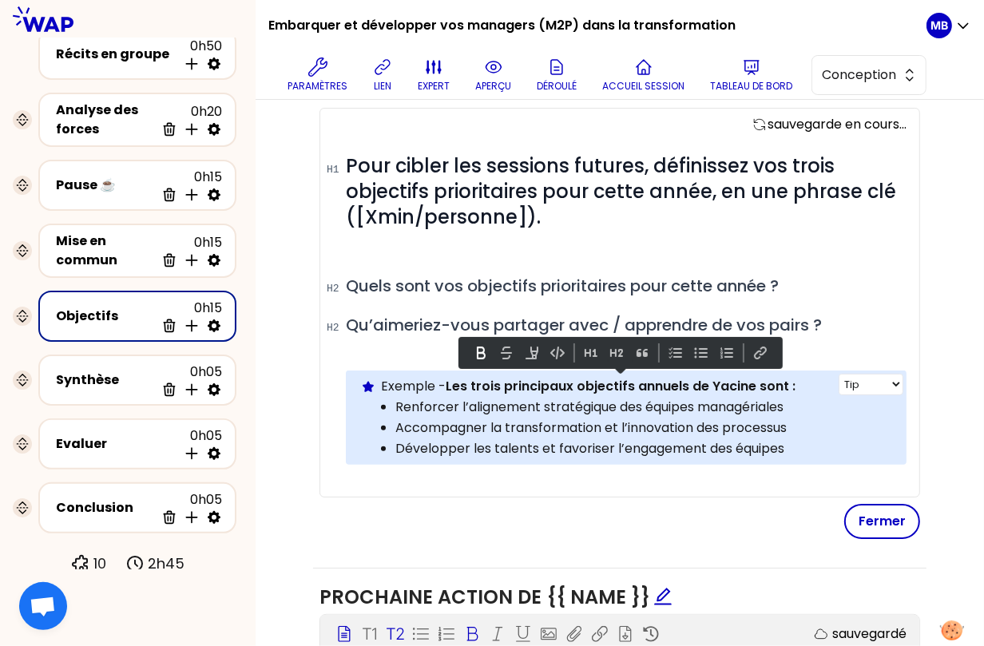
click at [466, 459] on div "Info Warning Tip Exemple - Les trois principaux objectifs annuels de Yacine son…" at bounding box center [626, 418] width 561 height 94
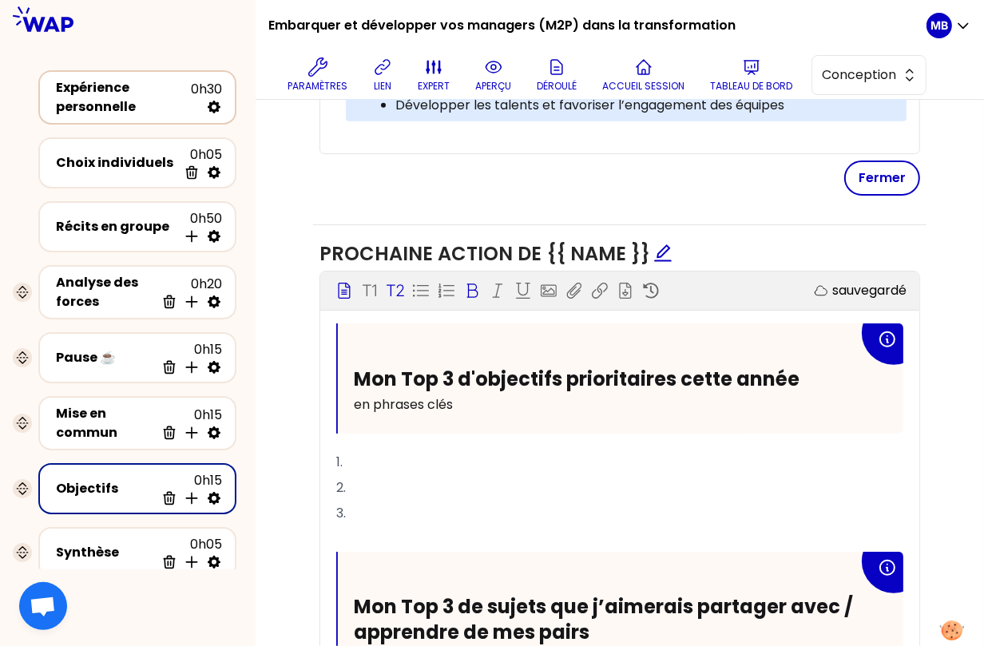
scroll to position [708, 0]
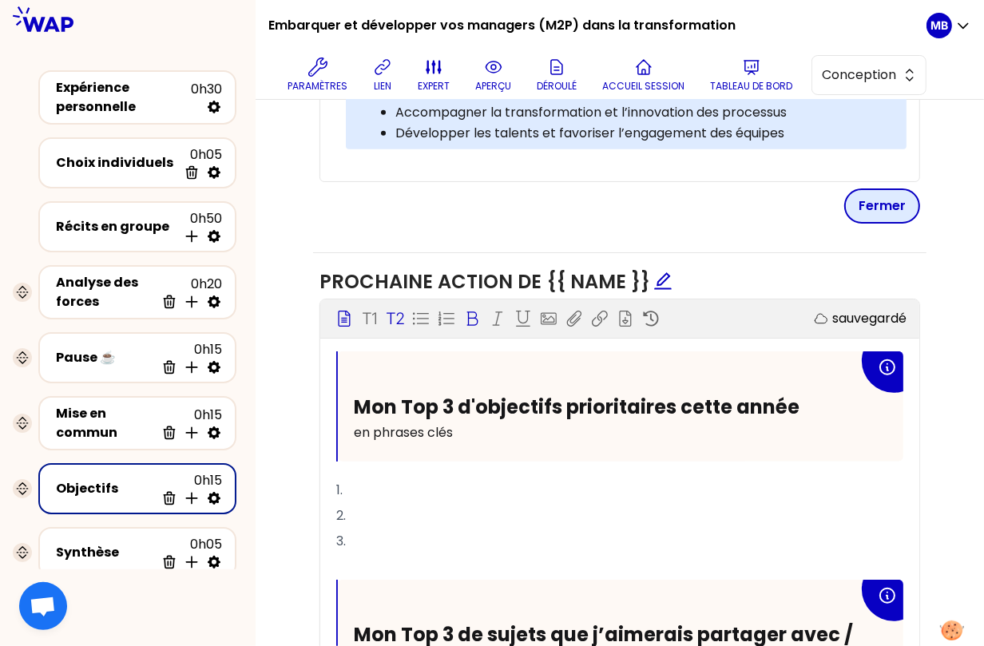
click at [858, 207] on button "Fermer" at bounding box center [882, 206] width 76 height 35
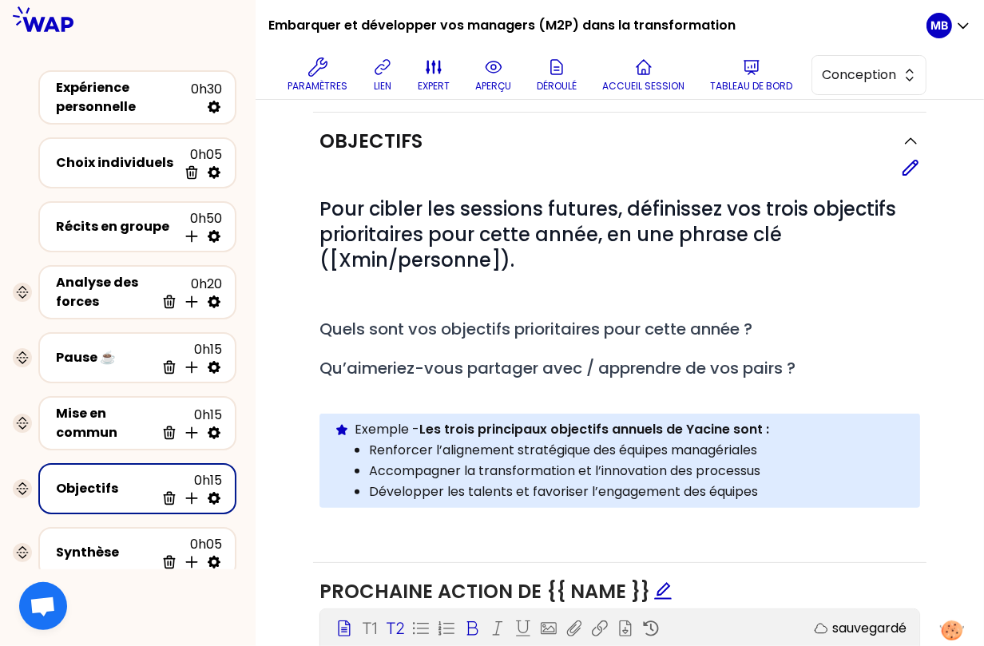
scroll to position [0, 0]
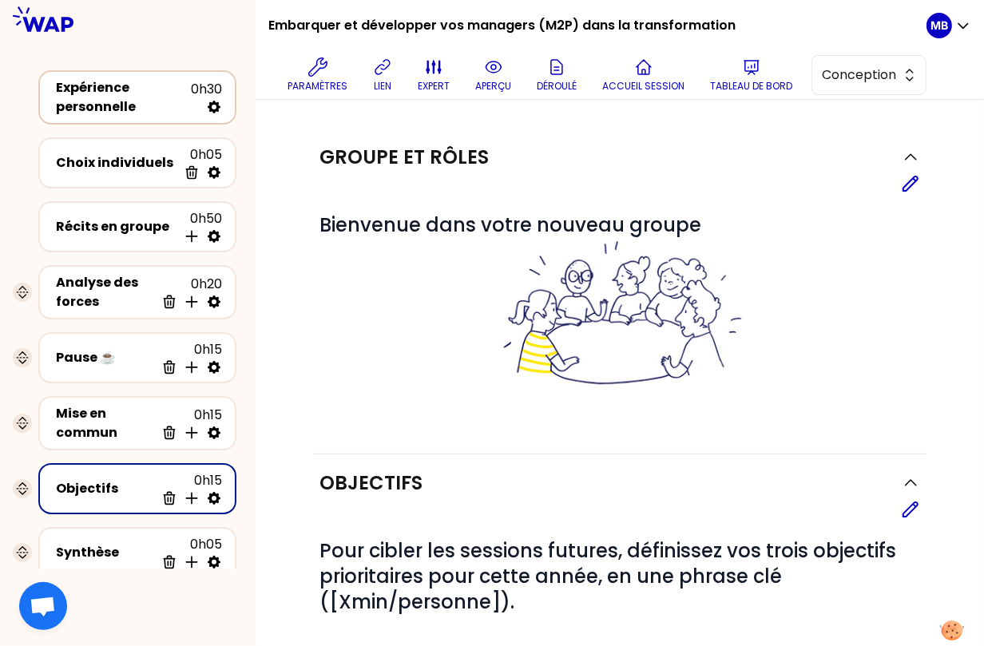
click at [68, 96] on div "Expérience personnelle" at bounding box center [123, 97] width 135 height 38
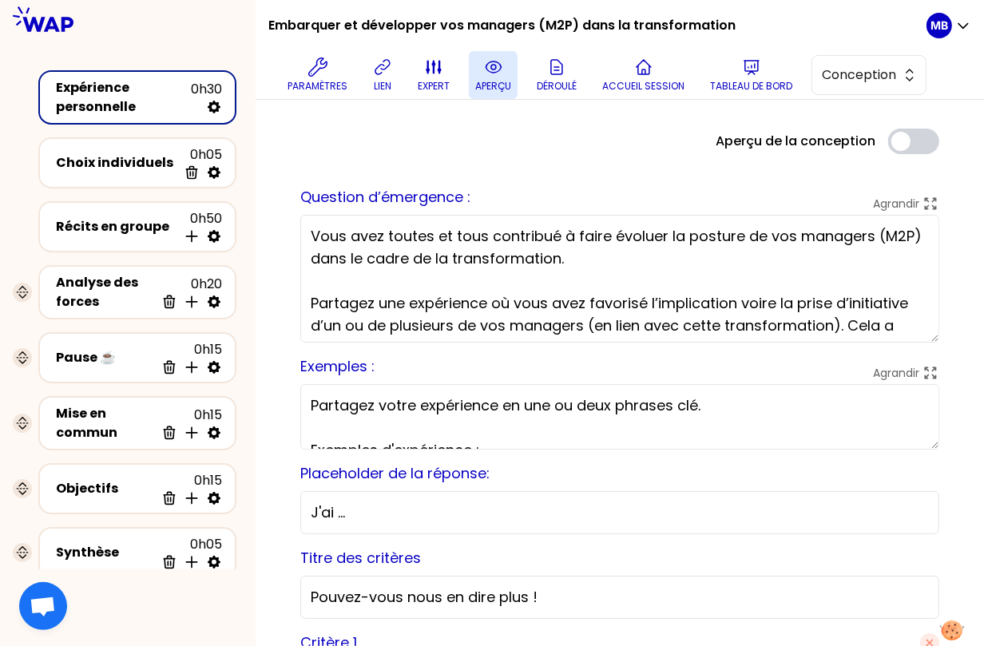
click at [486, 81] on p "aperçu" at bounding box center [493, 86] width 36 height 13
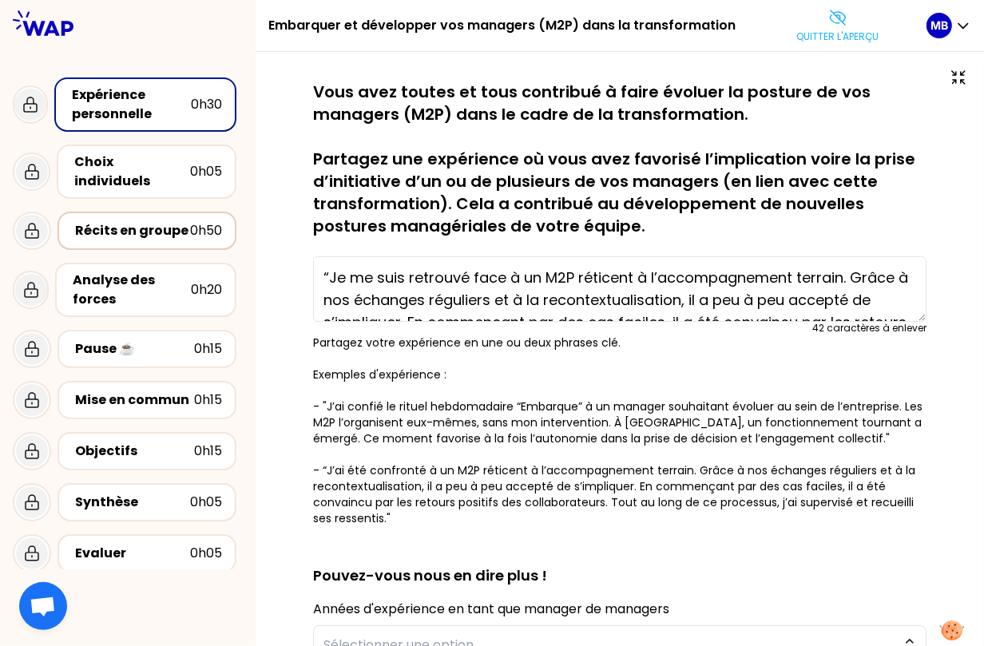
click at [172, 221] on div "Récits en groupe" at bounding box center [132, 230] width 115 height 19
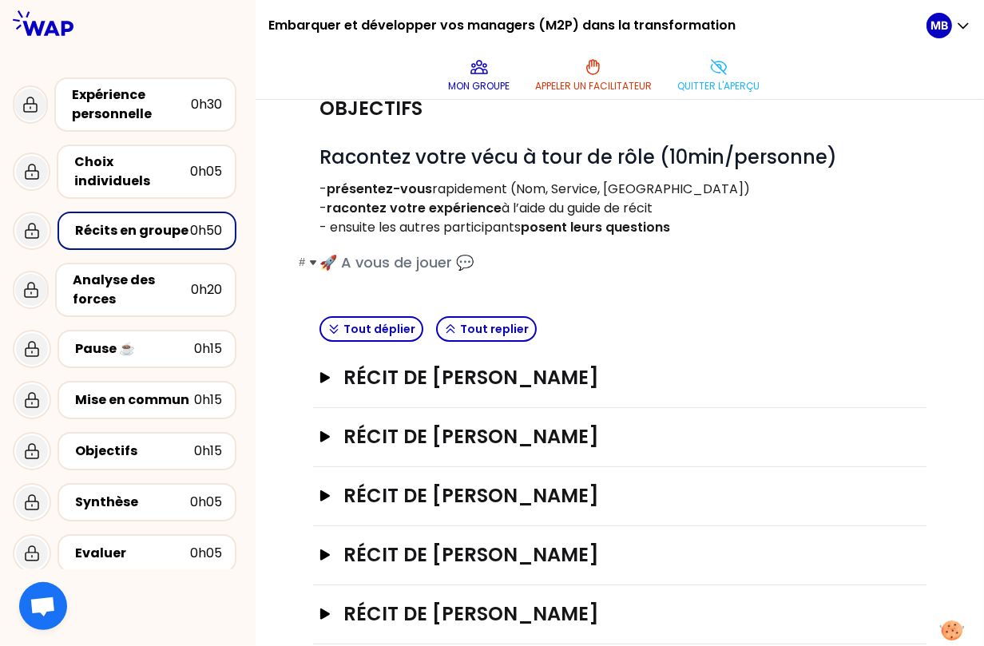
scroll to position [73, 0]
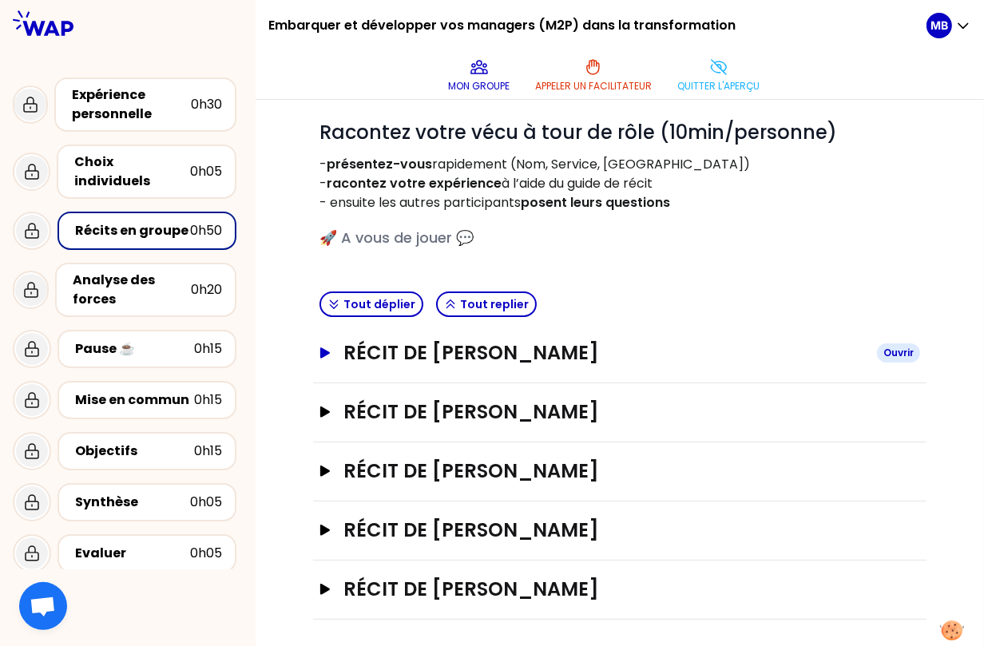
click at [395, 348] on h3 "Récit de Marine Bourgeaud" at bounding box center [604, 353] width 521 height 26
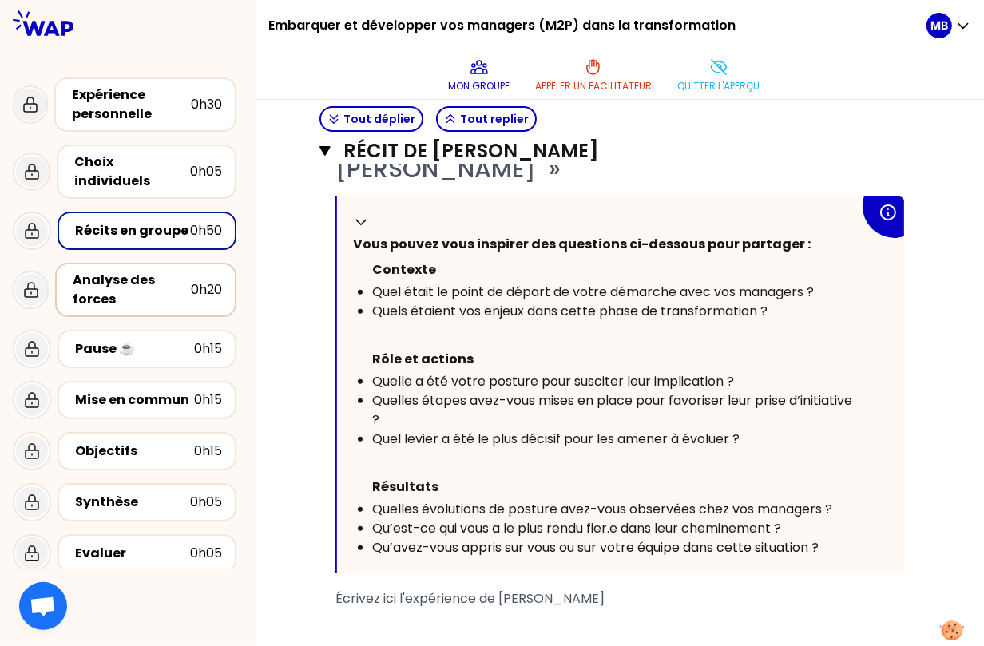
click at [145, 284] on div "Analyse des forces" at bounding box center [132, 290] width 118 height 38
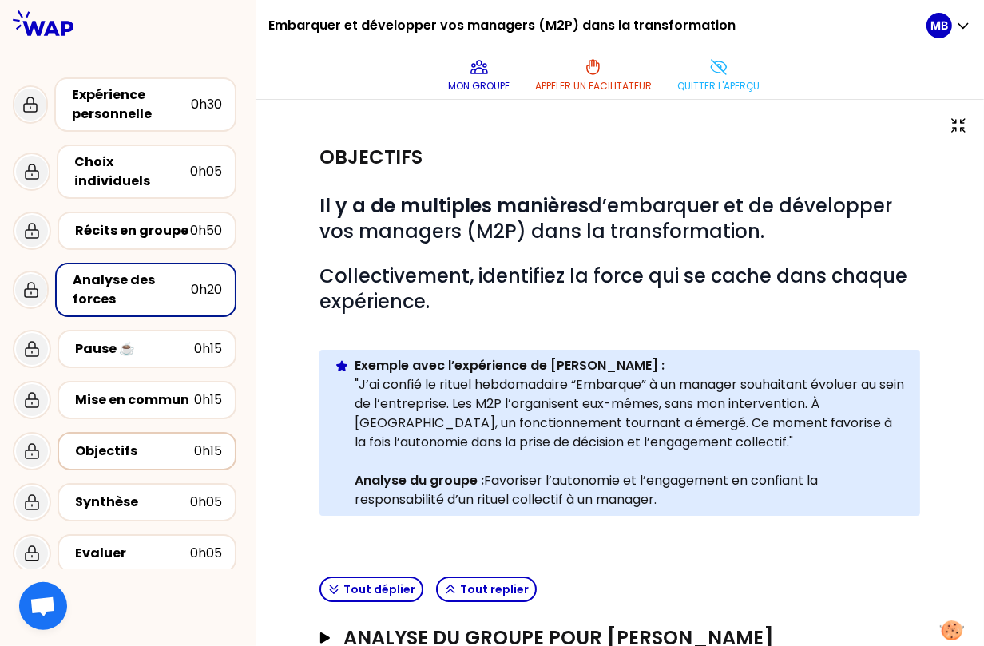
click at [135, 442] on div "Objectifs" at bounding box center [134, 451] width 119 height 19
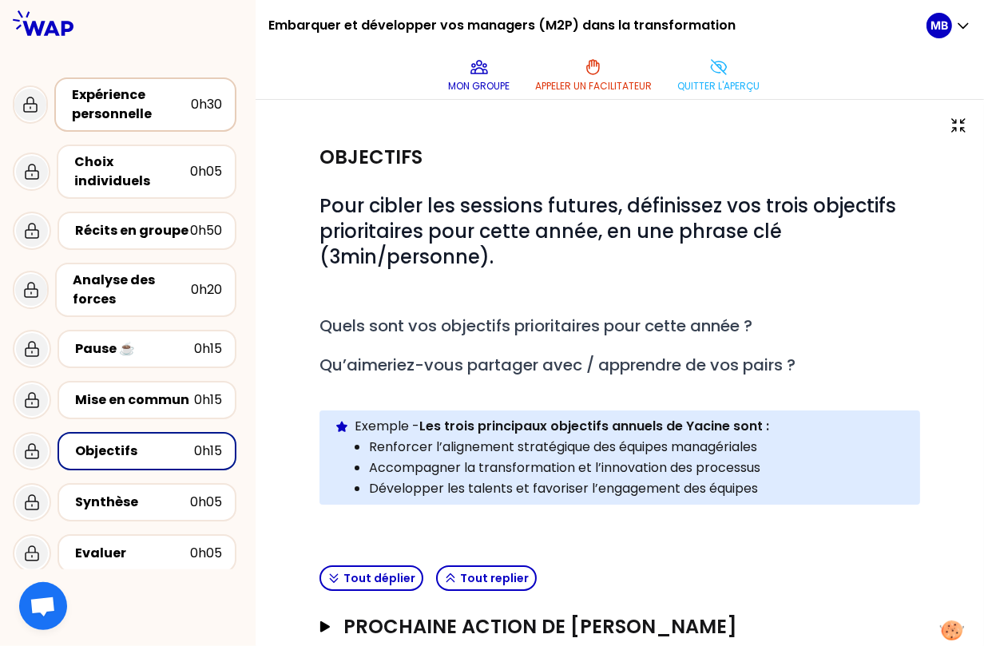
click at [141, 109] on div "Expérience personnelle" at bounding box center [131, 104] width 119 height 38
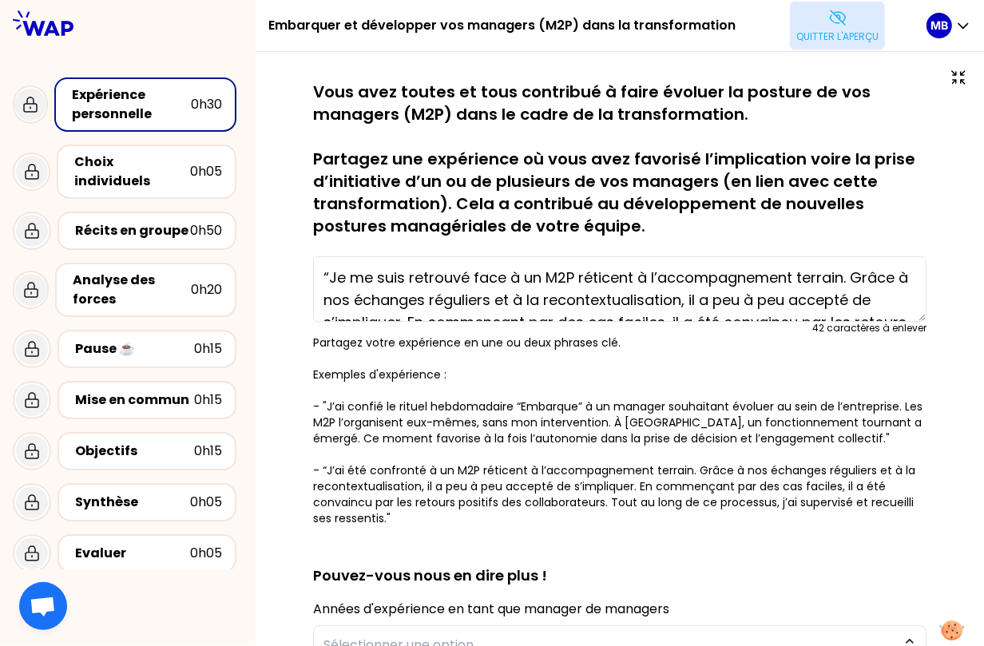
click at [820, 12] on button "Quitter l'aperçu" at bounding box center [837, 26] width 95 height 48
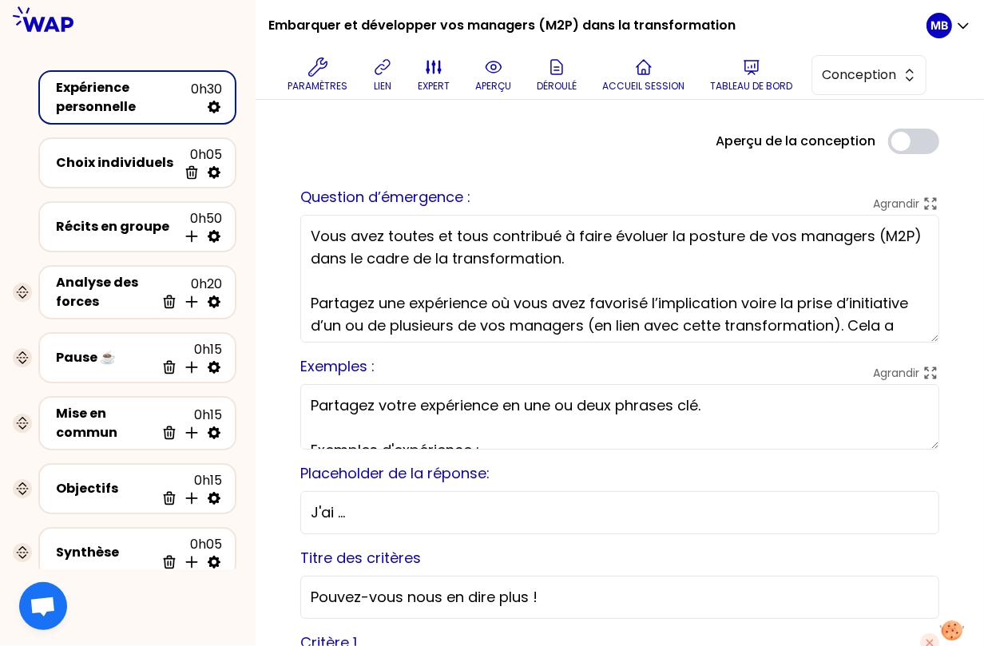
drag, startPoint x: 411, startPoint y: 259, endPoint x: 352, endPoint y: 259, distance: 58.3
click at [352, 259] on textarea "Vous avez toutes et tous contribué à faire évoluer la posture de vos managers (…" at bounding box center [619, 279] width 639 height 128
click at [471, 260] on textarea "Vous avez toutes et tous contribué à faire évoluer la posture de vos managers (…" at bounding box center [619, 279] width 639 height 128
type textarea "Vous avez toutes et tous contribué à faire évoluer la posture de vos managers (…"
click at [495, 57] on button "aperçu" at bounding box center [493, 75] width 49 height 48
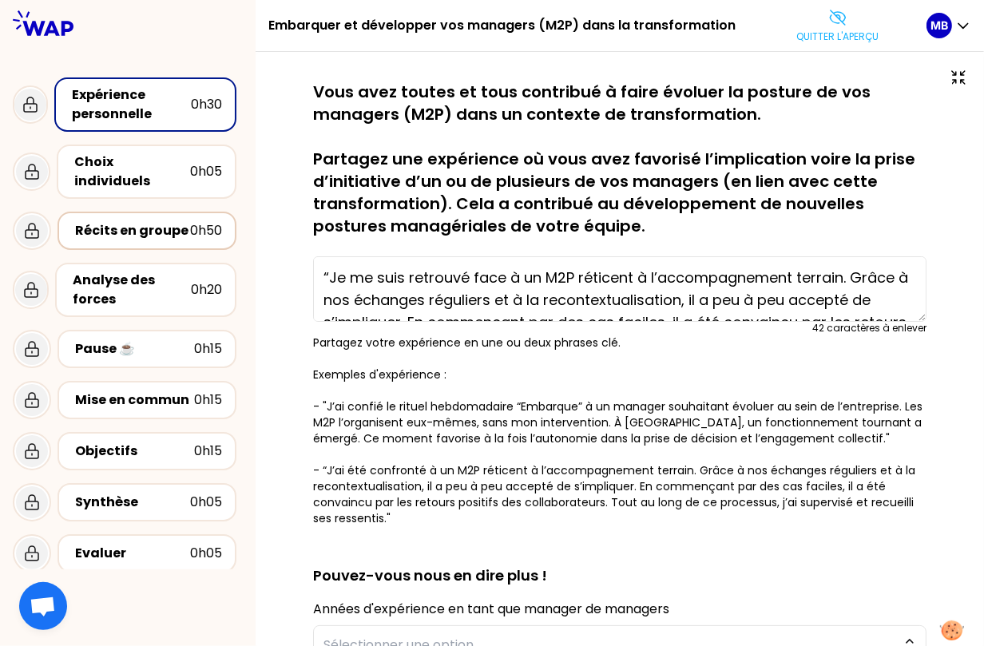
click at [149, 224] on div "Récits en groupe" at bounding box center [132, 230] width 115 height 19
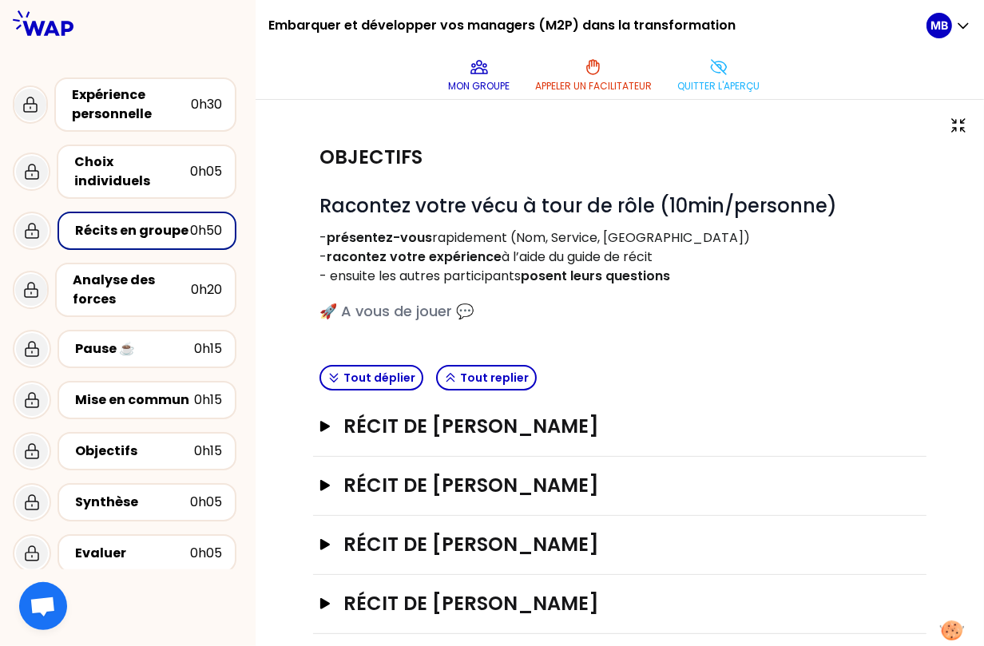
click at [383, 446] on div "Récit de Marine Bourgeaud Ouvrir" at bounding box center [620, 427] width 614 height 59
click at [383, 432] on h3 "Récit de Marine Bourgeaud" at bounding box center [604, 427] width 521 height 26
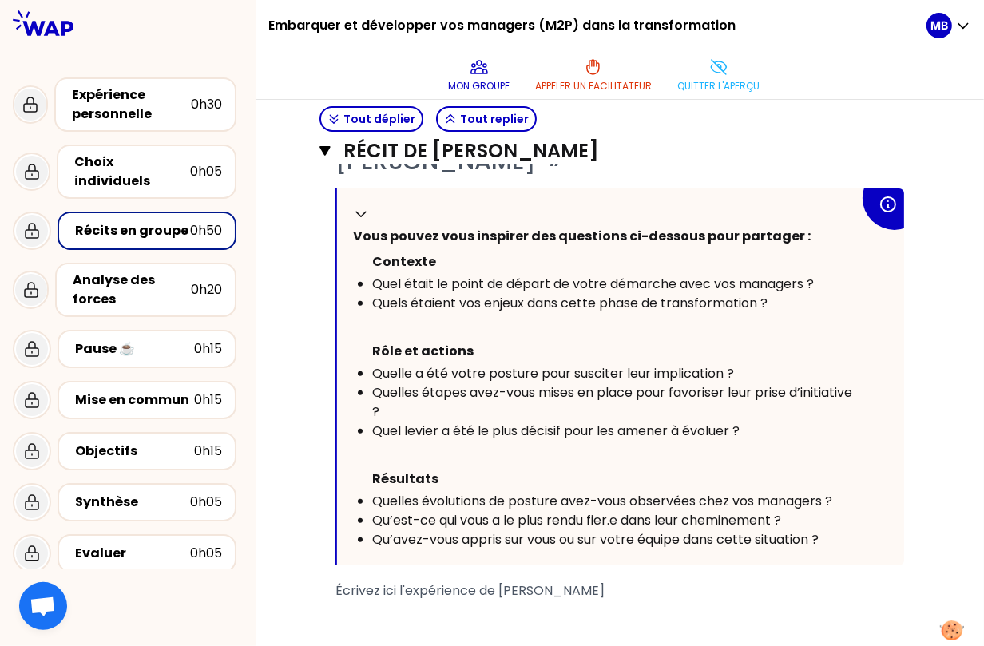
scroll to position [410, 0]
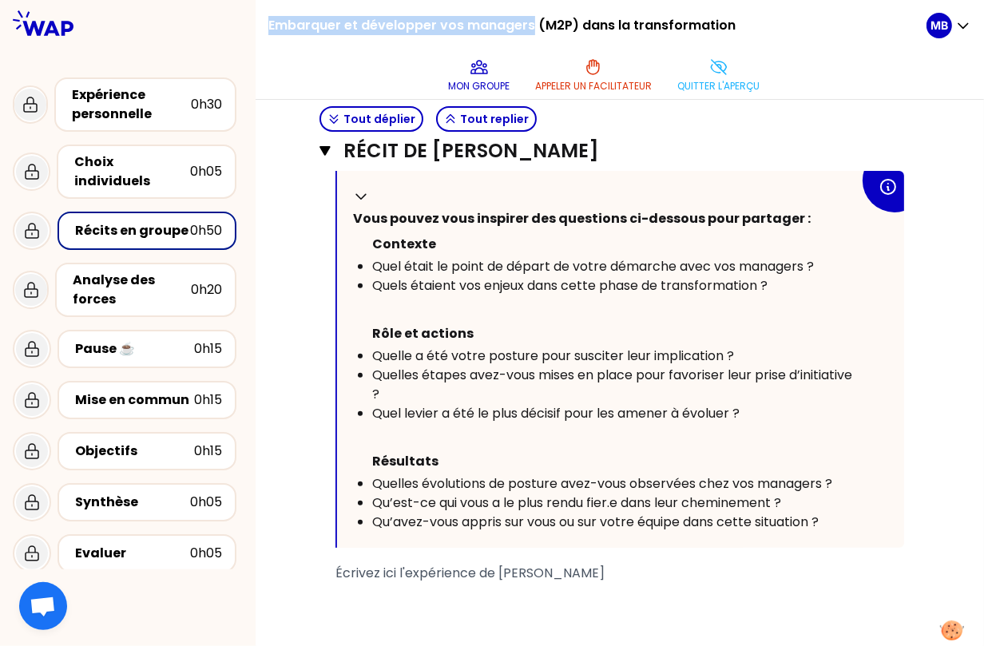
drag, startPoint x: 270, startPoint y: 26, endPoint x: 532, endPoint y: 26, distance: 262.0
click at [532, 26] on h1 "Embarquer et développer vos managers (M2P) dans la transformation" at bounding box center [501, 25] width 467 height 51
copy h1 "Embarquer et développer vos managers"
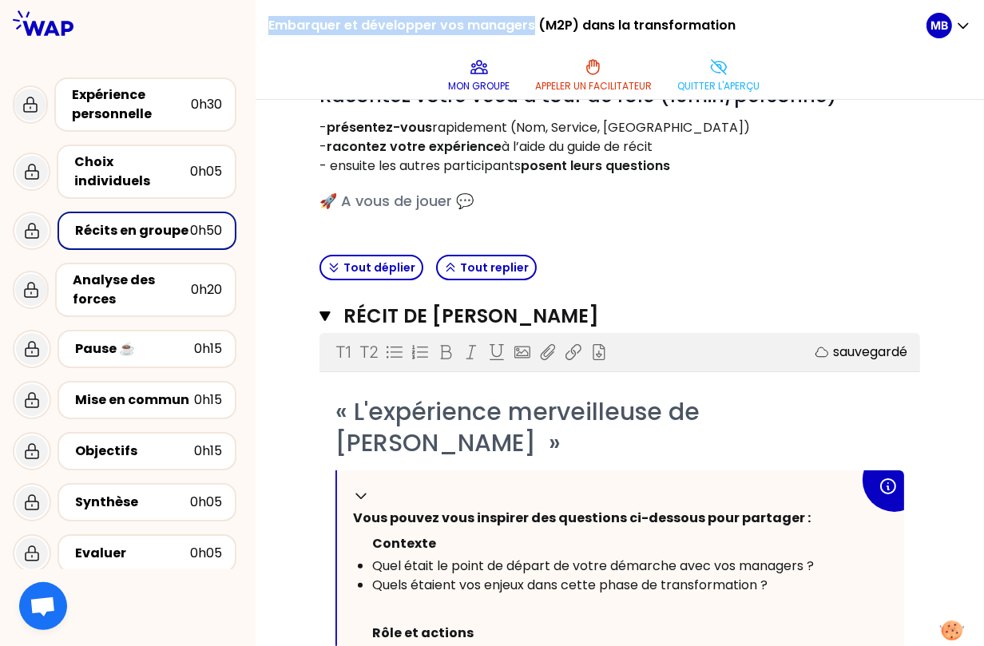
scroll to position [0, 0]
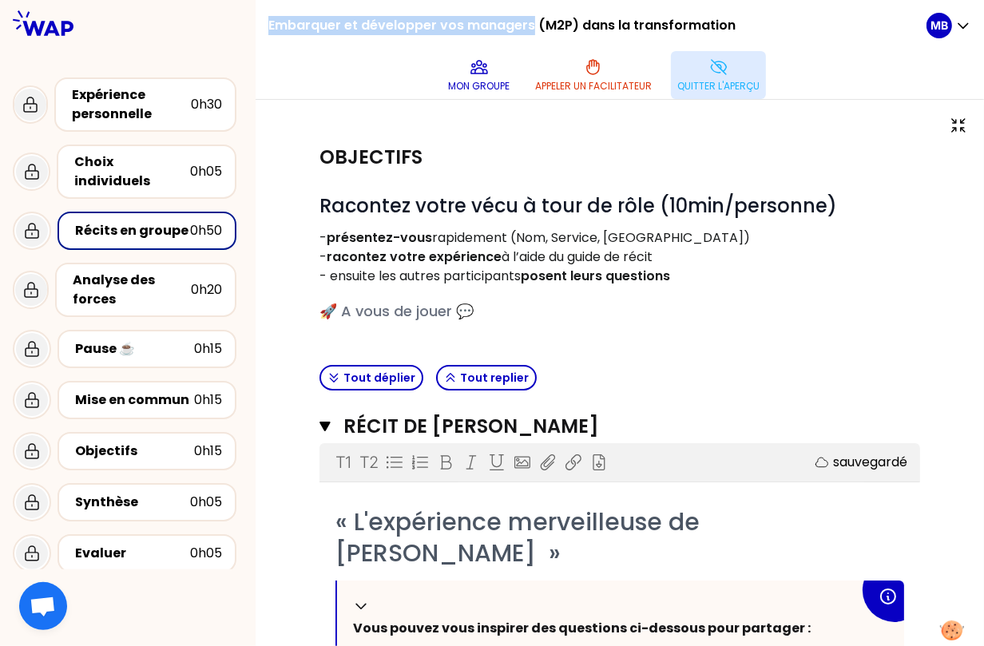
click at [712, 81] on p "Quitter l'aperçu" at bounding box center [718, 86] width 82 height 13
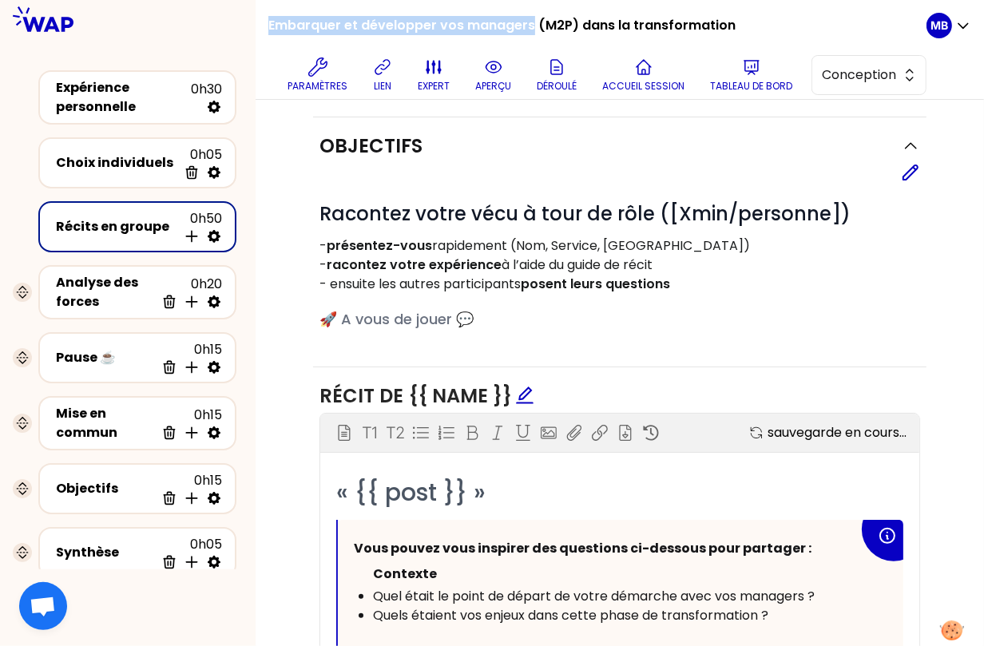
scroll to position [626, 0]
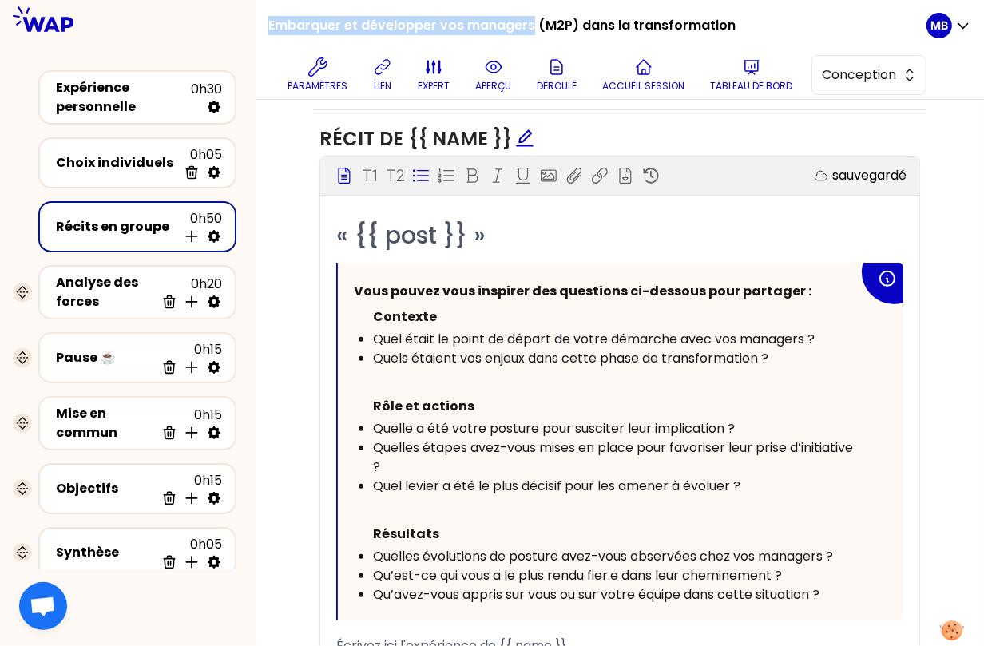
drag, startPoint x: 673, startPoint y: 443, endPoint x: 688, endPoint y: 455, distance: 18.7
click at [688, 455] on div "Quelles étapes avez-vous mises en place pour favoriser leur prise d’initiative ?" at bounding box center [616, 458] width 486 height 38
click at [673, 443] on span "Quelles étapes avez-vous mises en place pour favoriser leur prise d’initiative ?" at bounding box center [614, 458] width 483 height 38
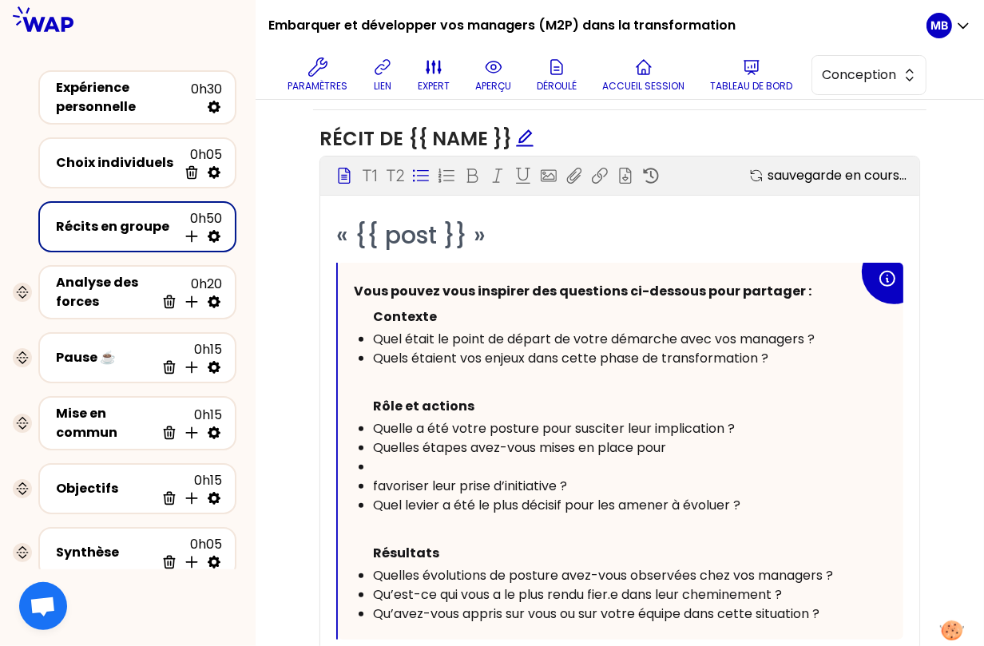
click at [677, 444] on div "Quelles étapes avez-vous mises en place pour" at bounding box center [616, 448] width 486 height 19
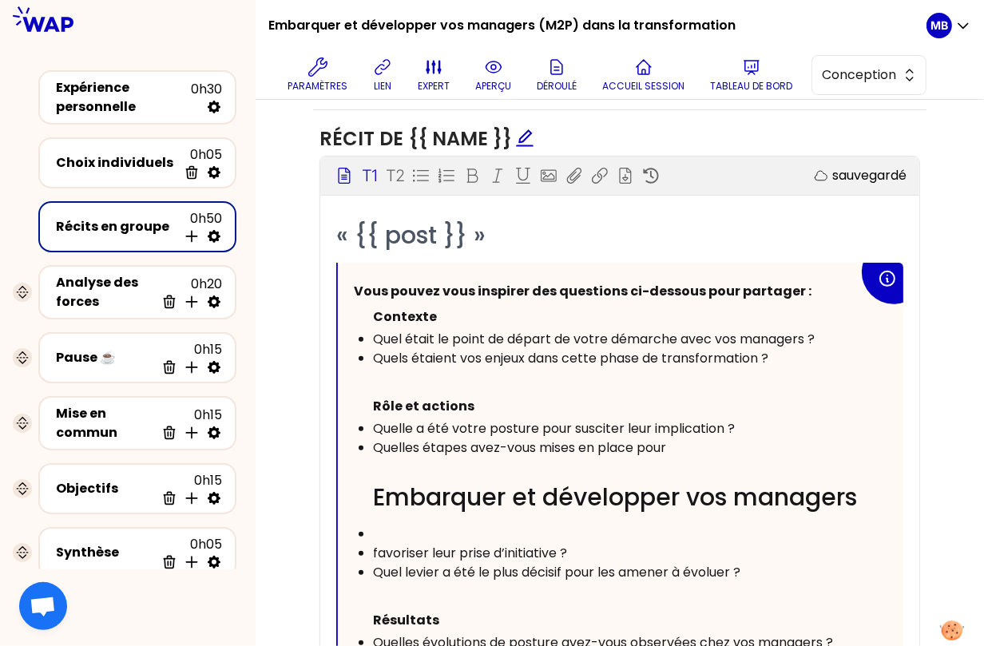
click at [376, 489] on span "Embarquer et développer vos managers" at bounding box center [615, 497] width 484 height 34
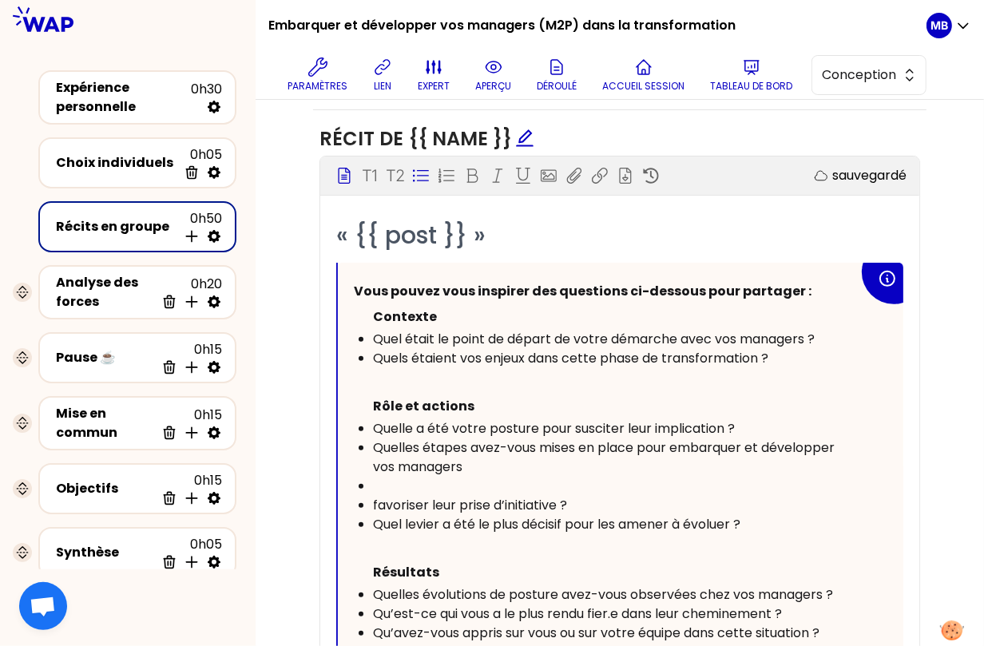
drag, startPoint x: 629, startPoint y: 503, endPoint x: 335, endPoint y: 504, distance: 294.0
click at [335, 504] on div "« {{ post }} » Vous pouvez vous inspirer des questions ci-dessous pour partager…" at bounding box center [619, 486] width 599 height 532
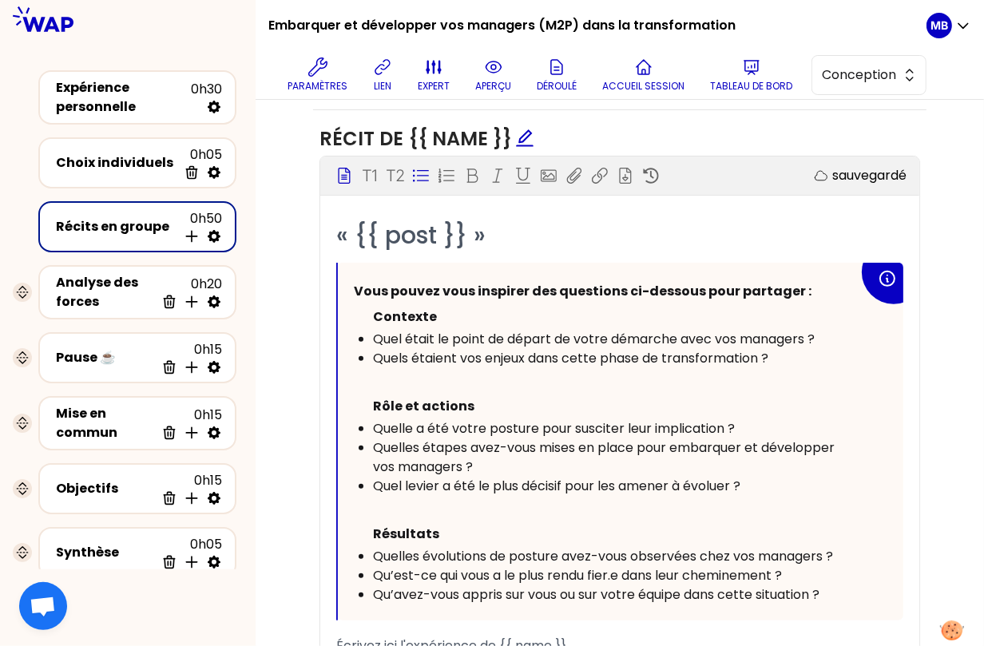
scroll to position [727, 0]
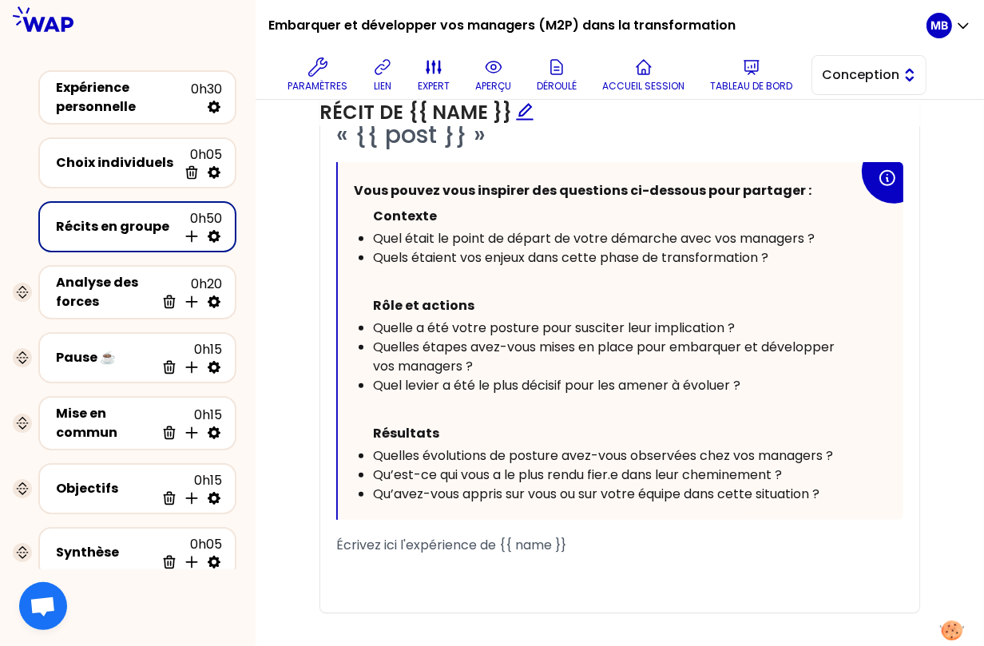
click at [820, 76] on button "Conception" at bounding box center [869, 75] width 115 height 40
click at [829, 141] on li "Facilitation" at bounding box center [868, 141] width 113 height 26
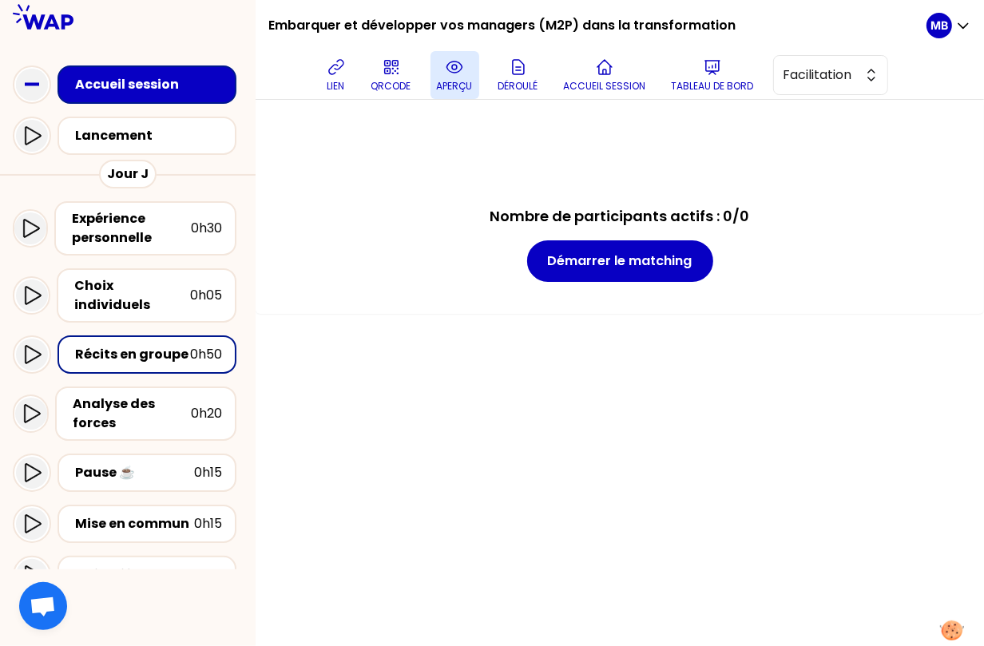
click at [458, 70] on icon at bounding box center [454, 67] width 19 height 19
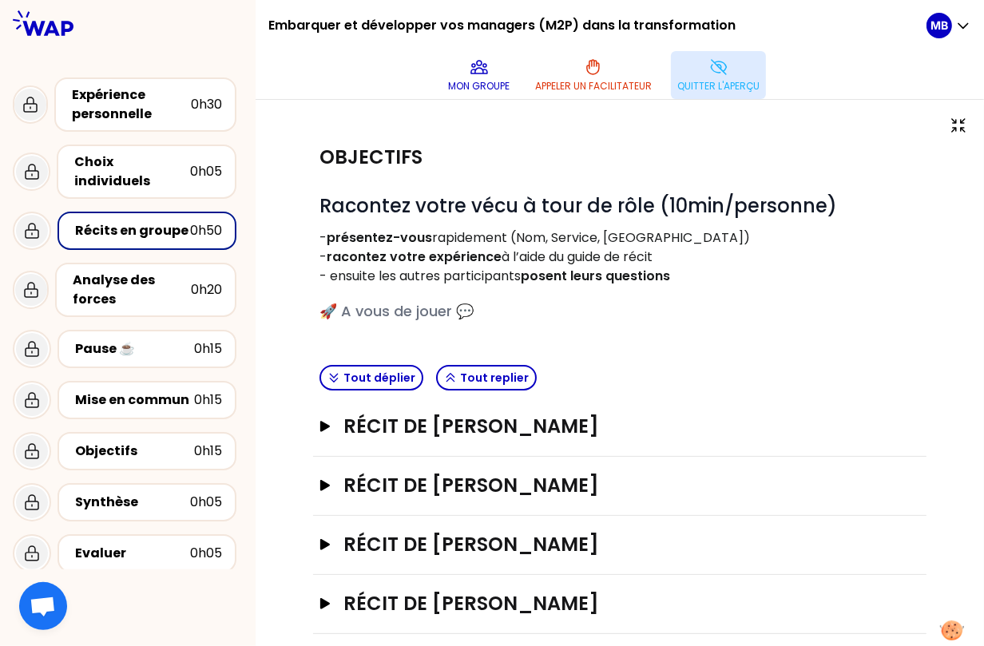
scroll to position [73, 0]
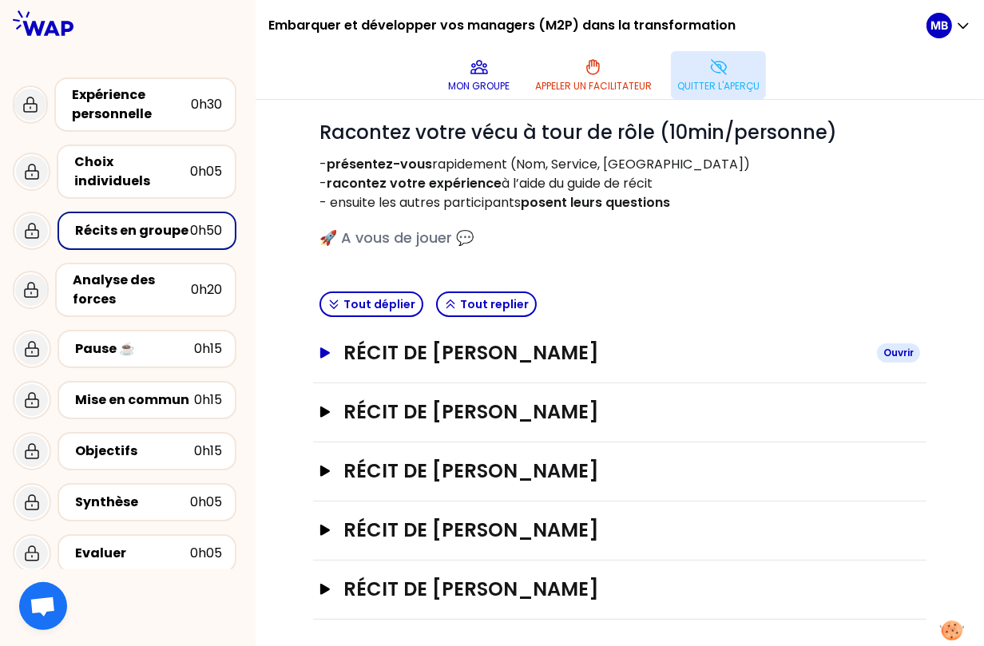
click at [436, 351] on h3 "Récit de Marine Bourgeaud" at bounding box center [604, 353] width 521 height 26
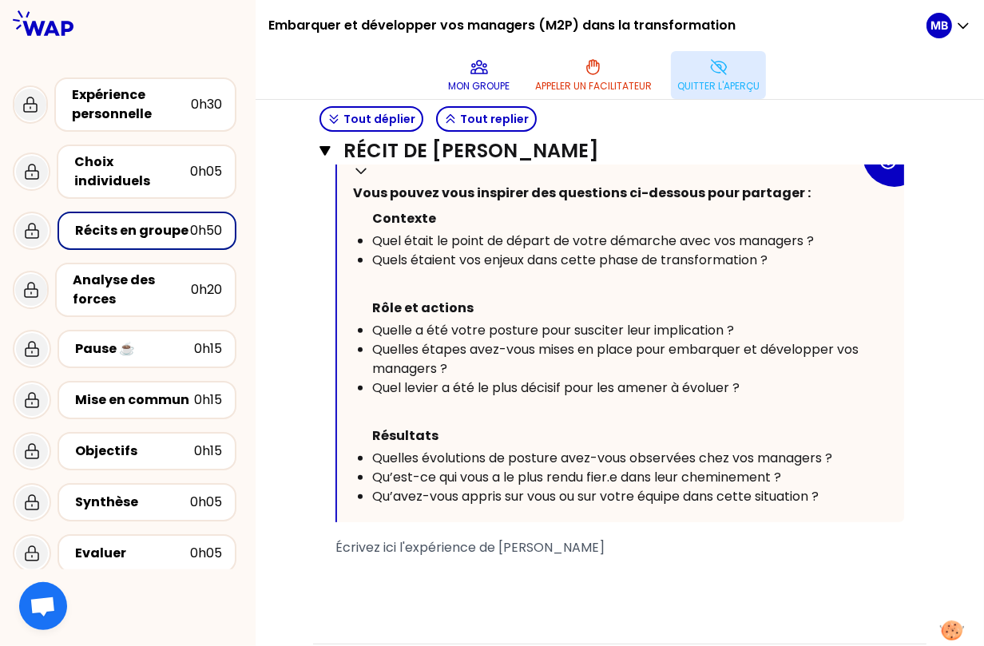
scroll to position [375, 0]
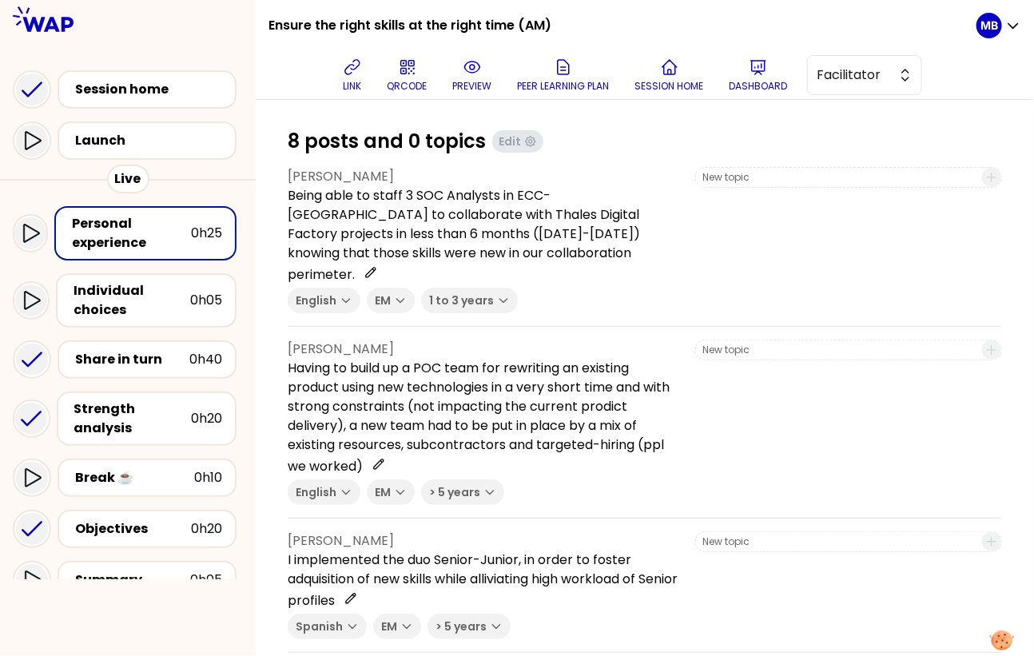
scroll to position [181, 0]
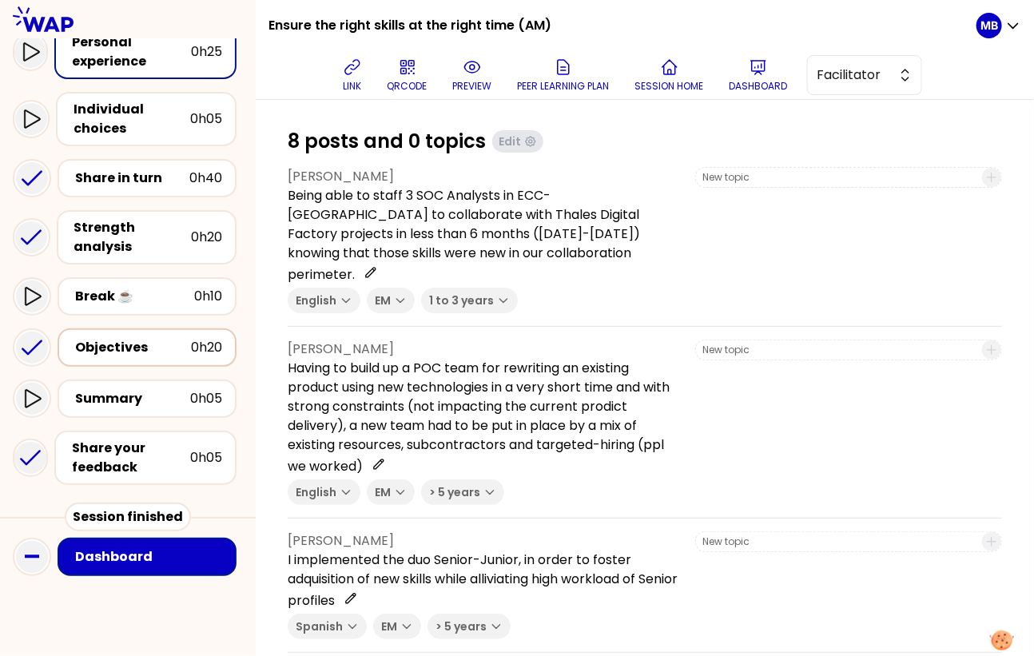
click at [102, 343] on div "Objectives" at bounding box center [133, 347] width 116 height 19
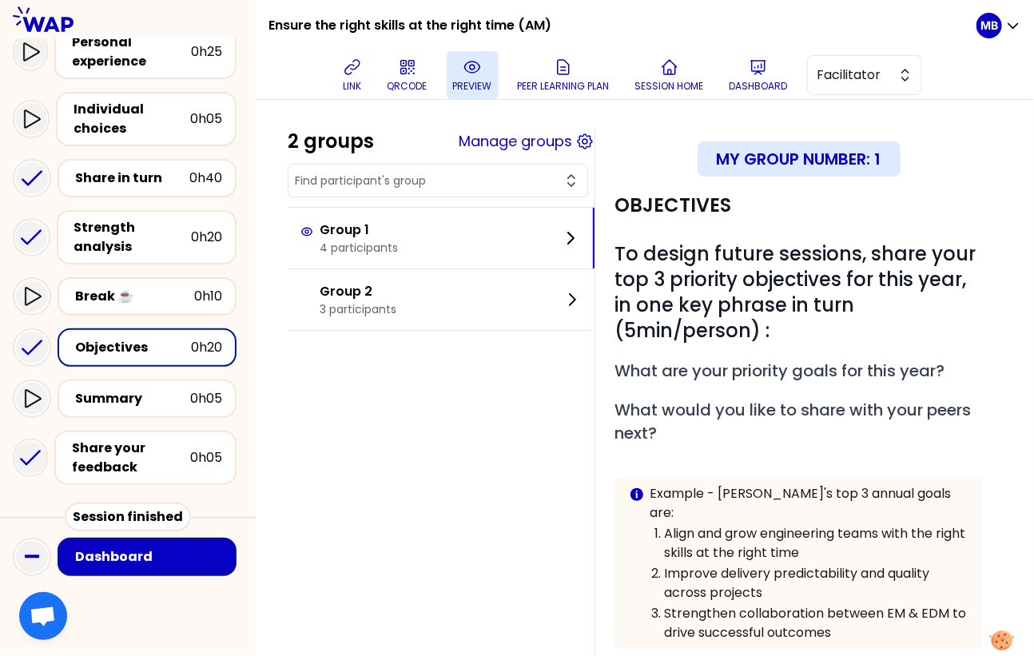
click at [458, 74] on button "preview" at bounding box center [473, 75] width 52 height 48
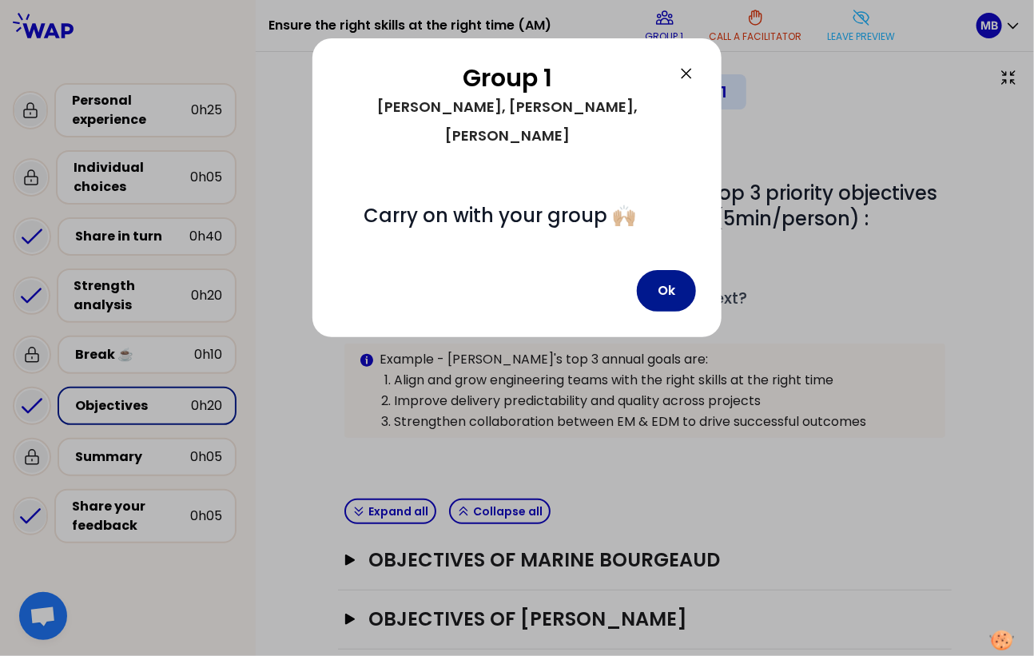
click at [657, 270] on button "Ok" at bounding box center [666, 291] width 59 height 42
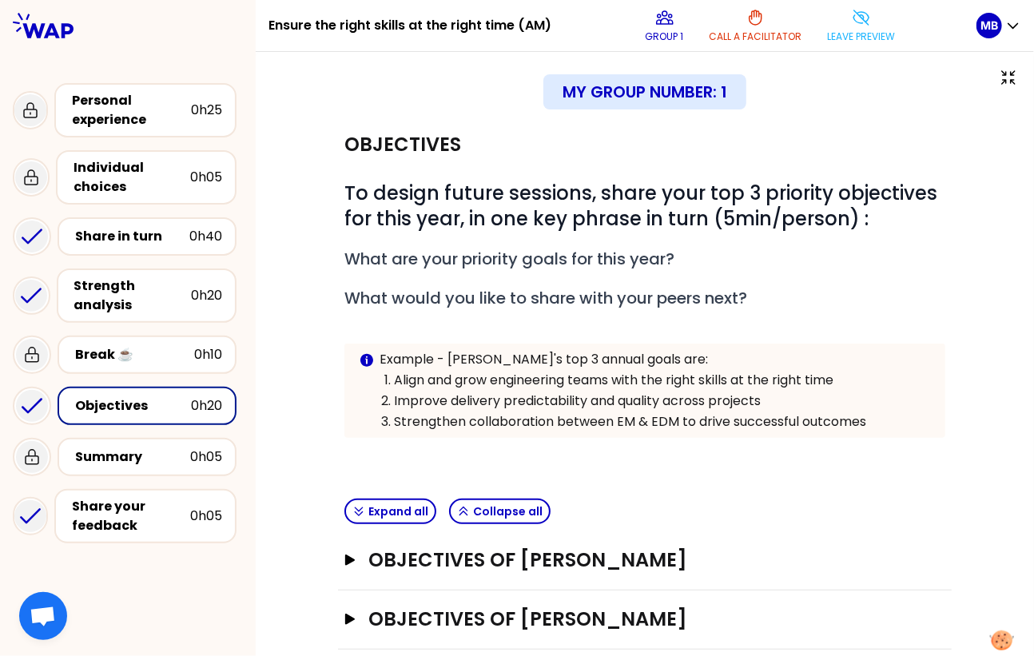
scroll to position [137, 0]
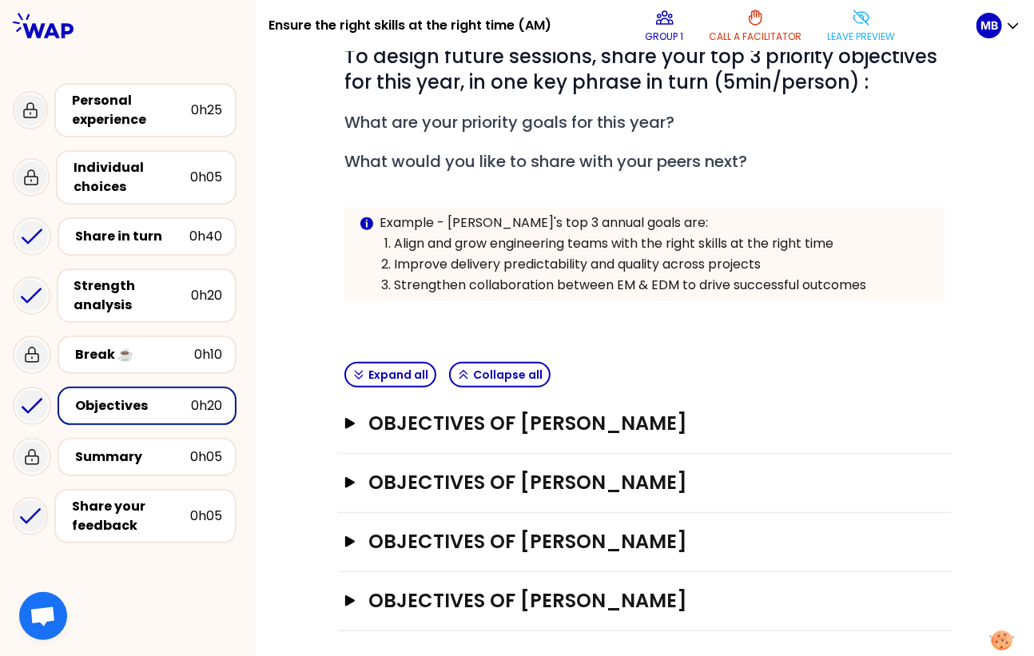
click at [528, 435] on div "Objectives of Bogdan POPESCU Open" at bounding box center [645, 424] width 614 height 59
click at [528, 419] on h3 "Objectives of Bogdan POPESCU" at bounding box center [629, 424] width 523 height 26
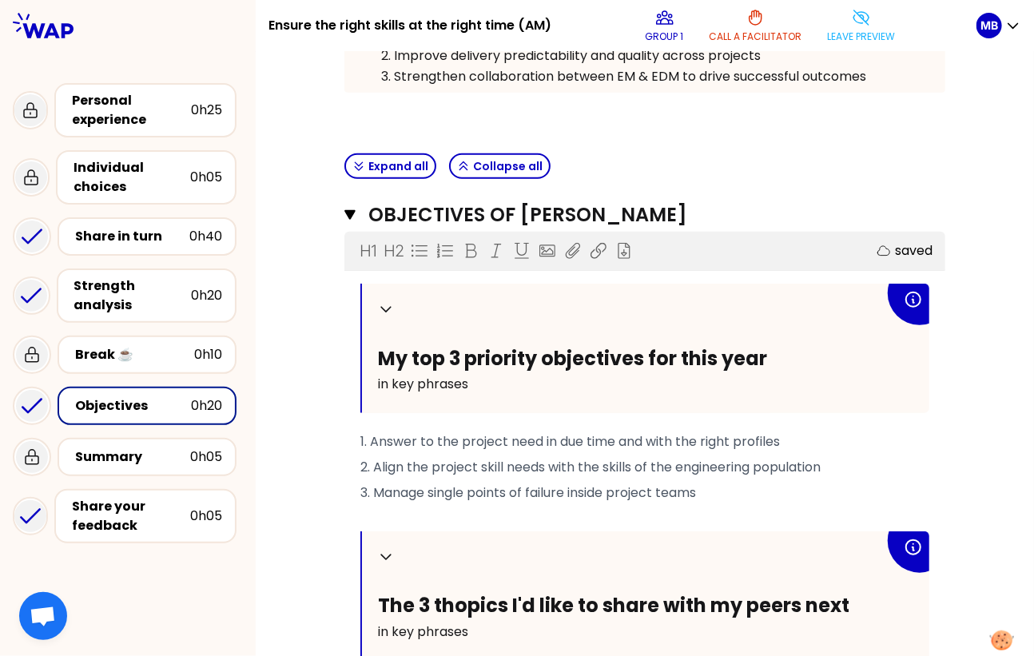
scroll to position [277, 0]
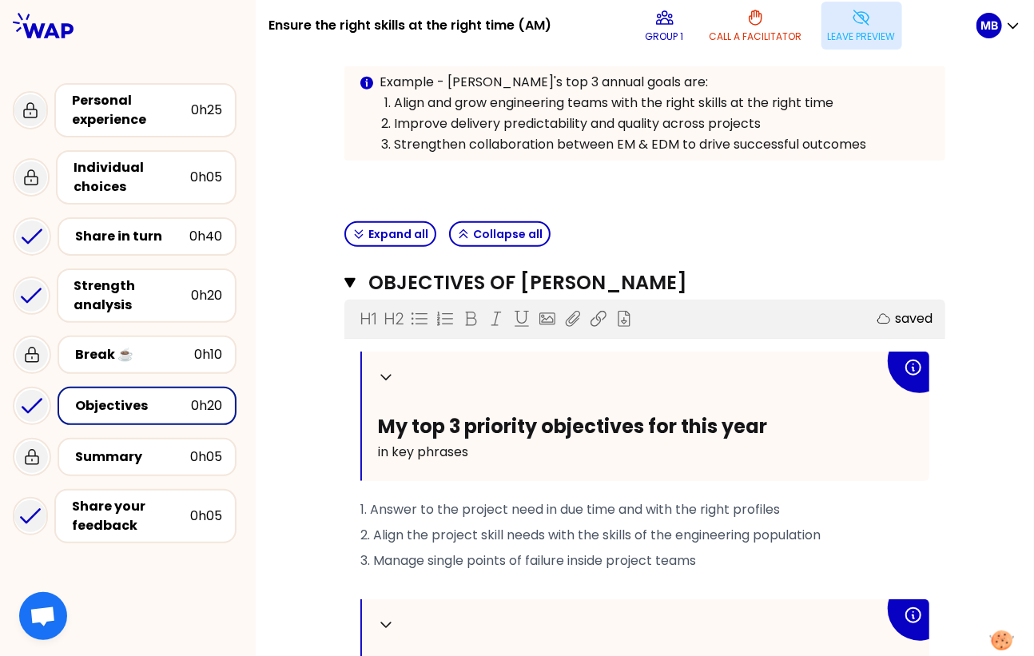
click at [847, 39] on p "Leave preview" at bounding box center [862, 36] width 68 height 13
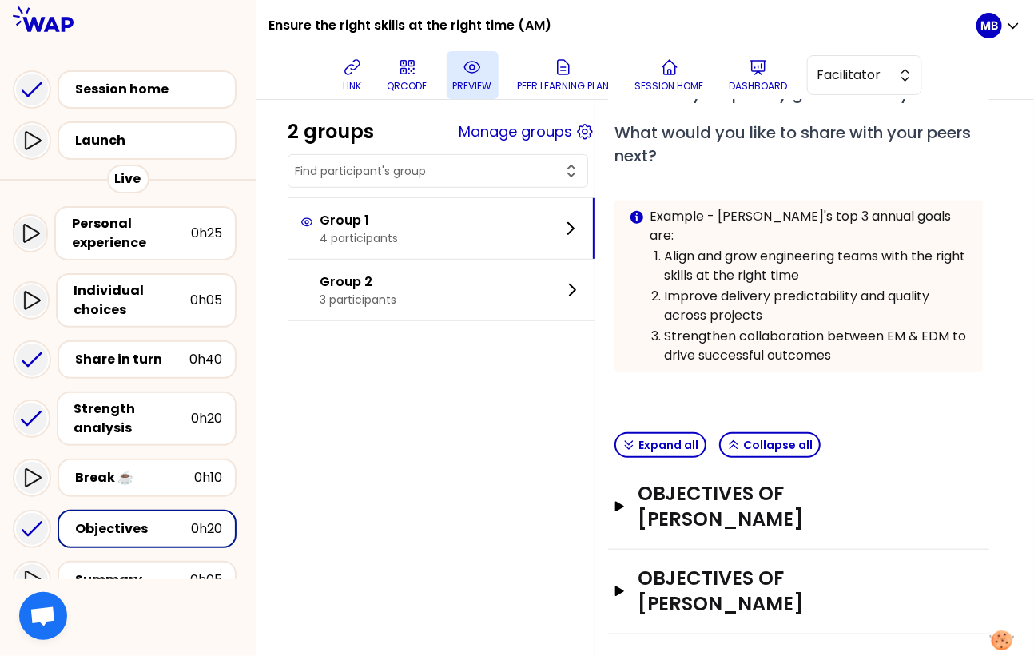
scroll to position [242, 0]
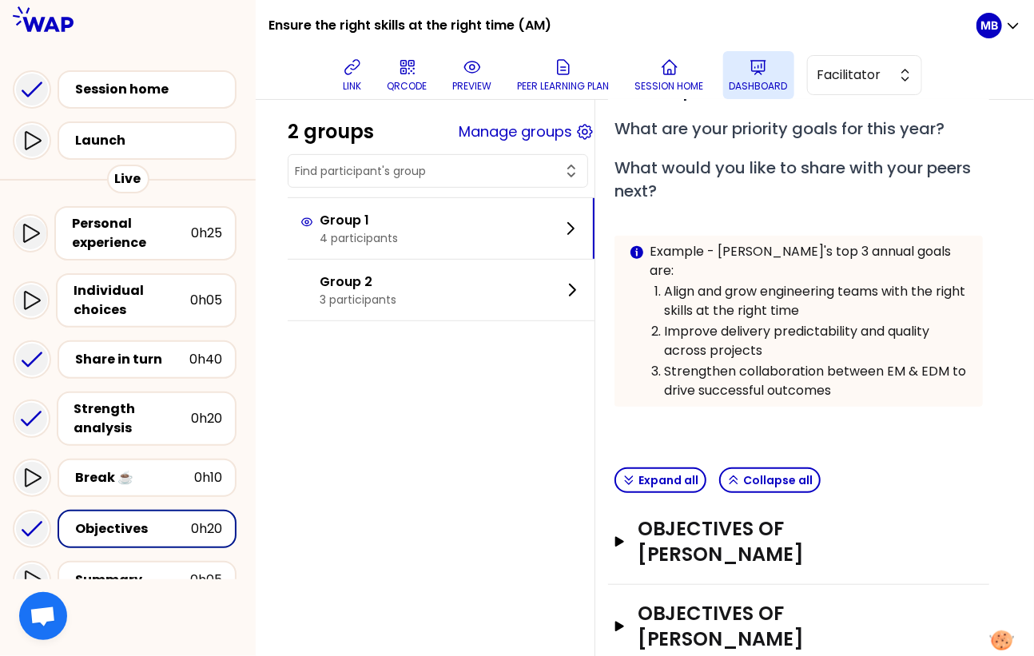
click at [761, 72] on icon at bounding box center [758, 67] width 19 height 19
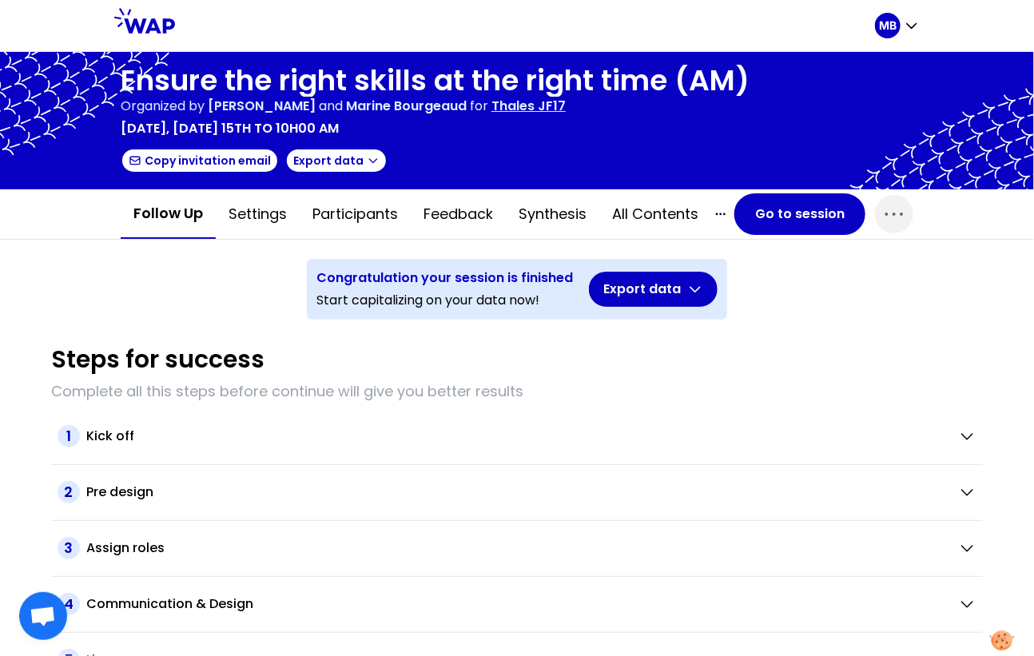
click at [566, 106] on p "Thales JF17" at bounding box center [528, 106] width 74 height 19
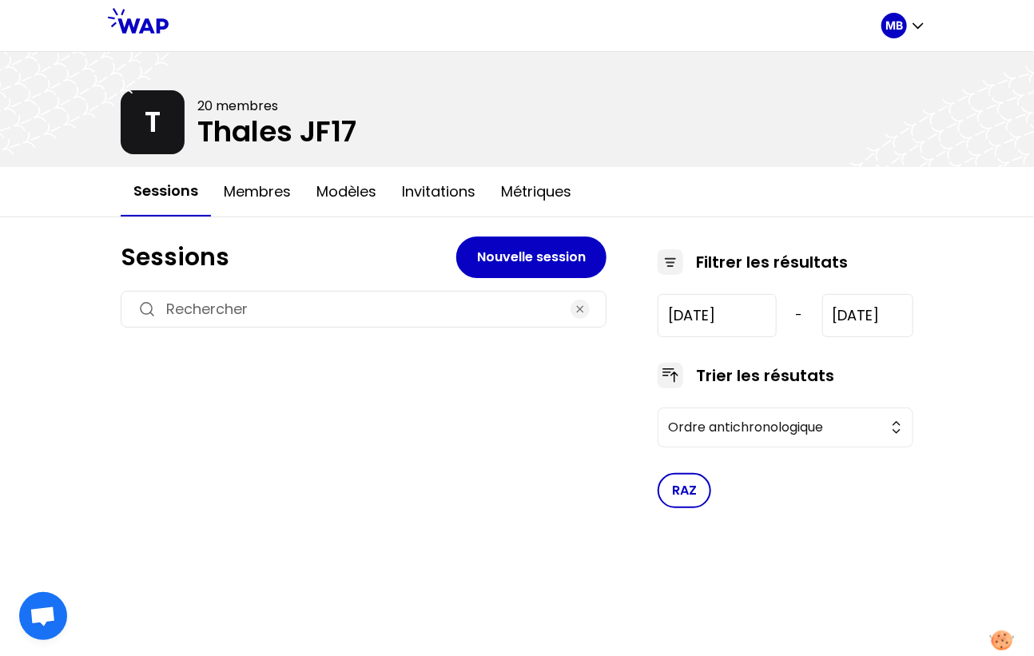
type input "2025-9-15"
type input "2025-9-18"
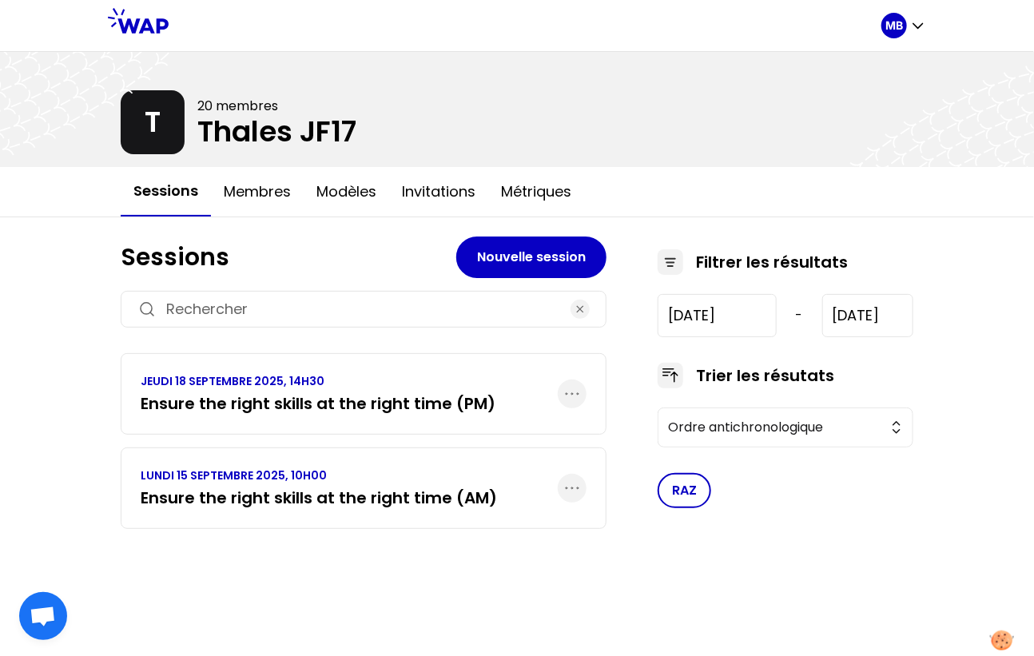
click at [492, 395] on div "JEUDI 18 SEPTEMBRE 2025, 14H30 Ensure the right skills at the right time (PM)" at bounding box center [364, 393] width 486 height 81
click at [450, 388] on link "JEUDI 18 SEPTEMBRE 2025, 14H30 Ensure the right skills at the right time (PM)" at bounding box center [318, 394] width 355 height 42
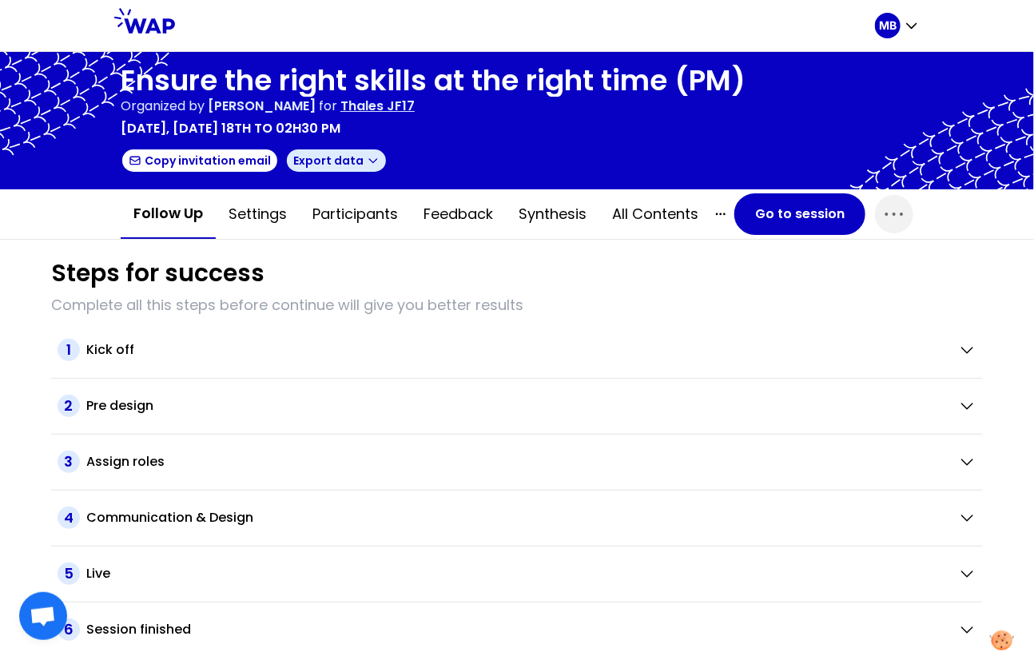
click at [367, 157] on icon "button" at bounding box center [373, 160] width 13 height 13
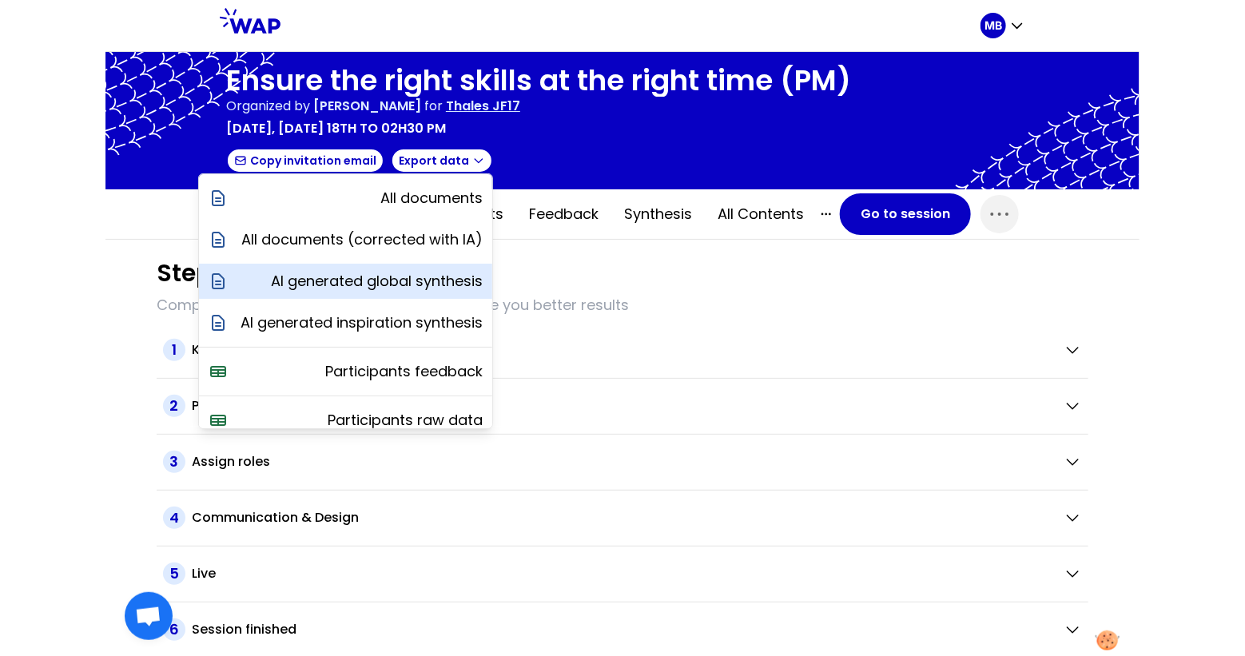
scroll to position [56, 0]
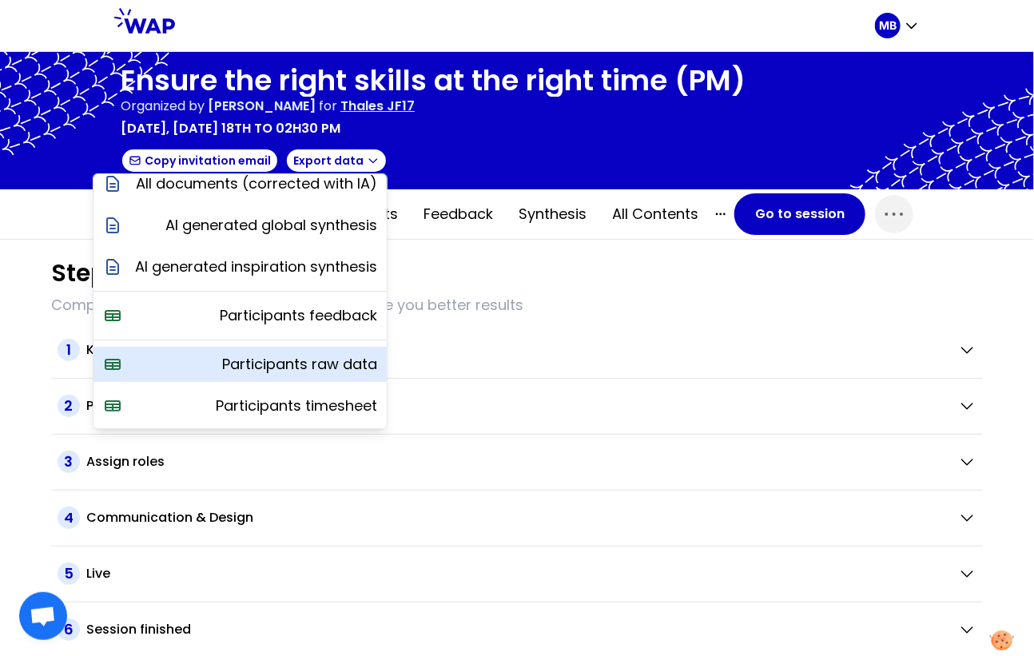
click at [311, 356] on p "Participants raw data" at bounding box center [299, 364] width 155 height 22
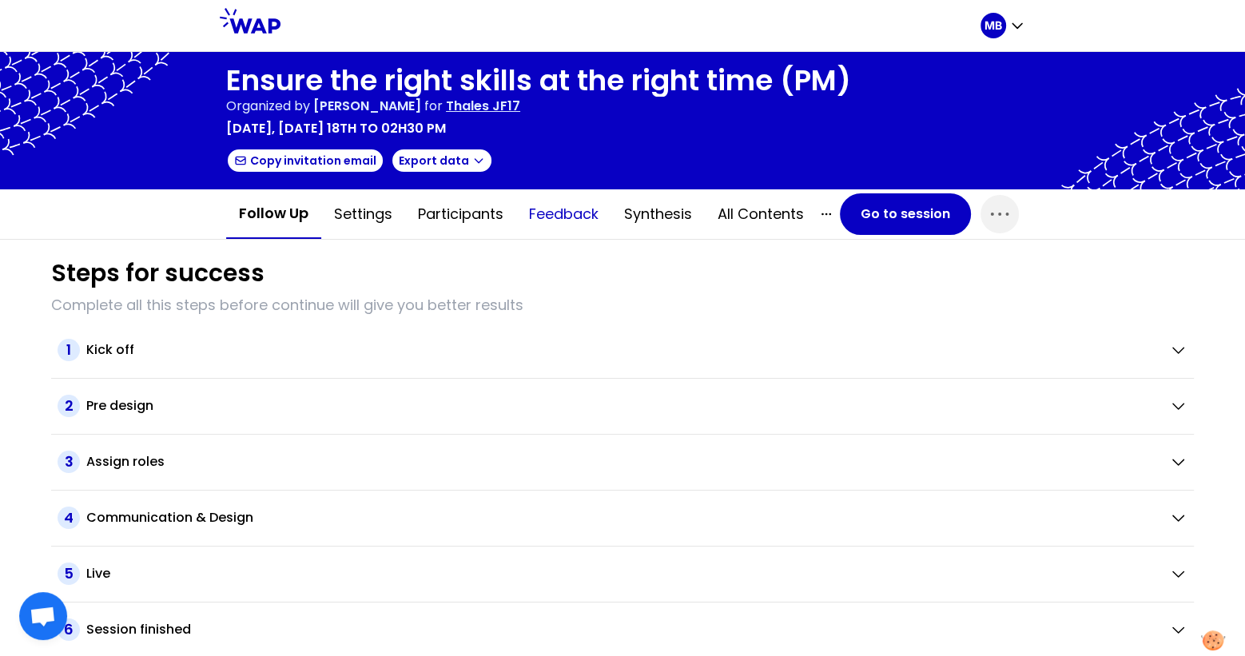
click at [551, 216] on button "Feedback" at bounding box center [563, 214] width 95 height 48
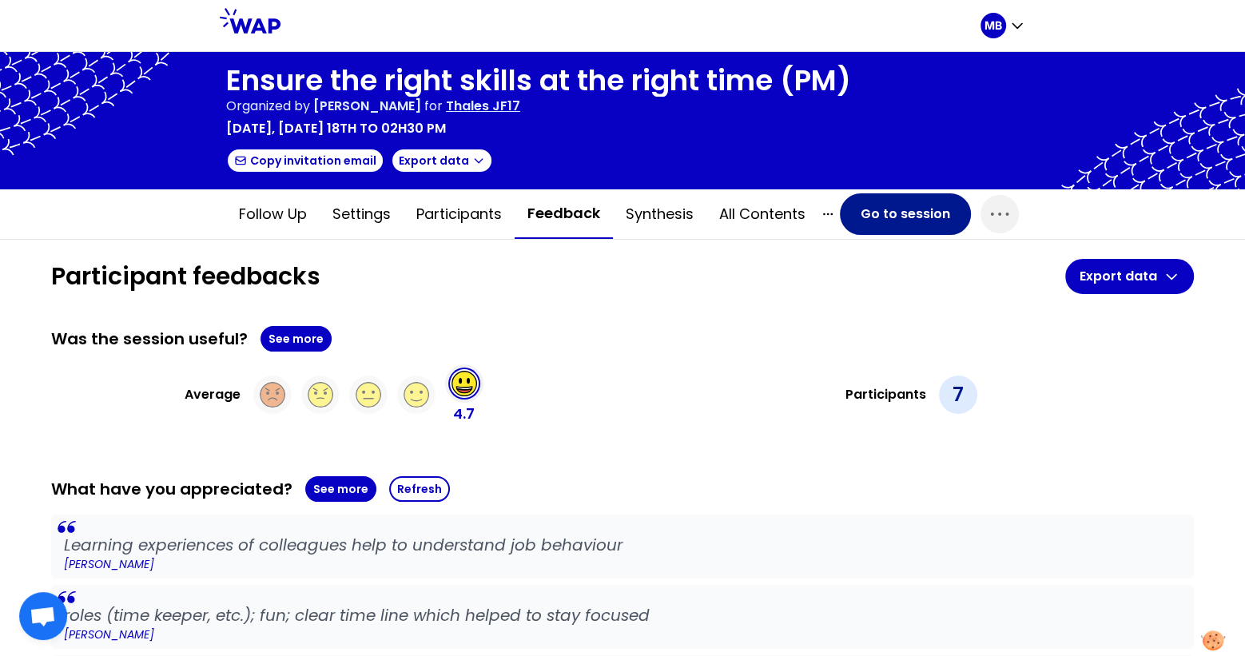
click at [913, 211] on button "Go to session" at bounding box center [905, 214] width 131 height 42
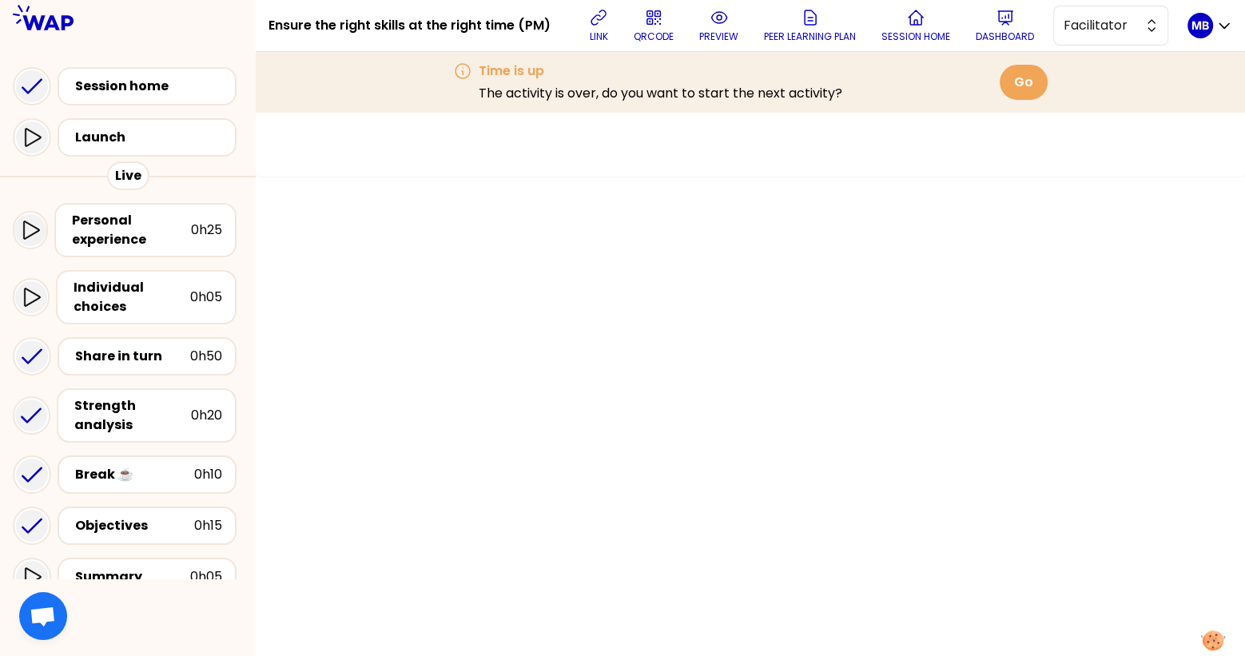
scroll to position [242, 0]
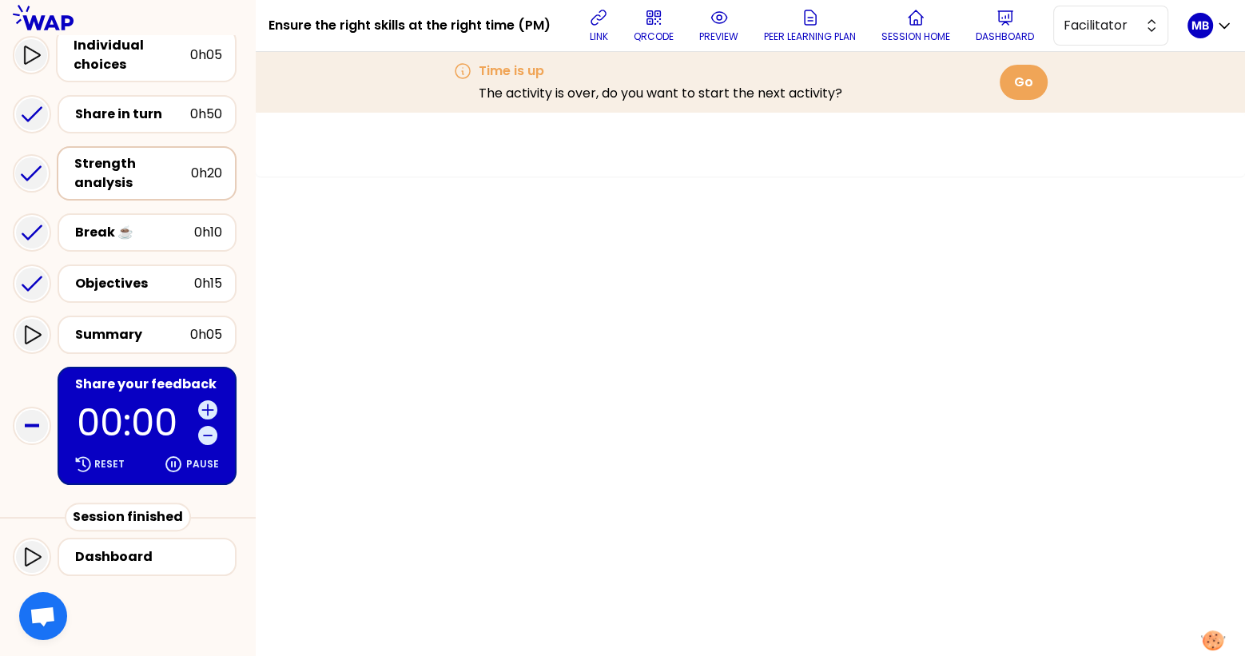
click at [125, 181] on div "Strength analysis" at bounding box center [132, 173] width 117 height 38
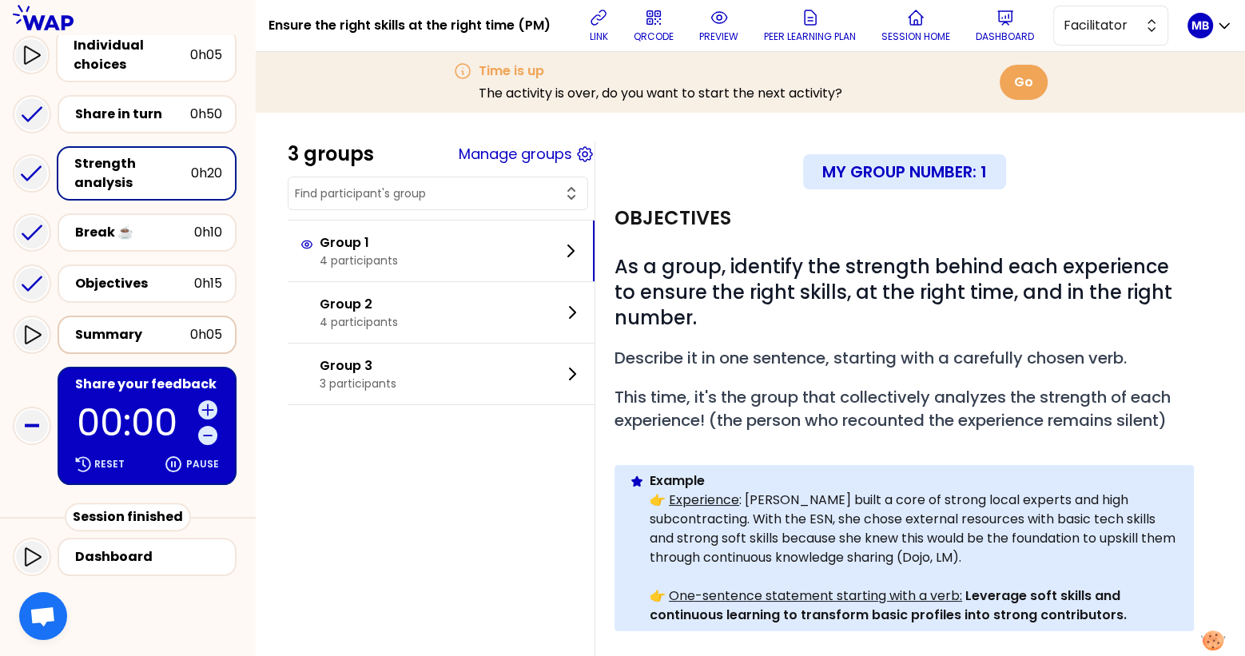
click at [113, 334] on div "Summary" at bounding box center [132, 334] width 115 height 19
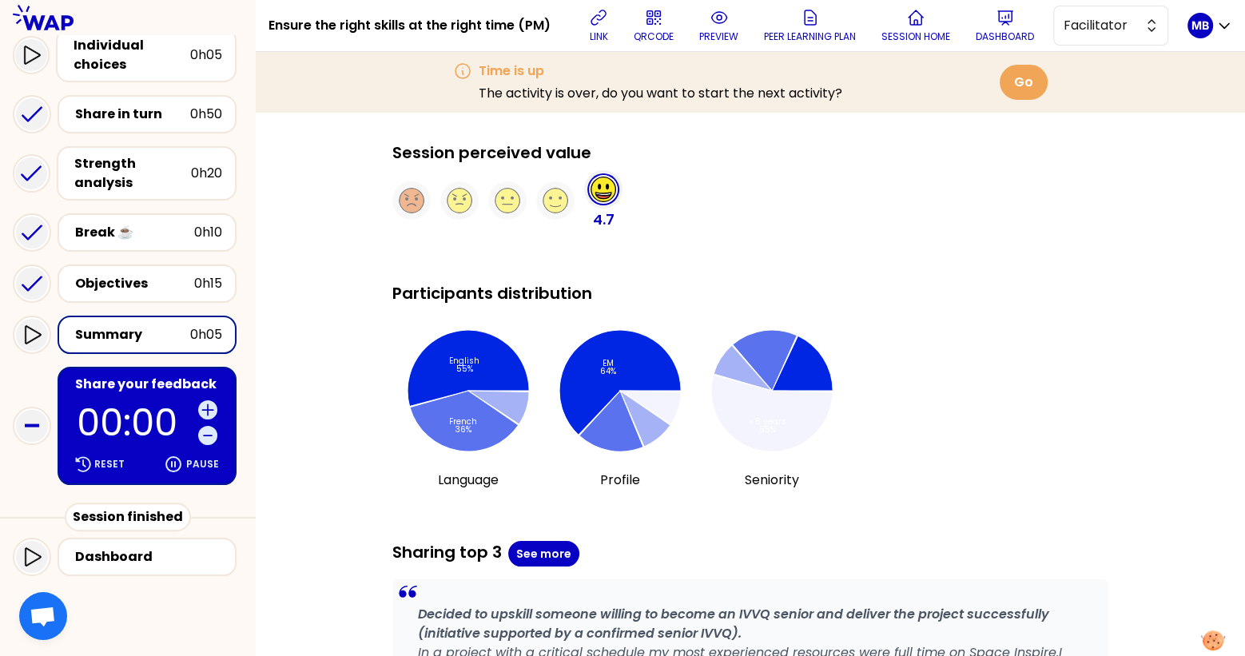
scroll to position [1100, 0]
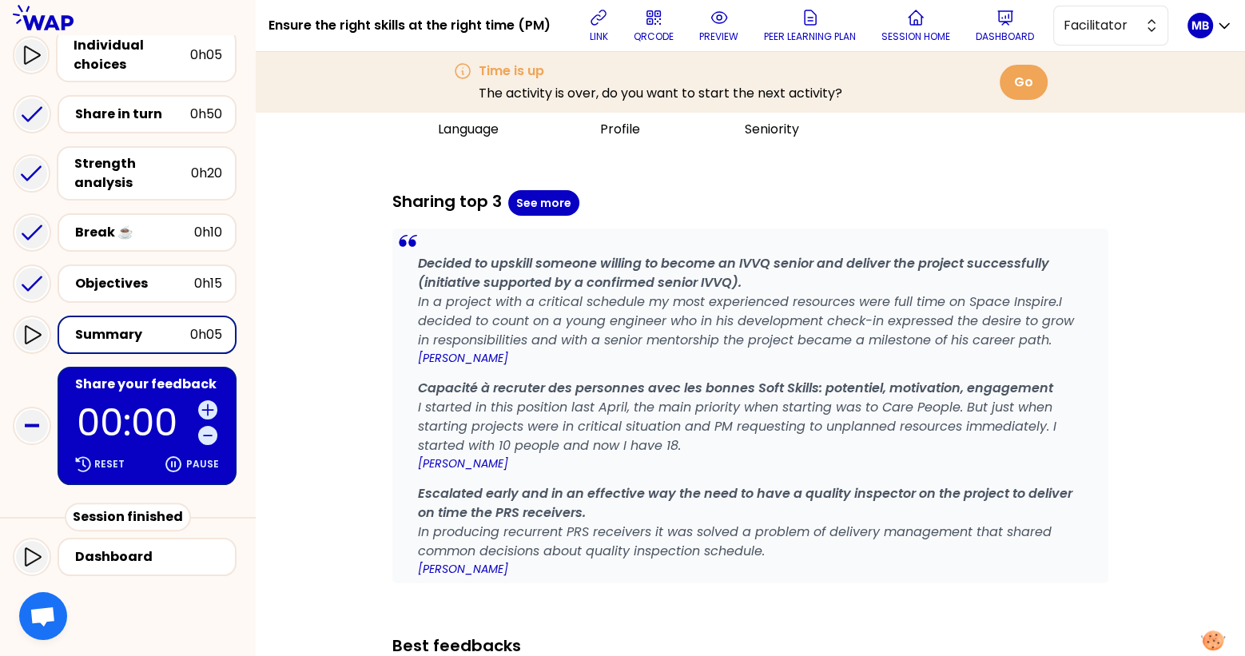
click at [210, 380] on div "Share your feedback" at bounding box center [148, 384] width 147 height 19
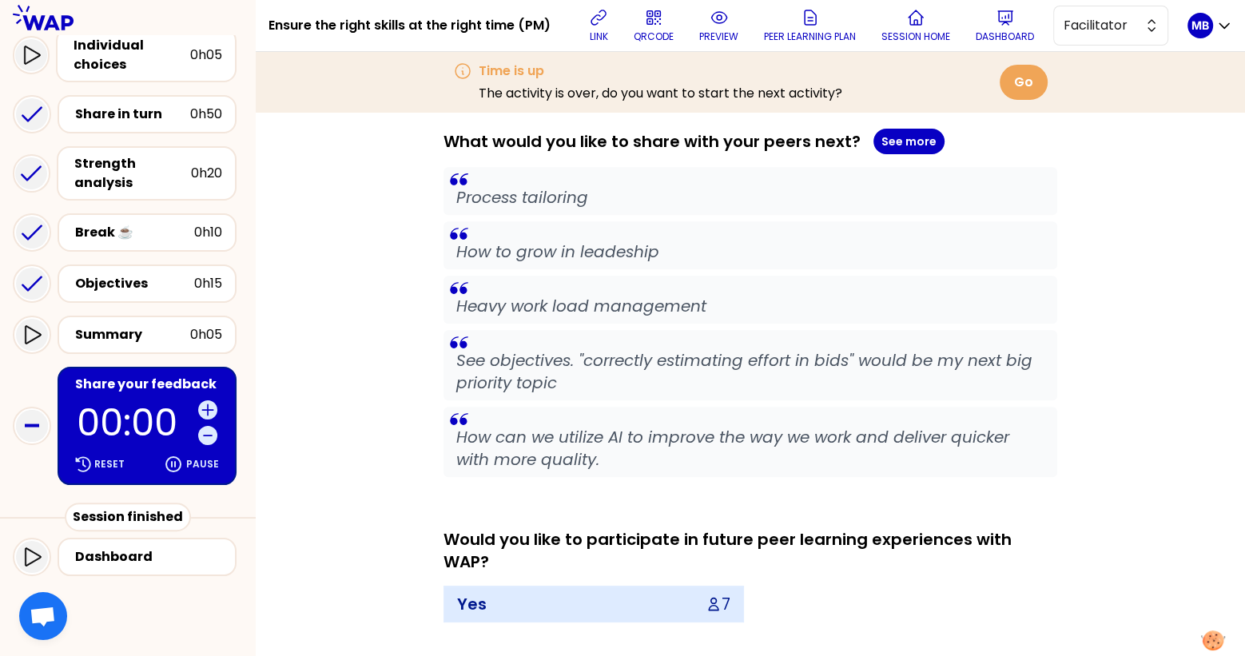
scroll to position [988, 0]
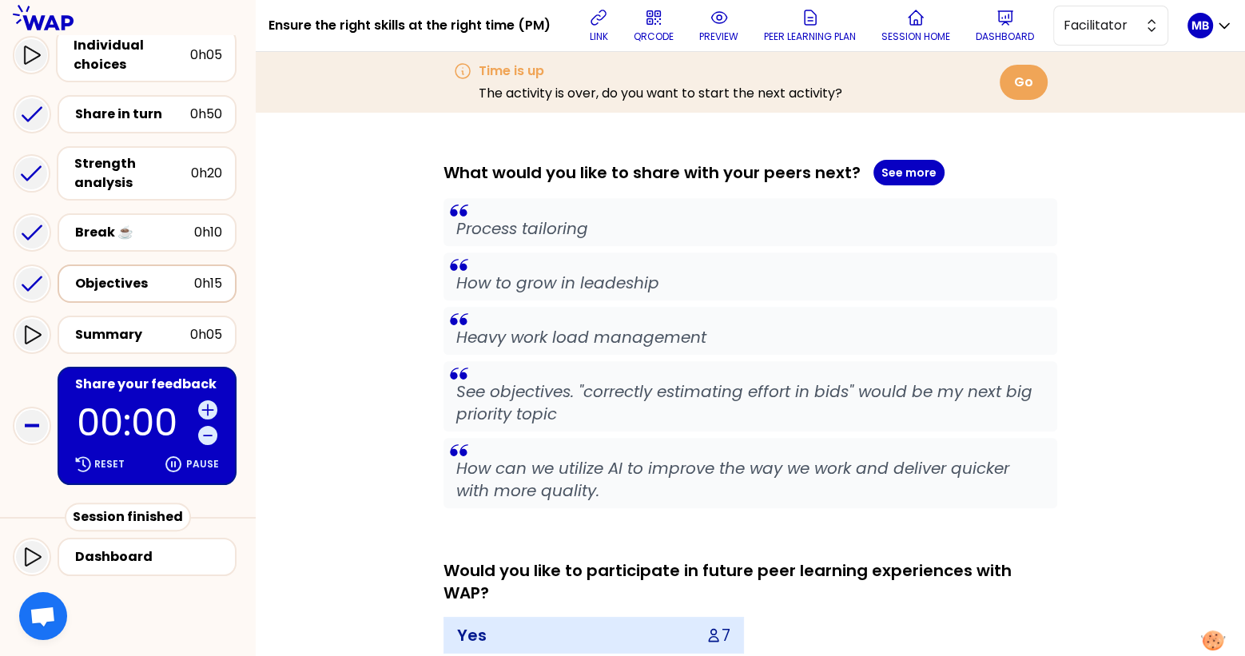
click at [115, 285] on div "Objectives" at bounding box center [134, 283] width 119 height 19
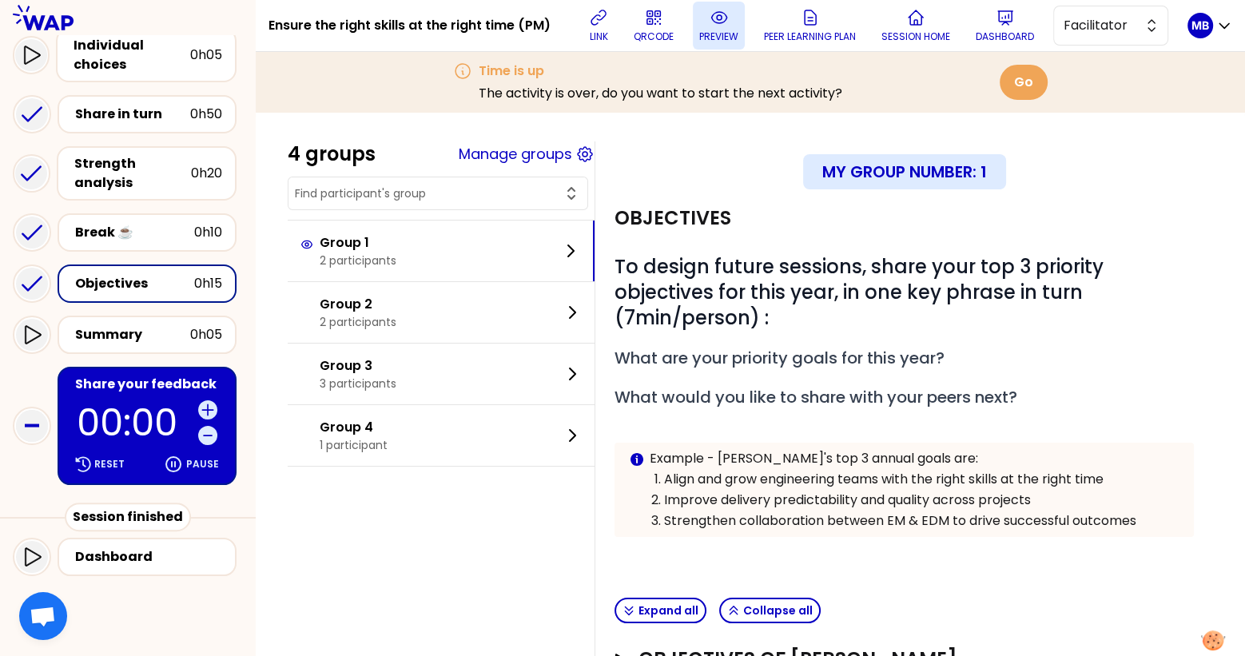
click at [720, 22] on icon at bounding box center [718, 17] width 15 height 11
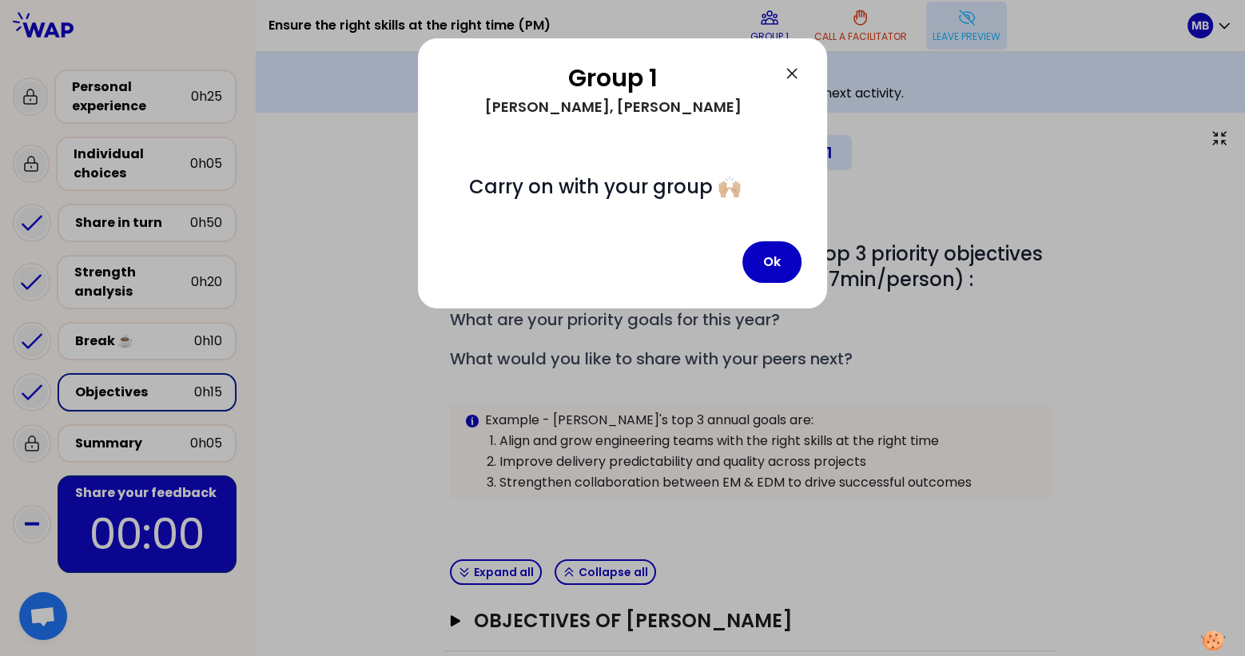
scroll to position [10, 0]
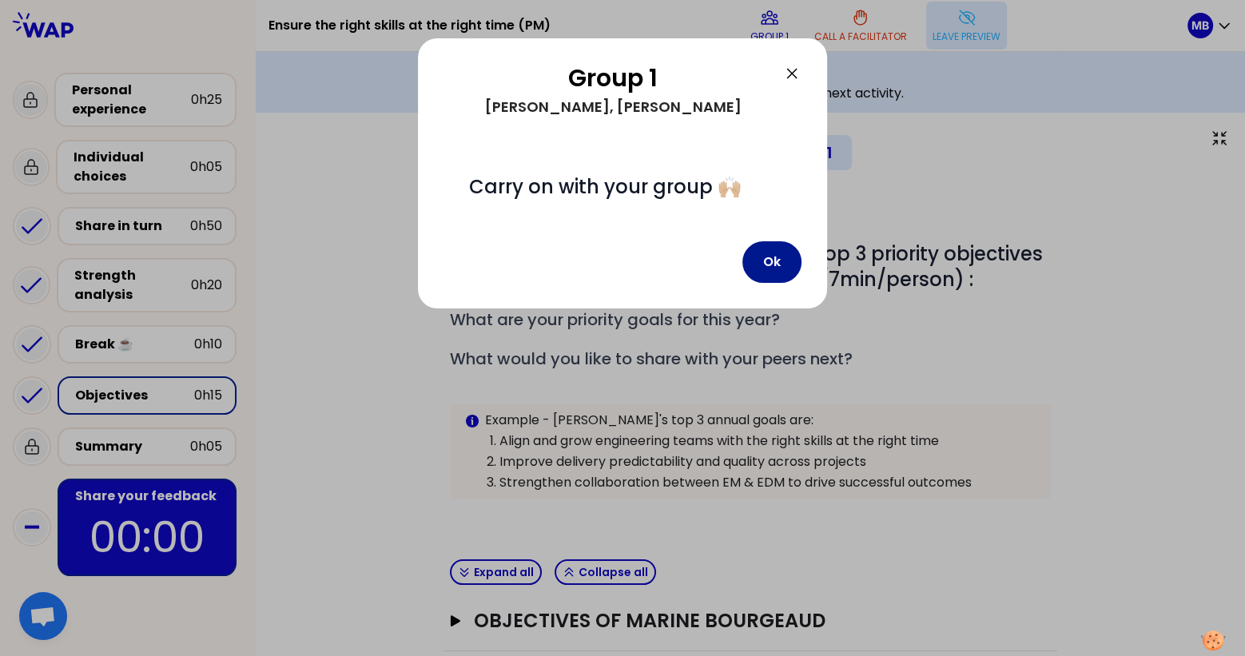
click at [761, 267] on button "Ok" at bounding box center [771, 262] width 59 height 42
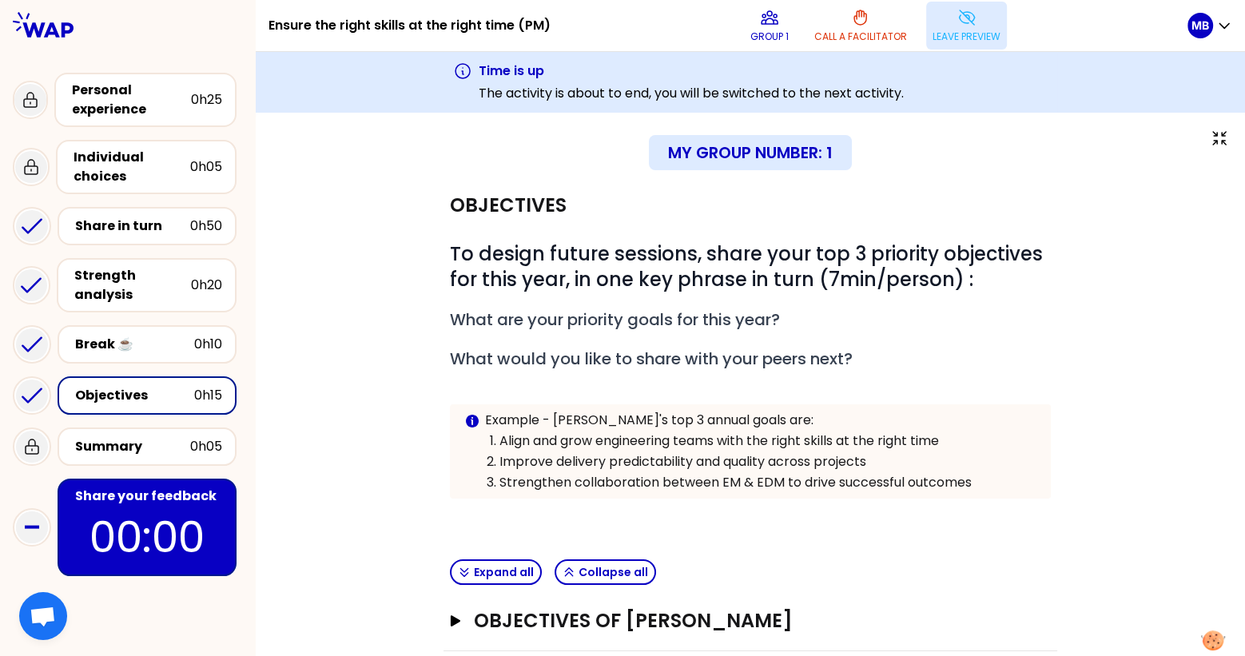
scroll to position [81, 0]
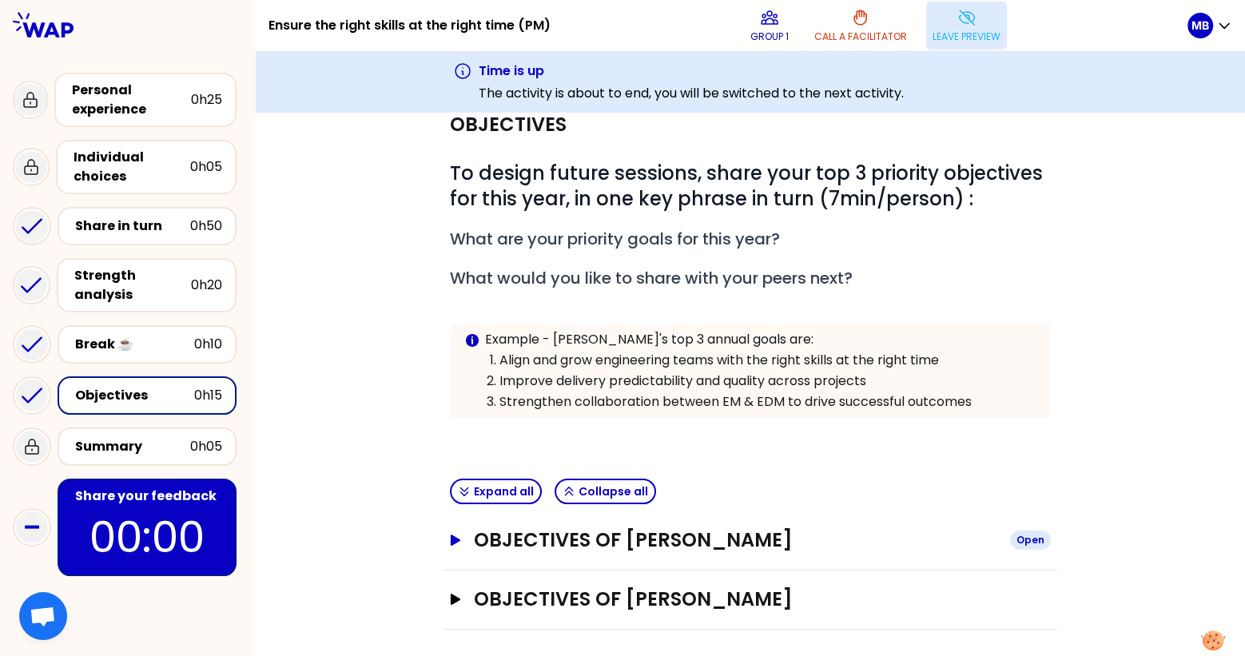
click at [583, 527] on h3 "Objectives of Manuela METZNER" at bounding box center [735, 540] width 523 height 26
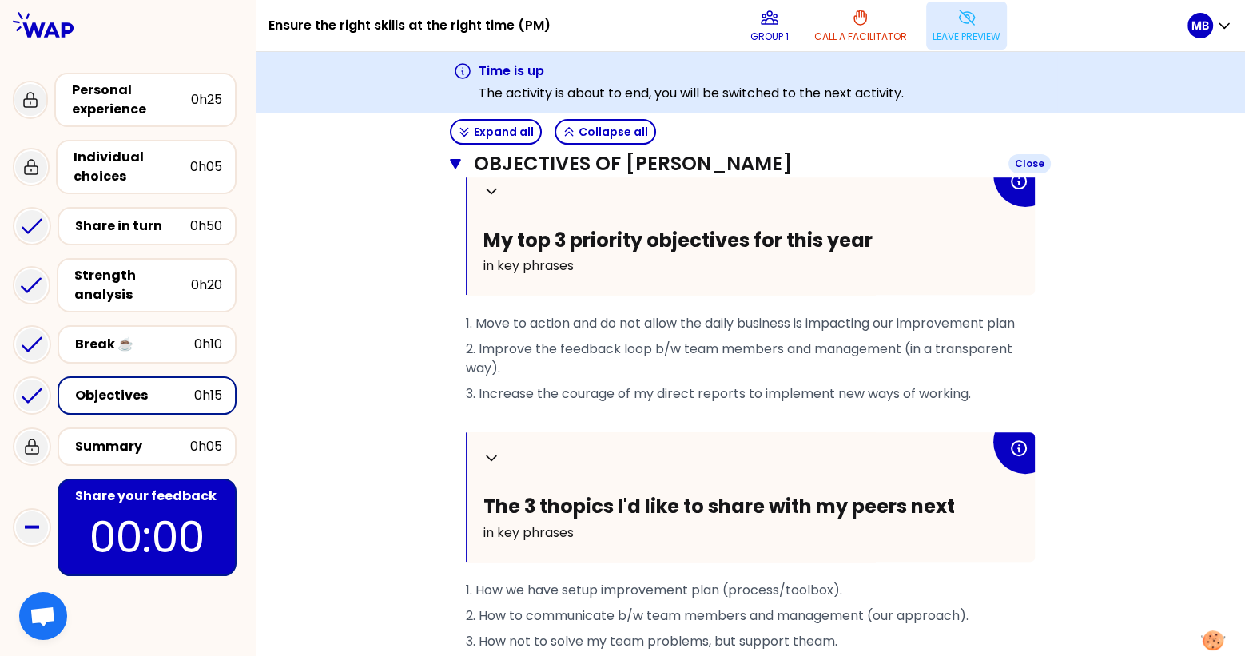
scroll to position [522, 0]
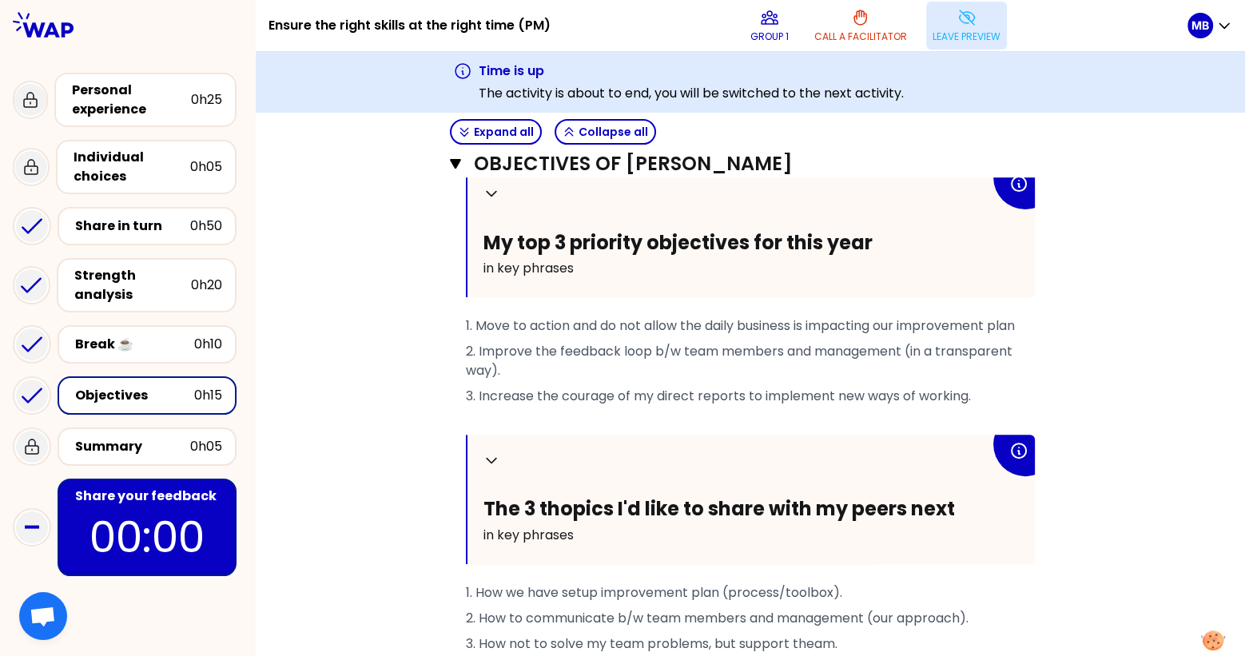
click at [155, 498] on div "Share your feedback" at bounding box center [148, 496] width 147 height 19
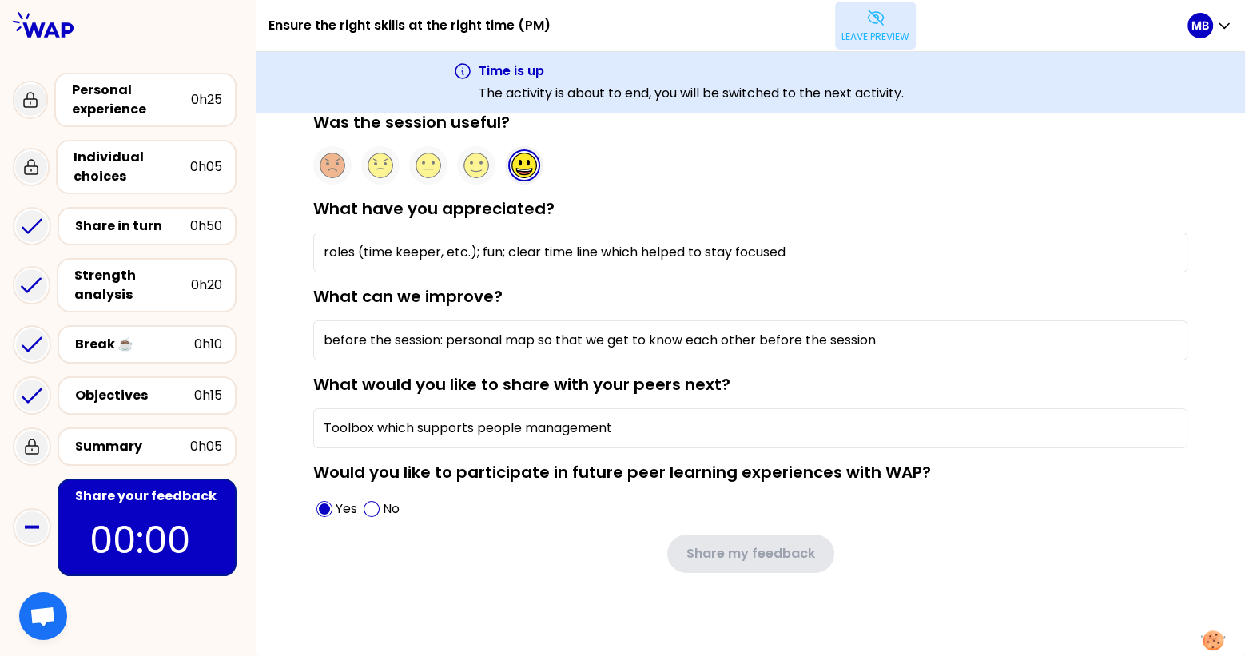
scroll to position [53, 0]
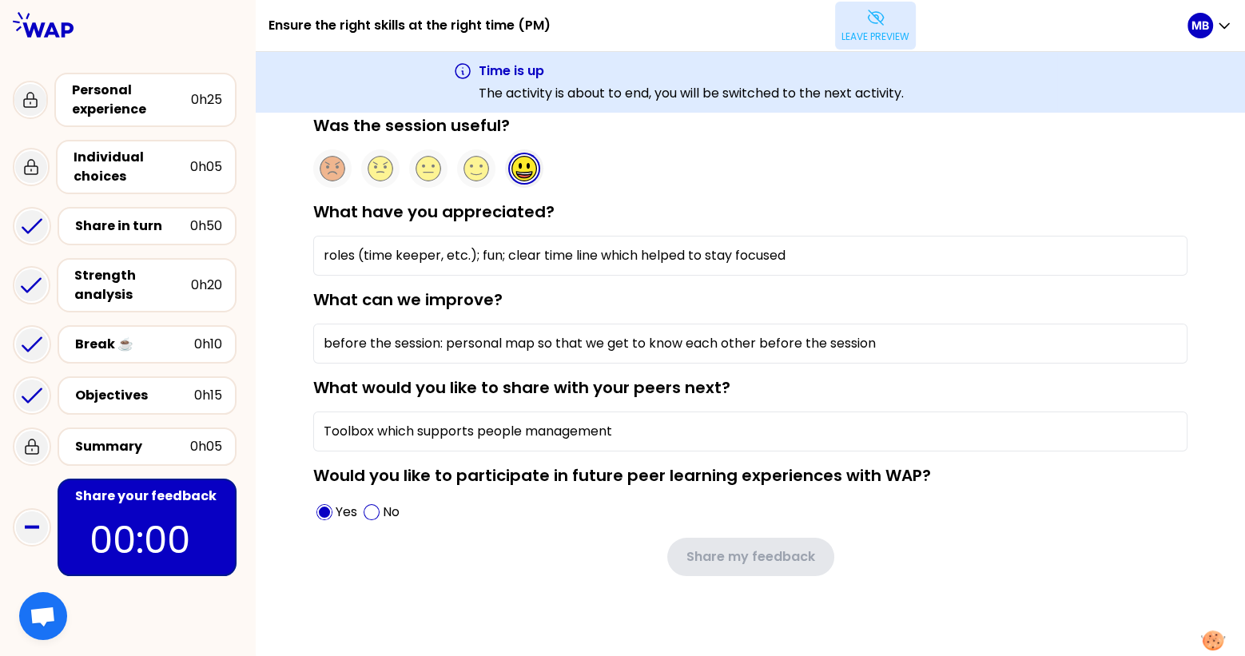
type input "The opportunity of discussing with peers in close groups"
type input "The Objective activity shall be better specified since it can have a very large…"
type input "Process tailoring"
click at [842, 27] on button "Leave preview" at bounding box center [875, 26] width 81 height 48
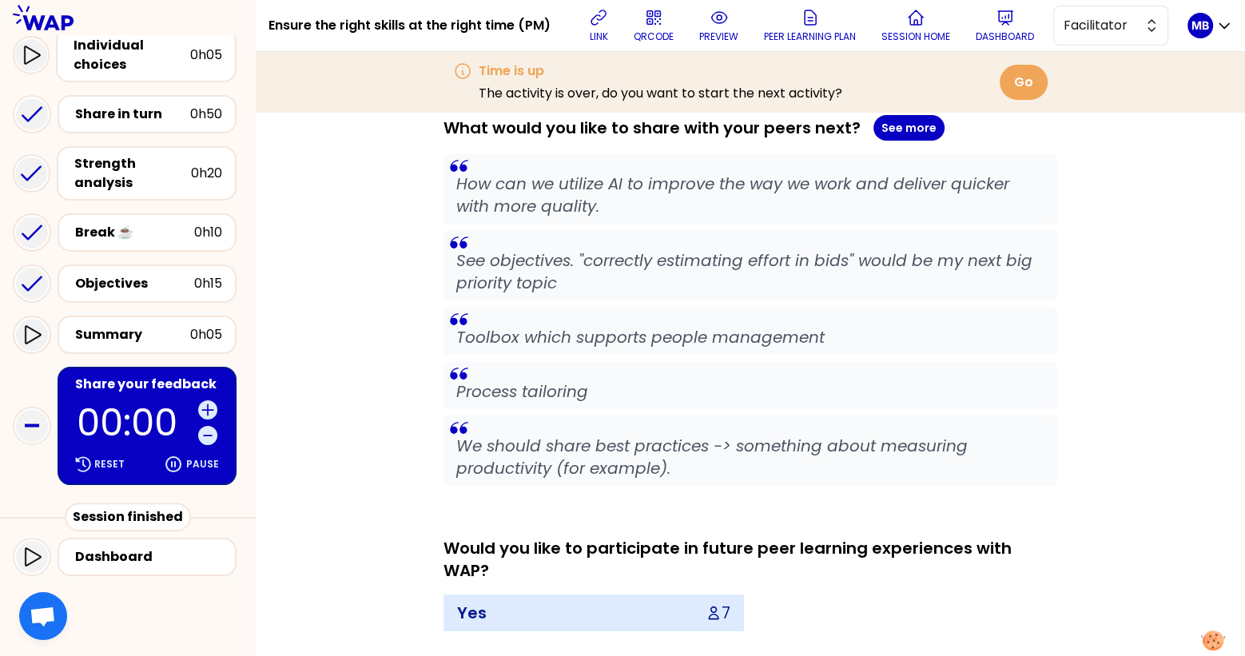
scroll to position [1049, 0]
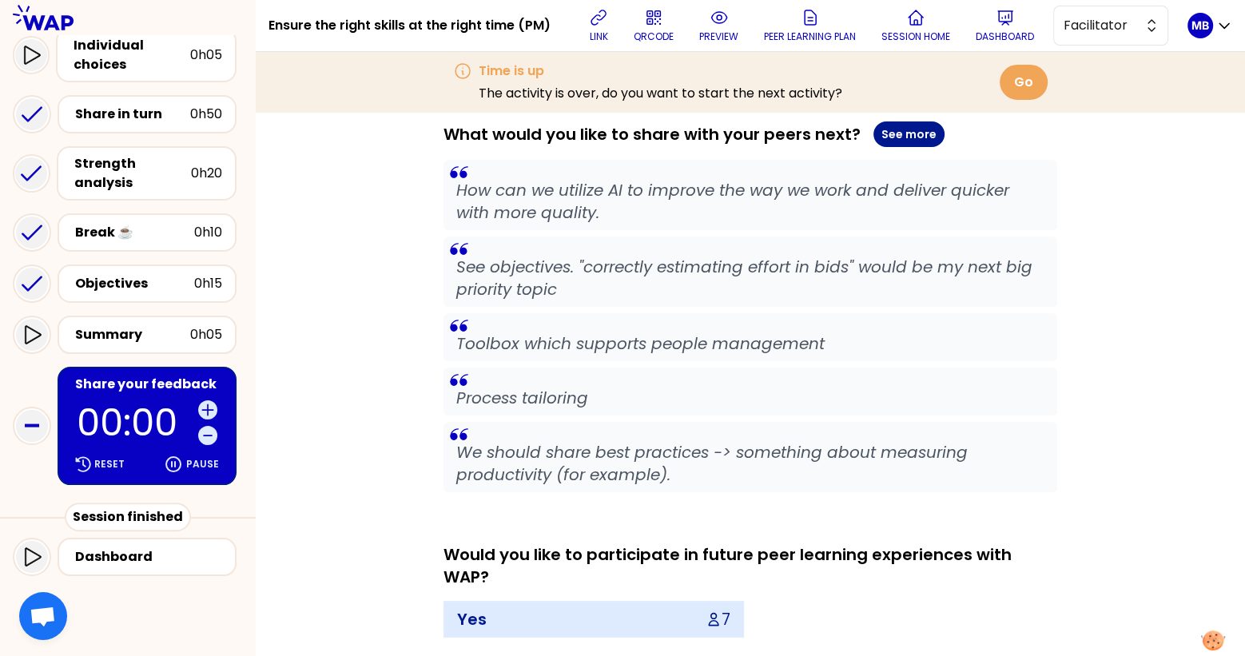
click at [912, 140] on button "See more" at bounding box center [908, 134] width 71 height 26
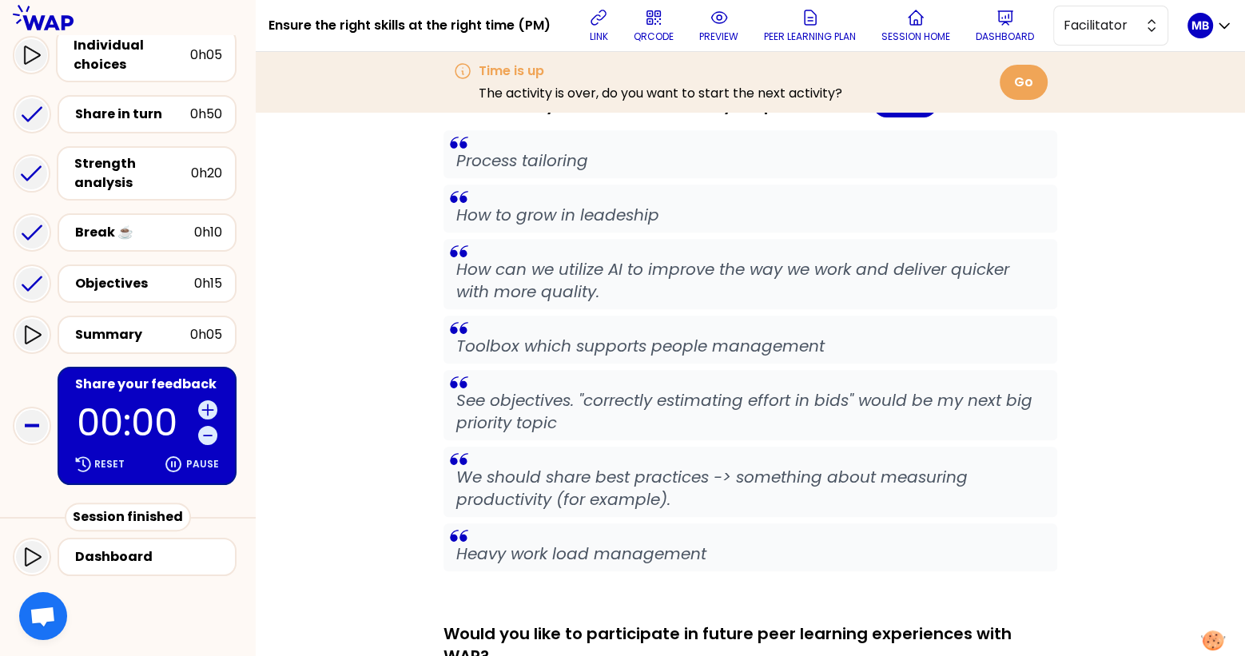
scroll to position [1076, 0]
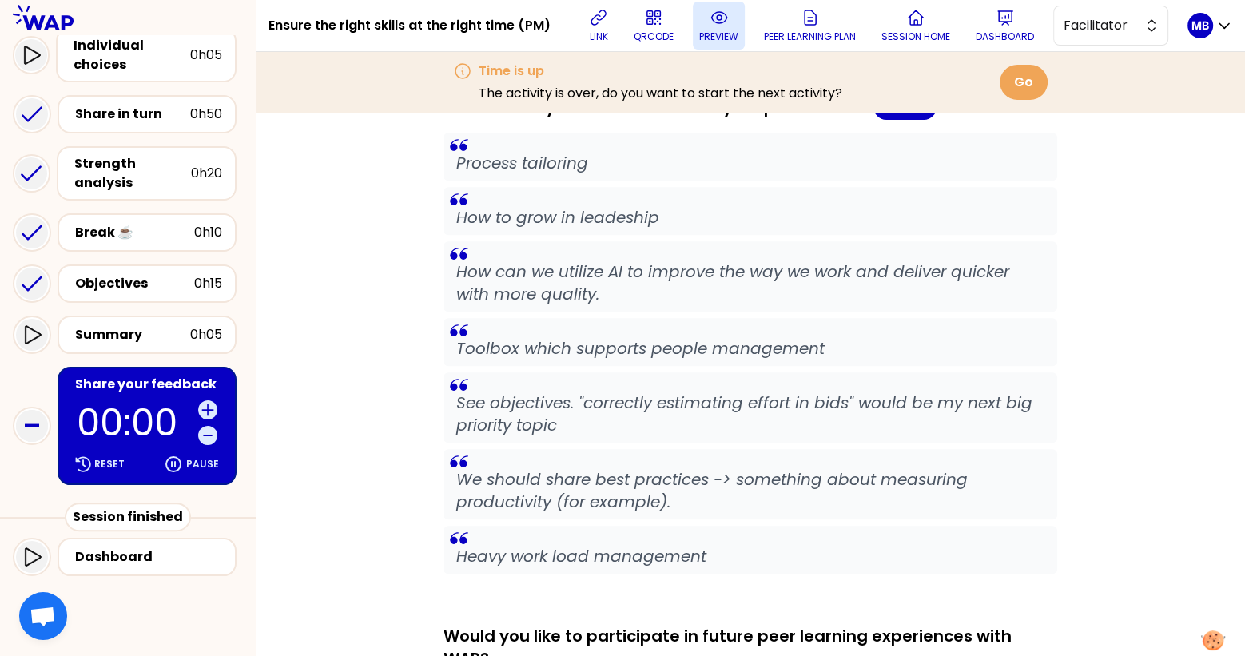
click at [721, 28] on button "preview" at bounding box center [719, 26] width 52 height 48
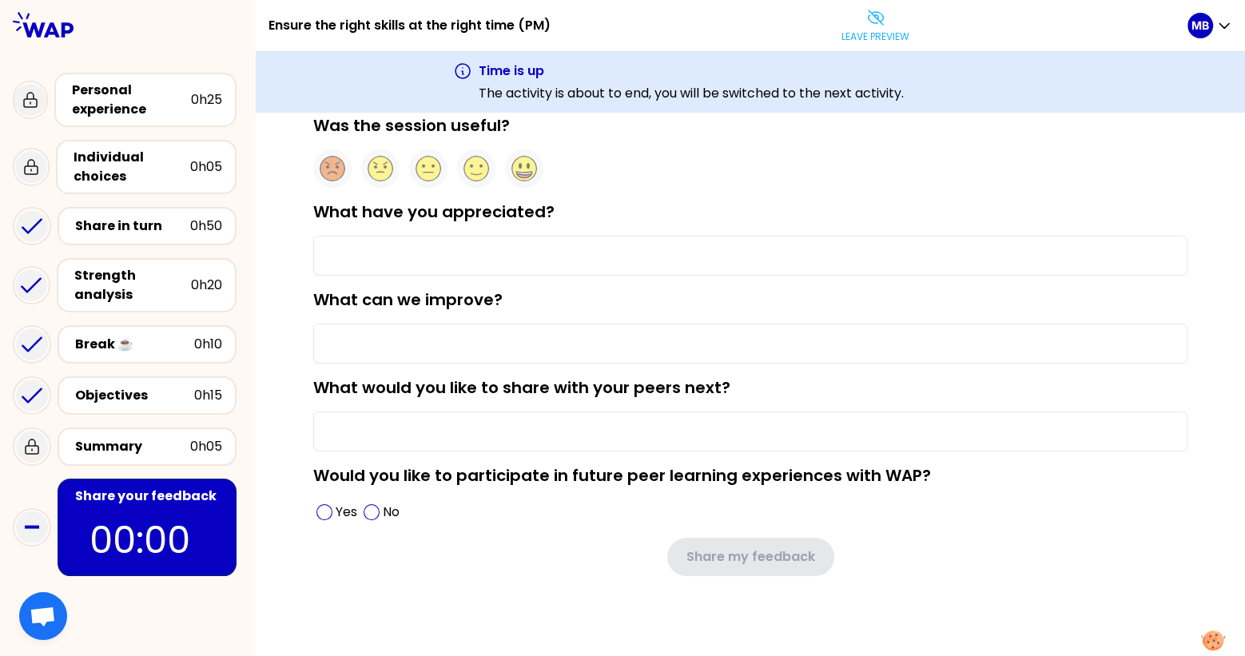
type input "The opportunity of discussing with peers in close groups"
type input "The Objective activity shall be better specified since it can have a very large…"
type input "Process tailoring"
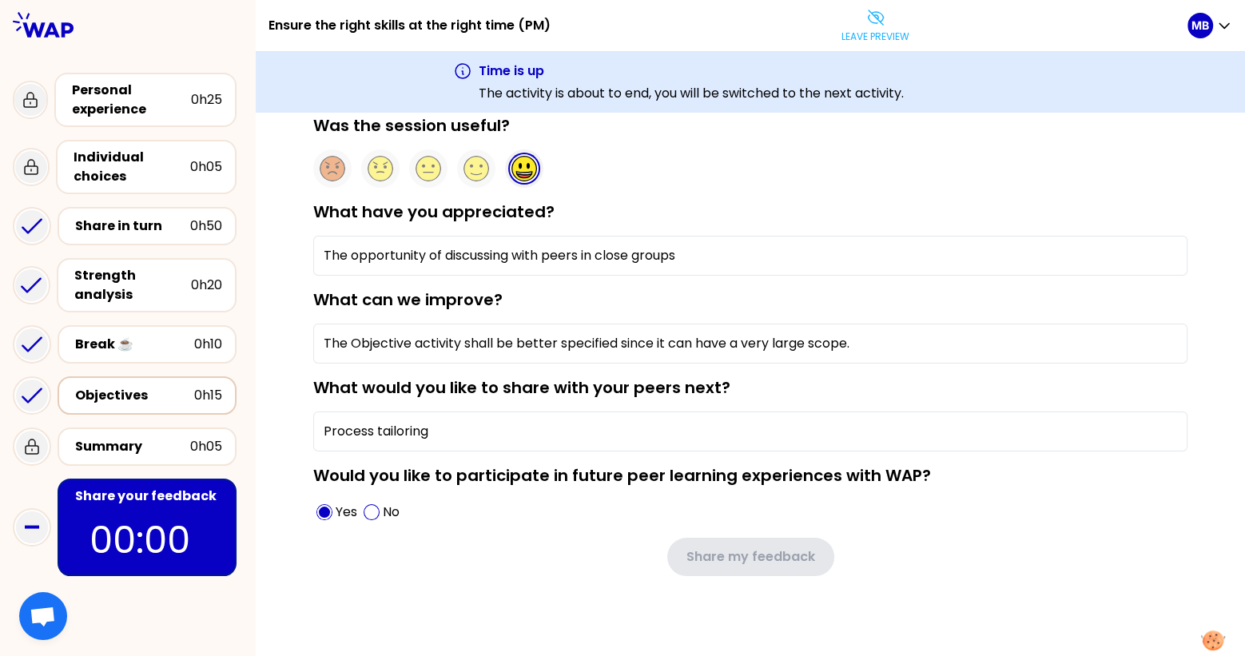
click at [129, 376] on div "Objectives 0h15" at bounding box center [147, 395] width 179 height 38
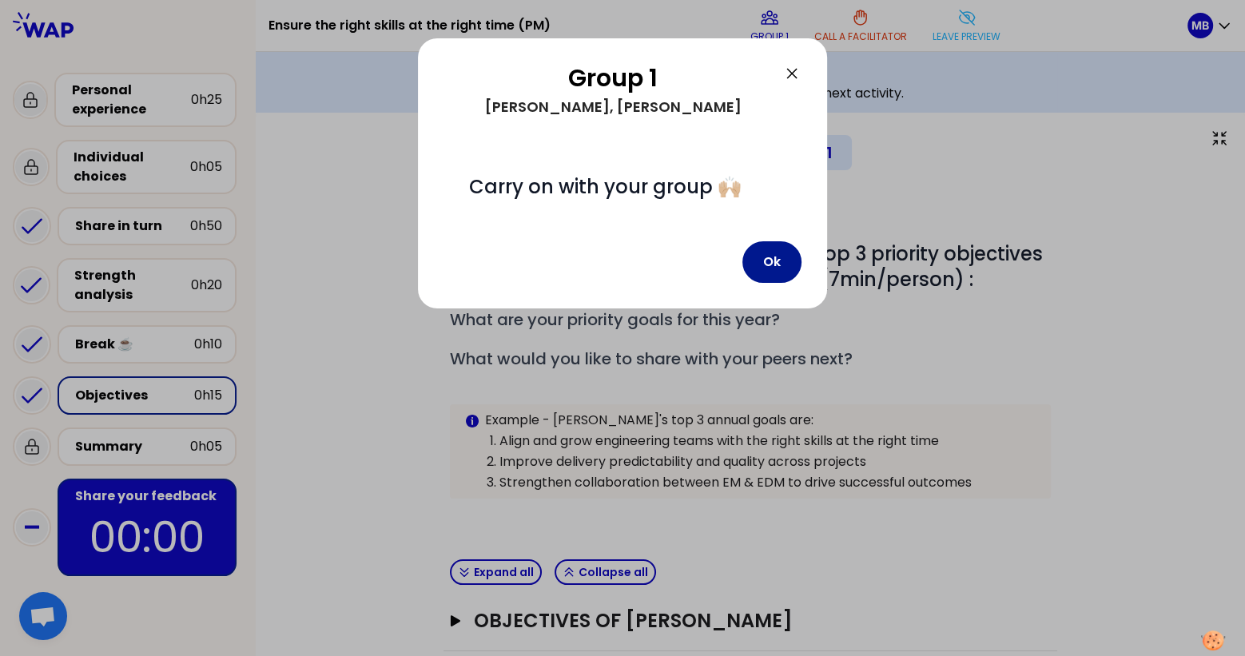
click at [772, 260] on button "Ok" at bounding box center [771, 262] width 59 height 42
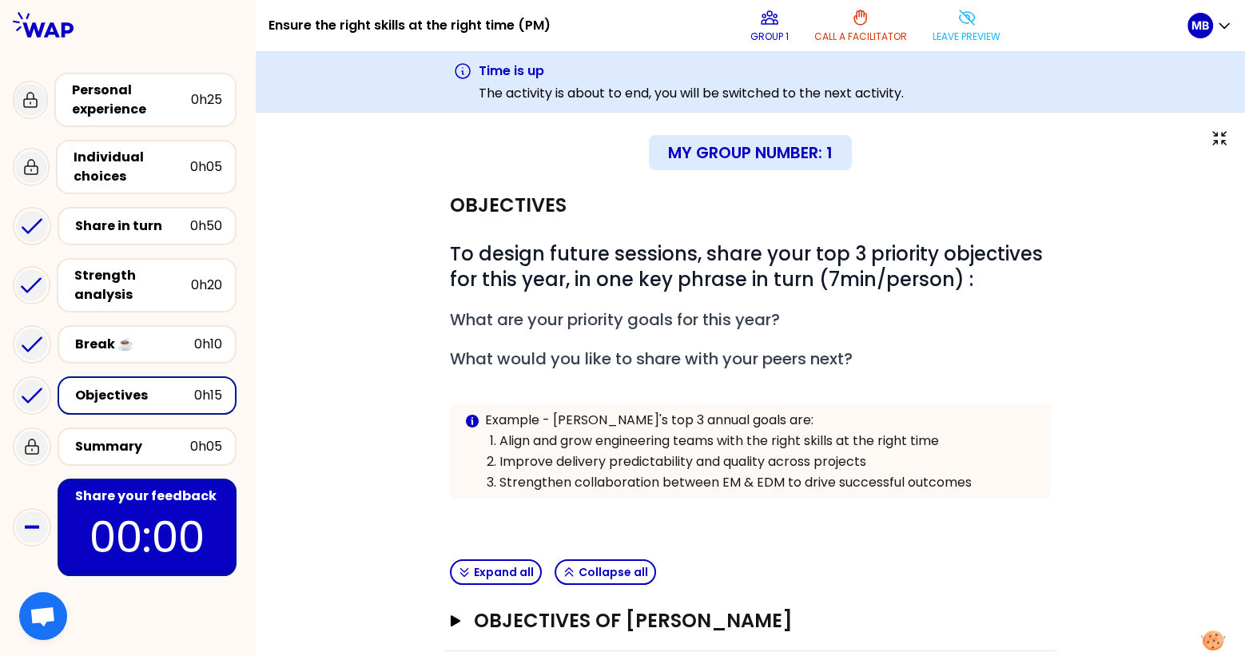
scroll to position [81, 0]
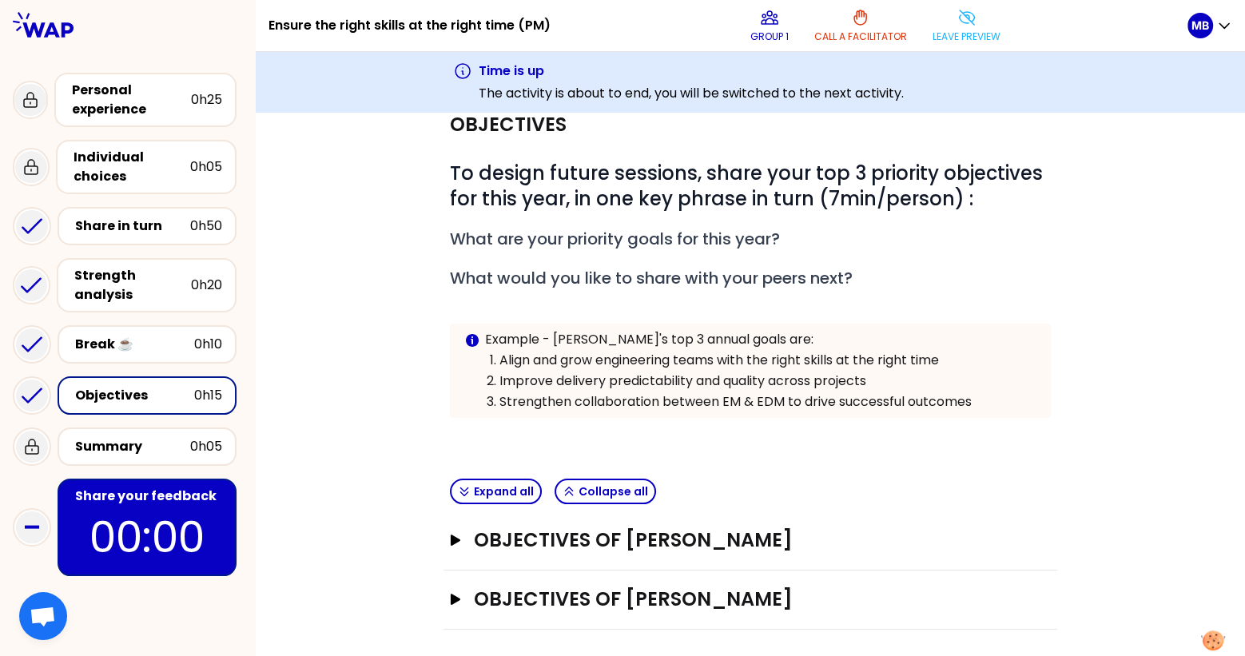
click at [159, 494] on div "Share your feedback" at bounding box center [148, 496] width 147 height 19
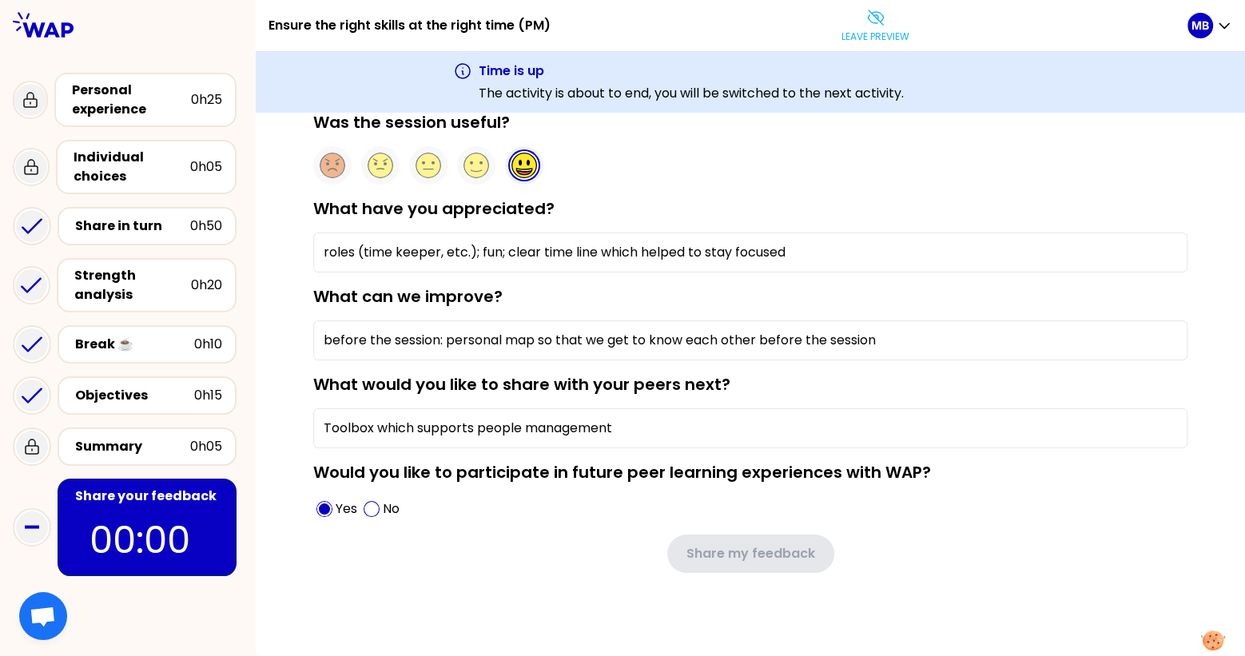
scroll to position [53, 0]
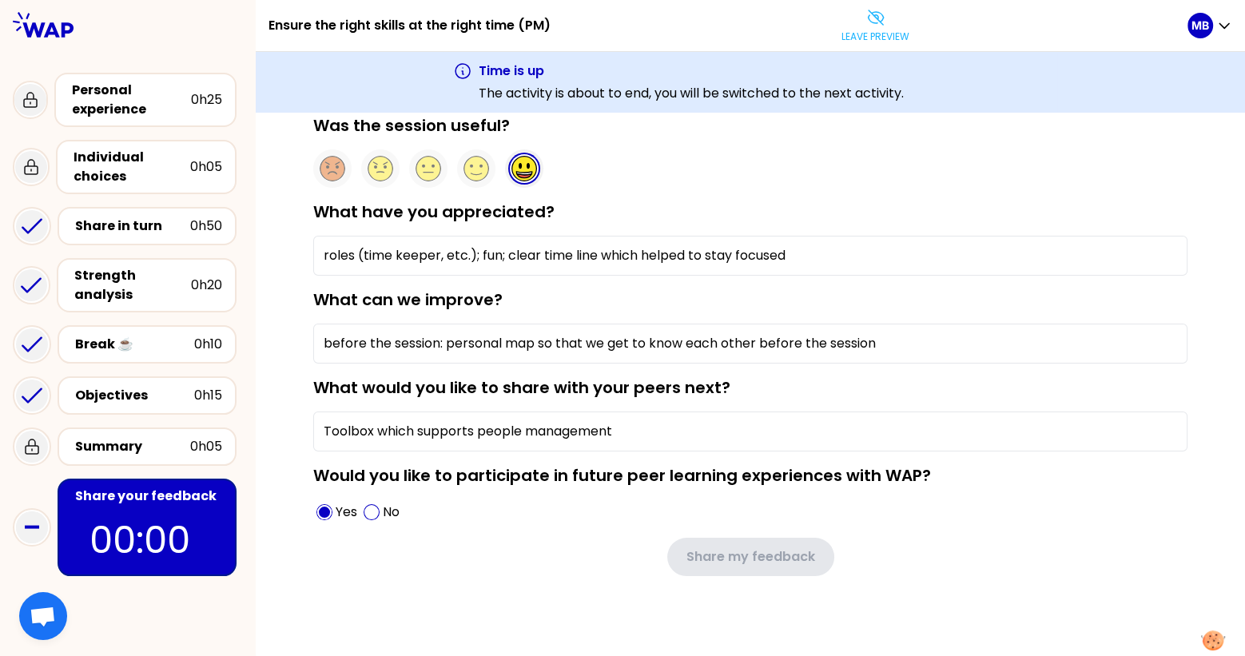
type input "The opportunity of discussing with peers in close groups"
type input "The Objective activity shall be better specified since it can have a very large…"
type input "Process tailoring"
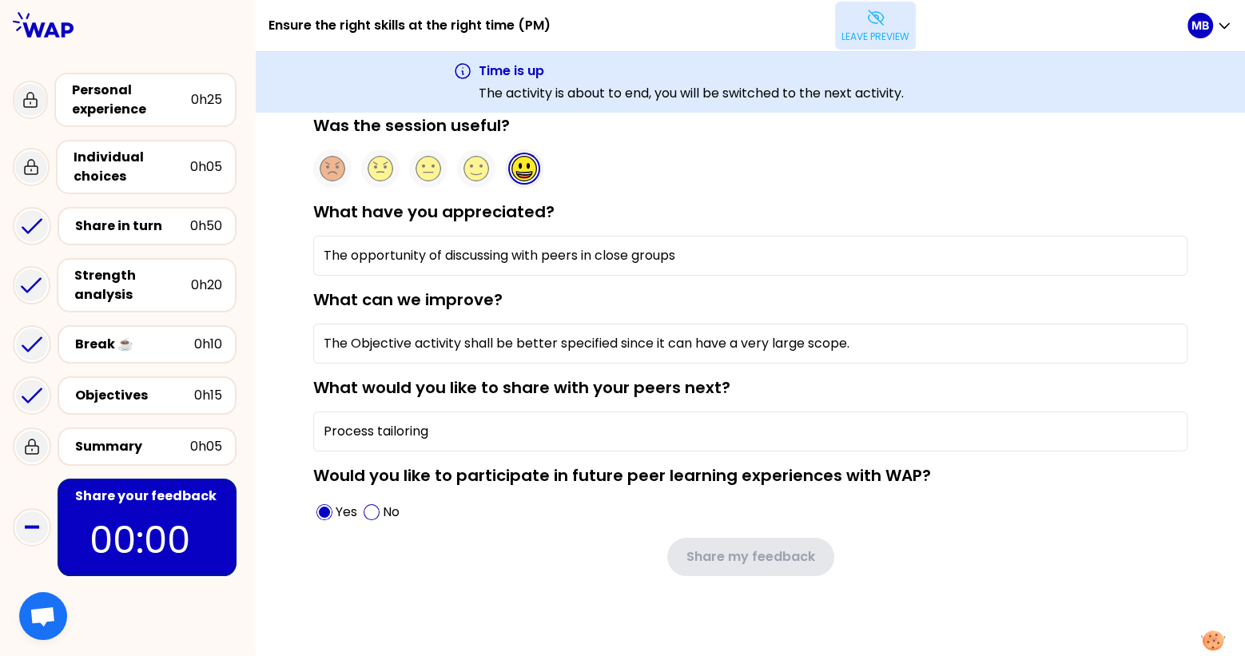
click at [864, 28] on button "Leave preview" at bounding box center [875, 26] width 81 height 48
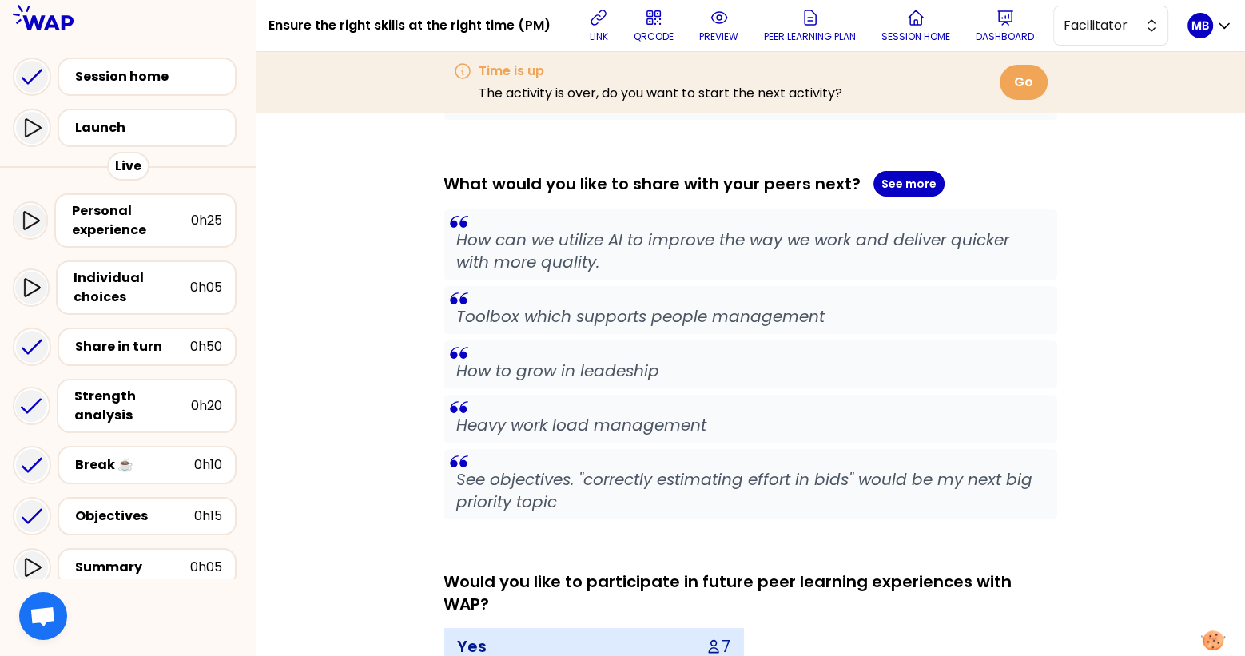
scroll to position [967, 0]
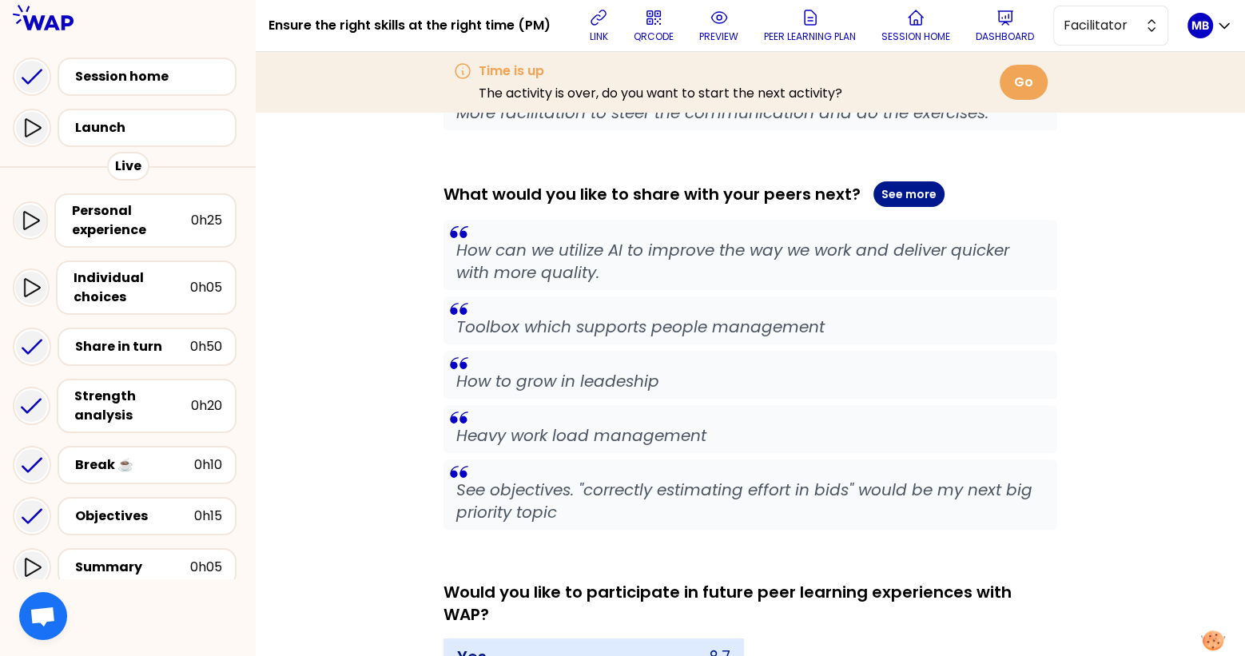
click at [902, 207] on button "See more" at bounding box center [908, 194] width 71 height 26
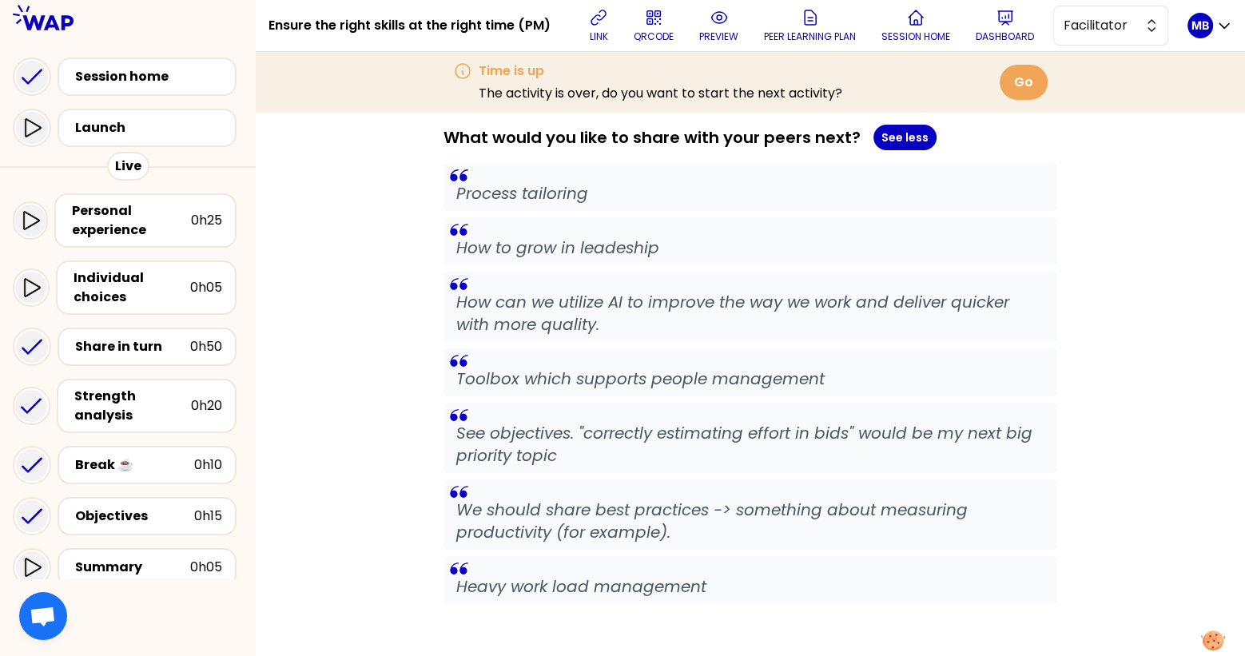
scroll to position [1021, 0]
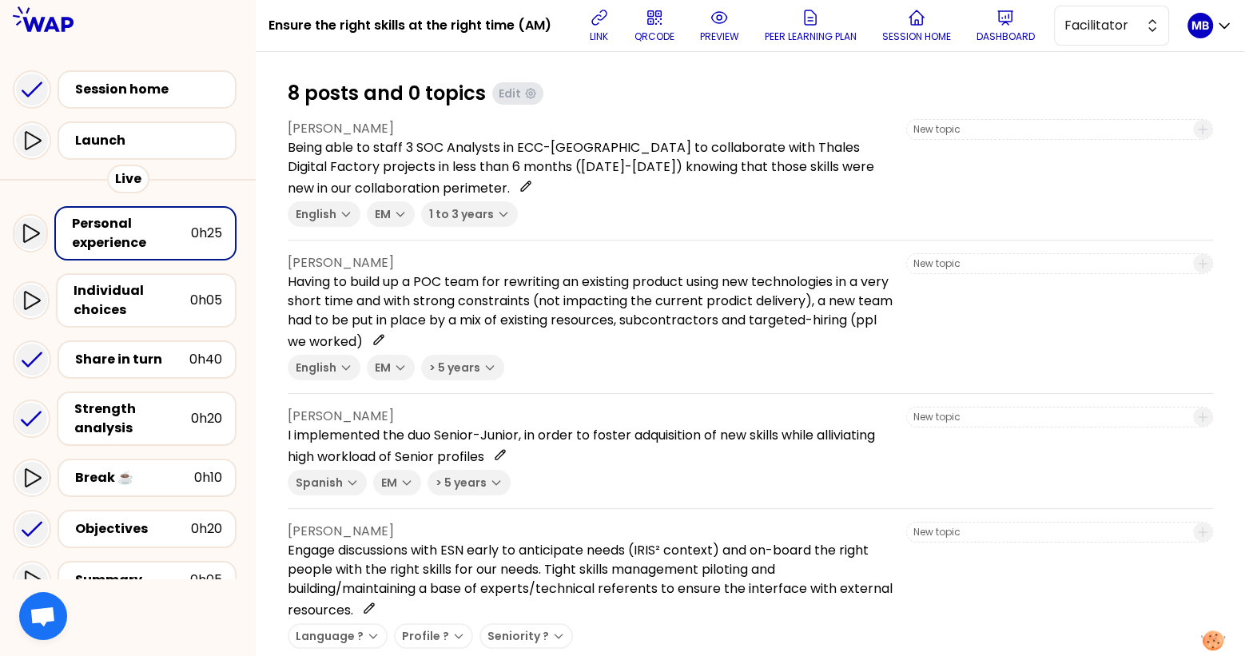
scroll to position [181, 0]
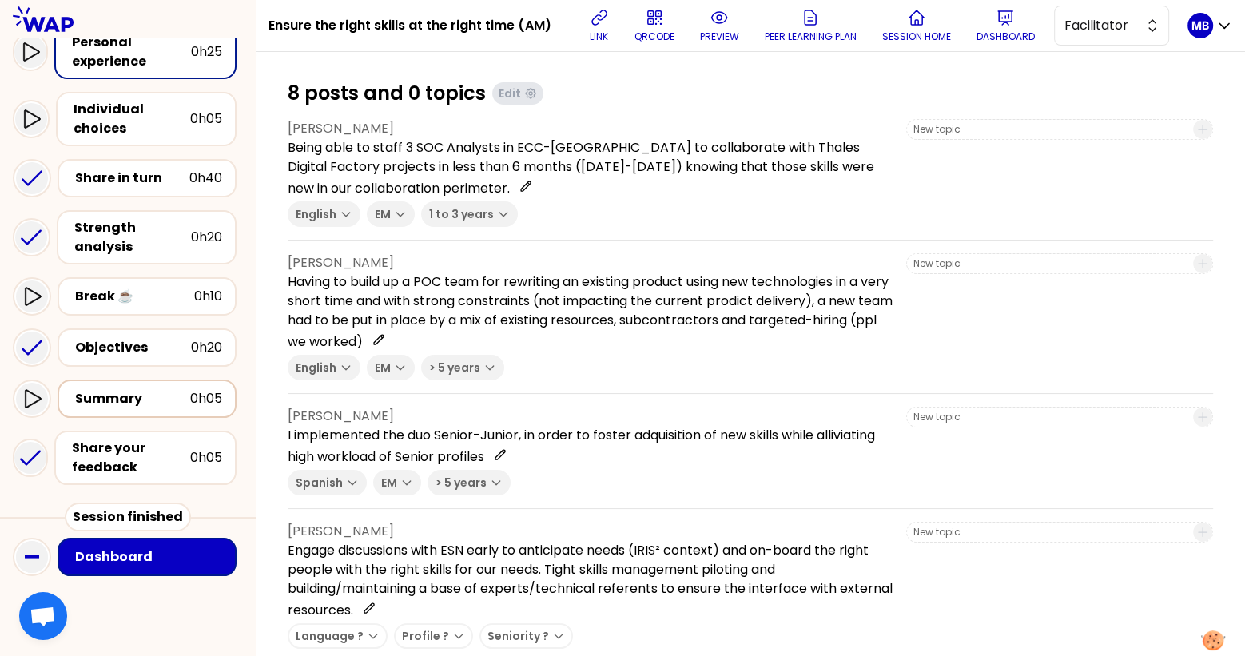
click at [155, 408] on div "Summary 0h05" at bounding box center [147, 398] width 179 height 38
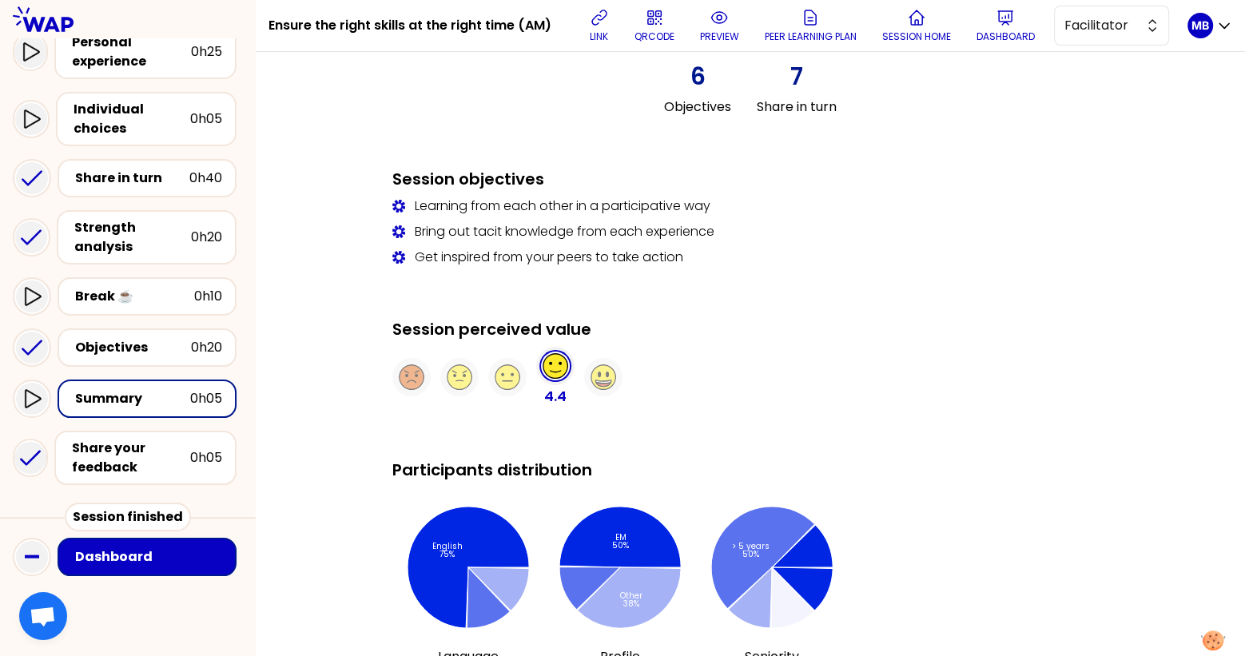
scroll to position [1026, 0]
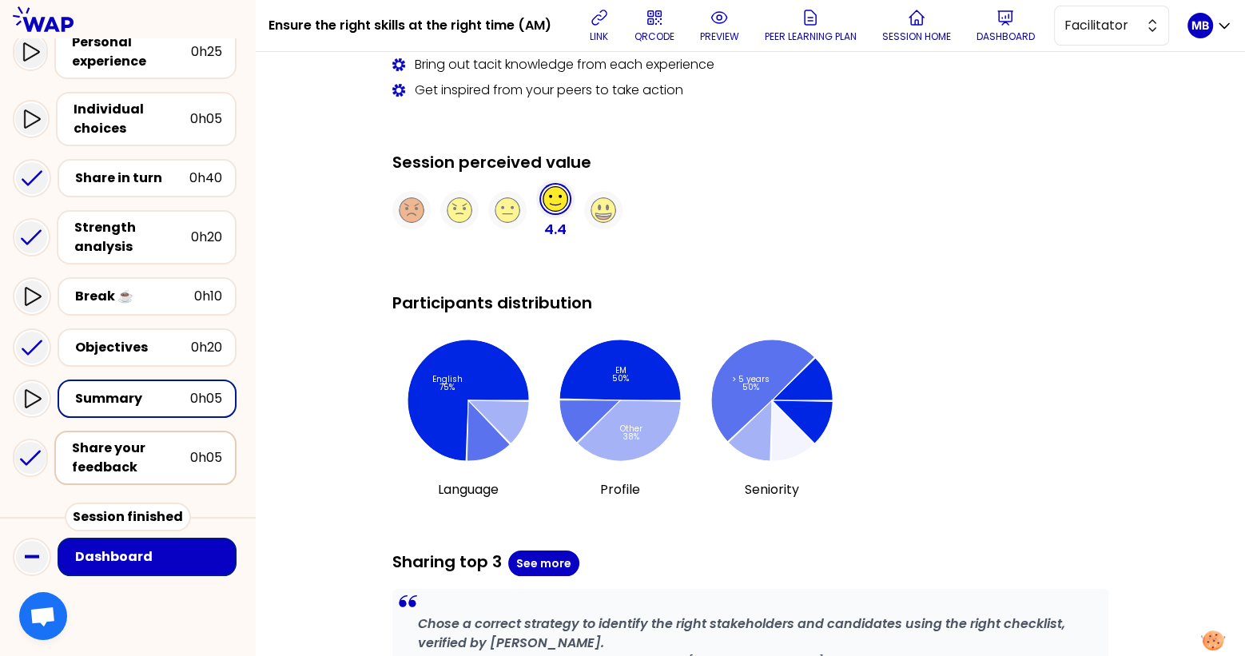
click at [142, 466] on div "Share your feedback" at bounding box center [131, 458] width 118 height 38
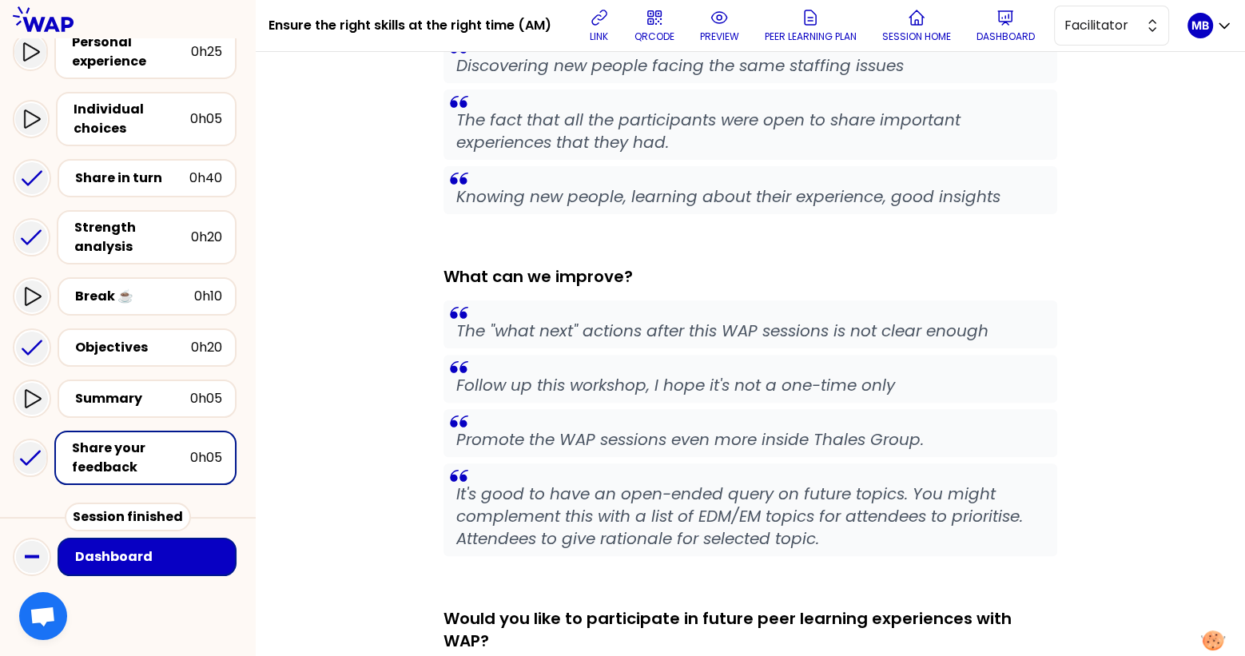
scroll to position [485, 0]
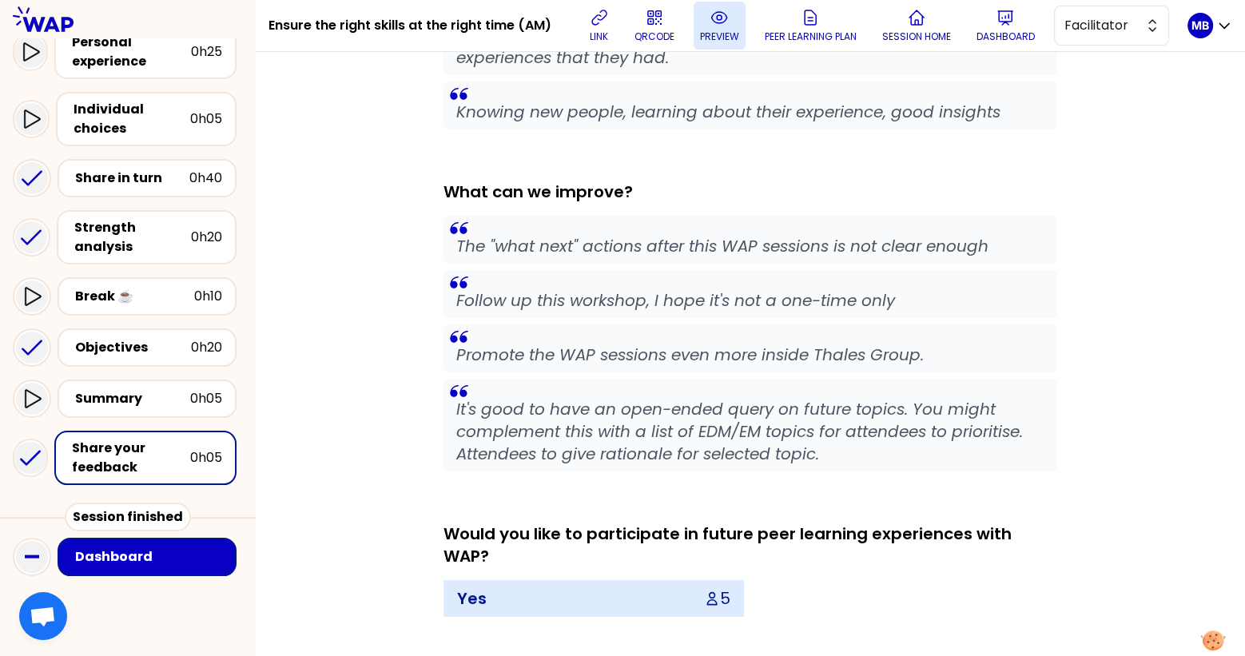
click at [731, 35] on p "preview" at bounding box center [719, 36] width 39 height 13
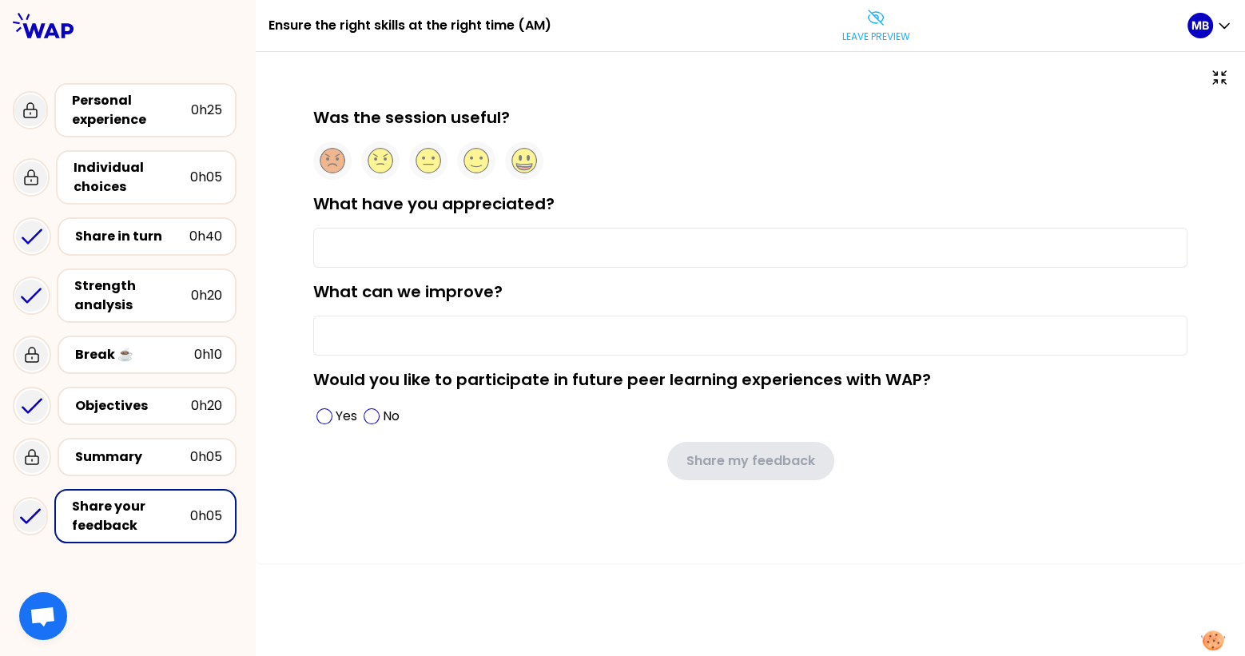
type input "Discovering new people facing the same staffing issues"
type input "The "what next" actions after this WAP sessions is not clear enough"
